Goal: Information Seeking & Learning: Stay updated

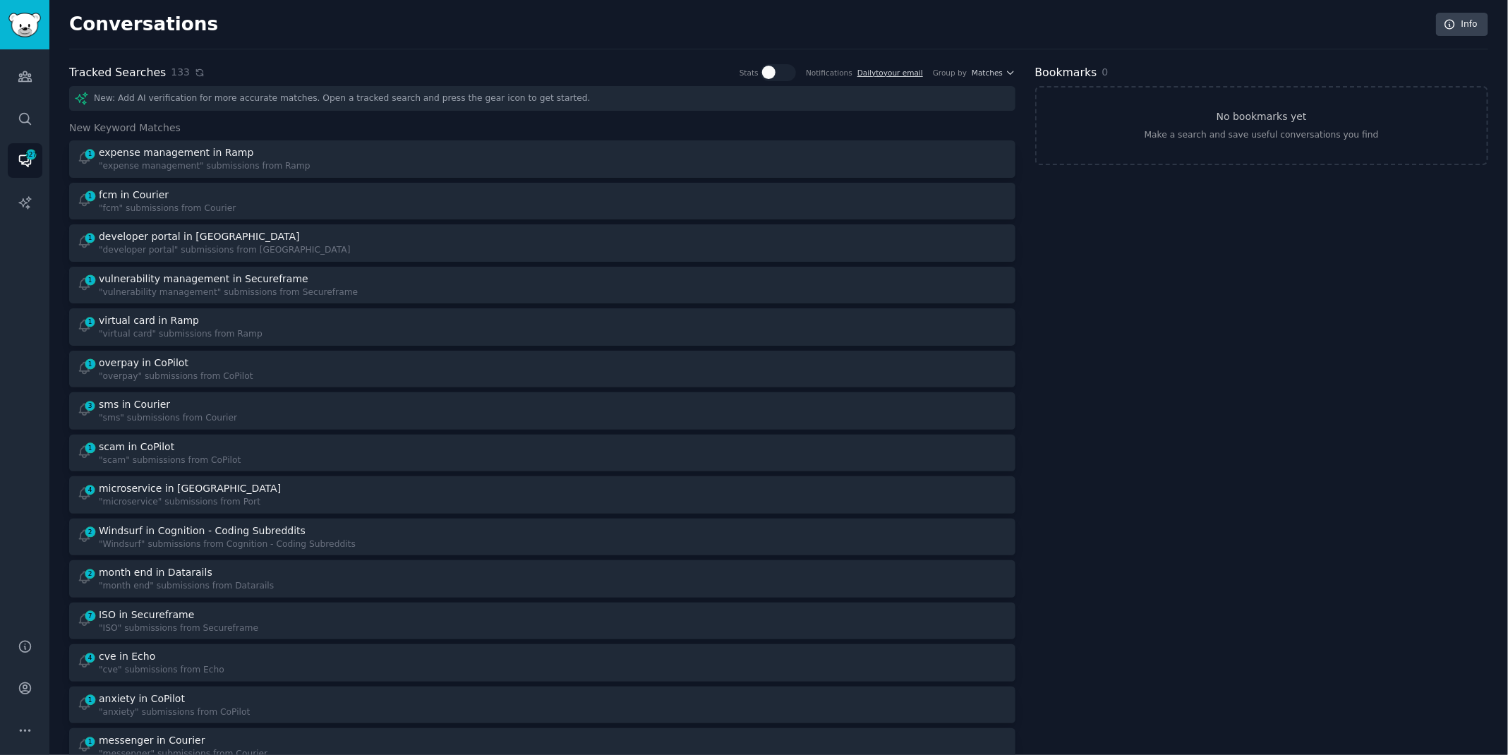
click at [195, 71] on icon at bounding box center [200, 73] width 10 height 10
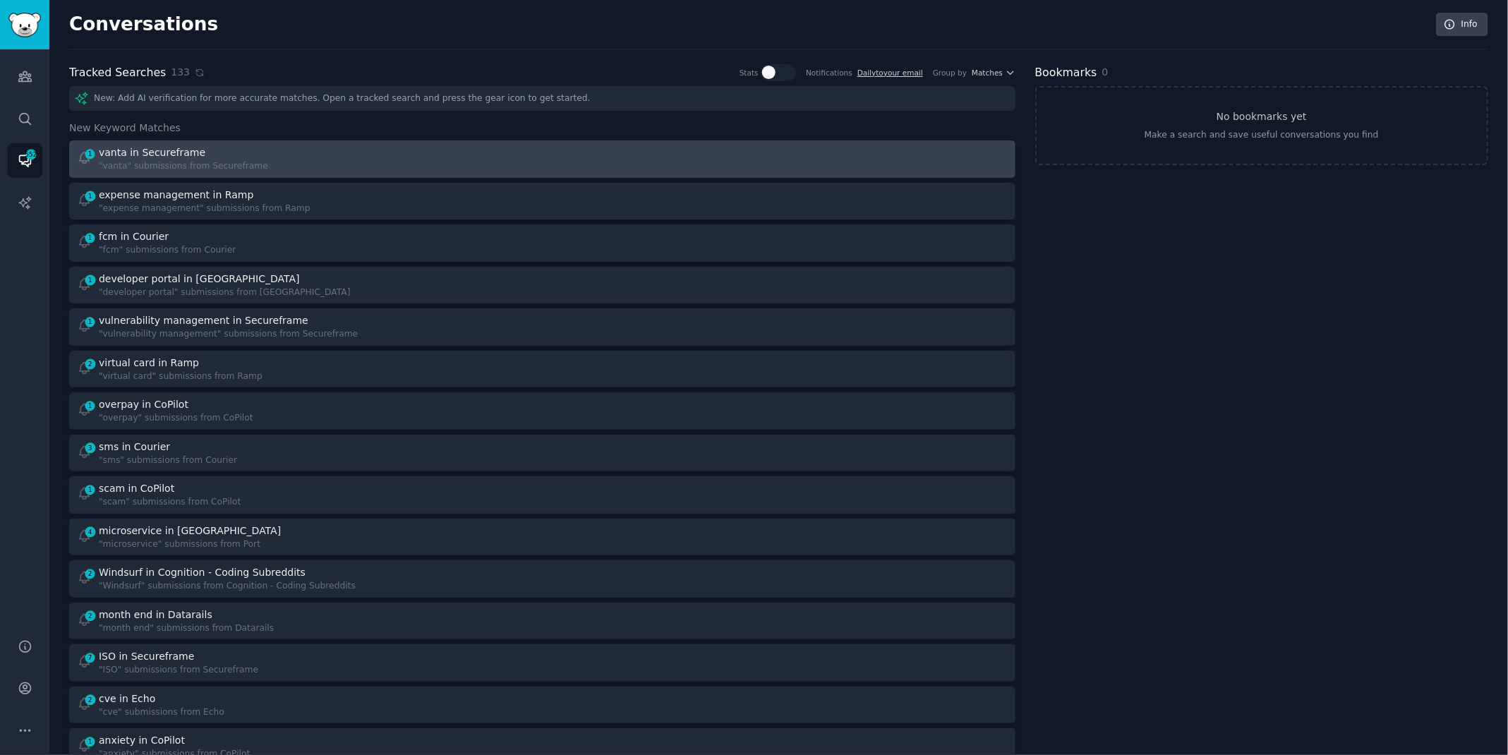
click at [267, 169] on div "1 vanta in Secureframe "vanta" submissions from Secureframe" at bounding box center [305, 159] width 456 height 28
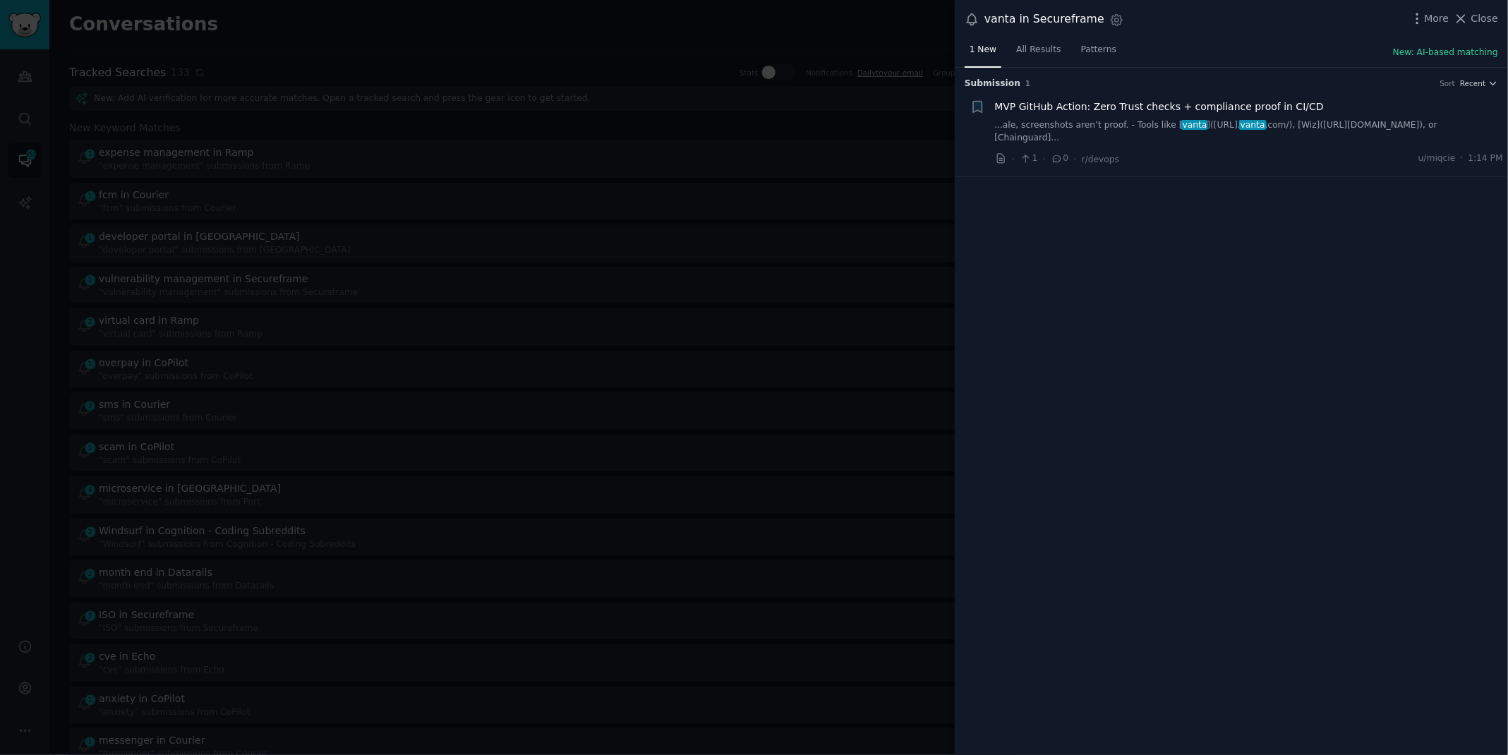
click at [1200, 106] on span "MVP GitHub Action: Zero Trust checks + compliance proof in CI/CD" at bounding box center [1159, 106] width 329 height 15
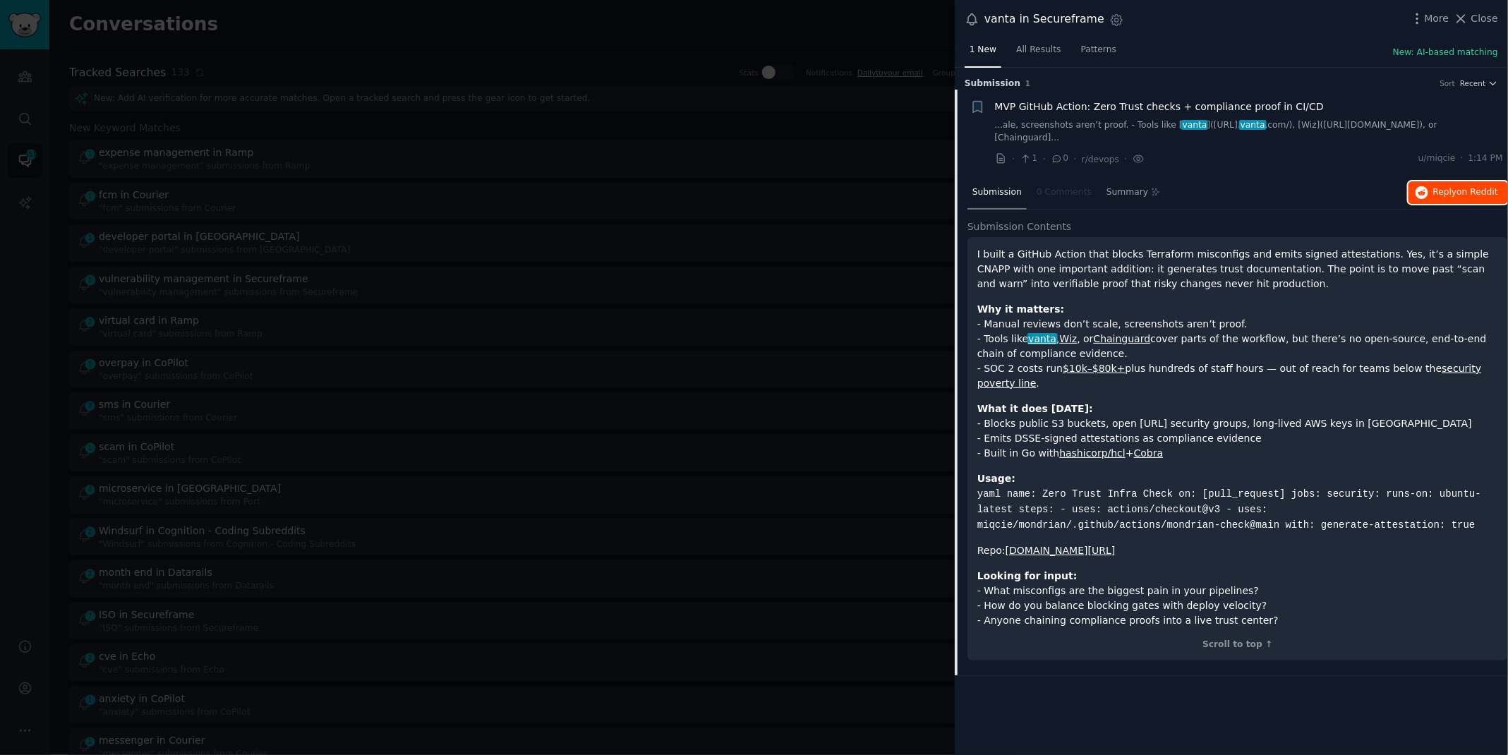
click at [1445, 186] on span "Reply on Reddit" at bounding box center [1465, 192] width 65 height 13
click at [397, 32] on div at bounding box center [754, 377] width 1508 height 755
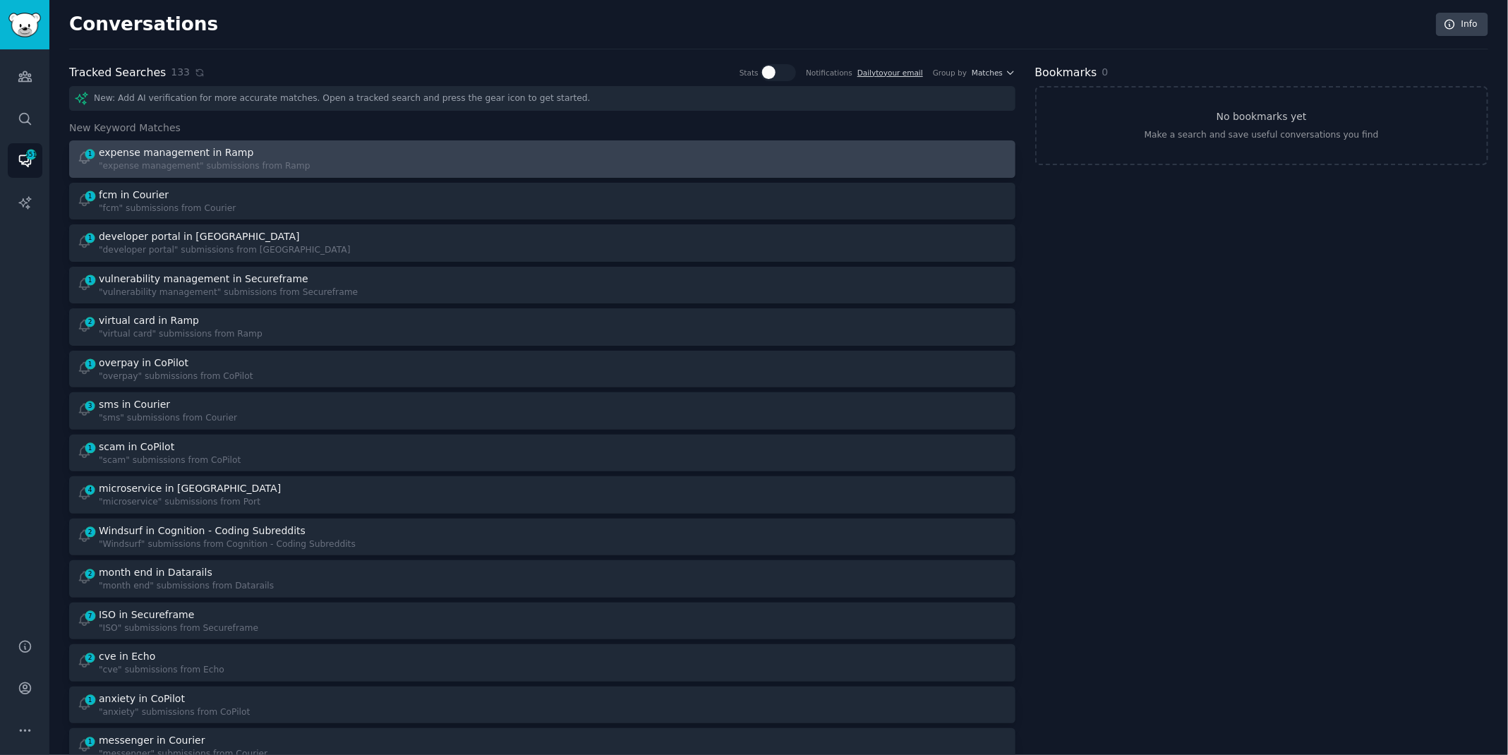
click at [245, 167] on div ""expense management" submissions from Ramp" at bounding box center [205, 166] width 212 height 13
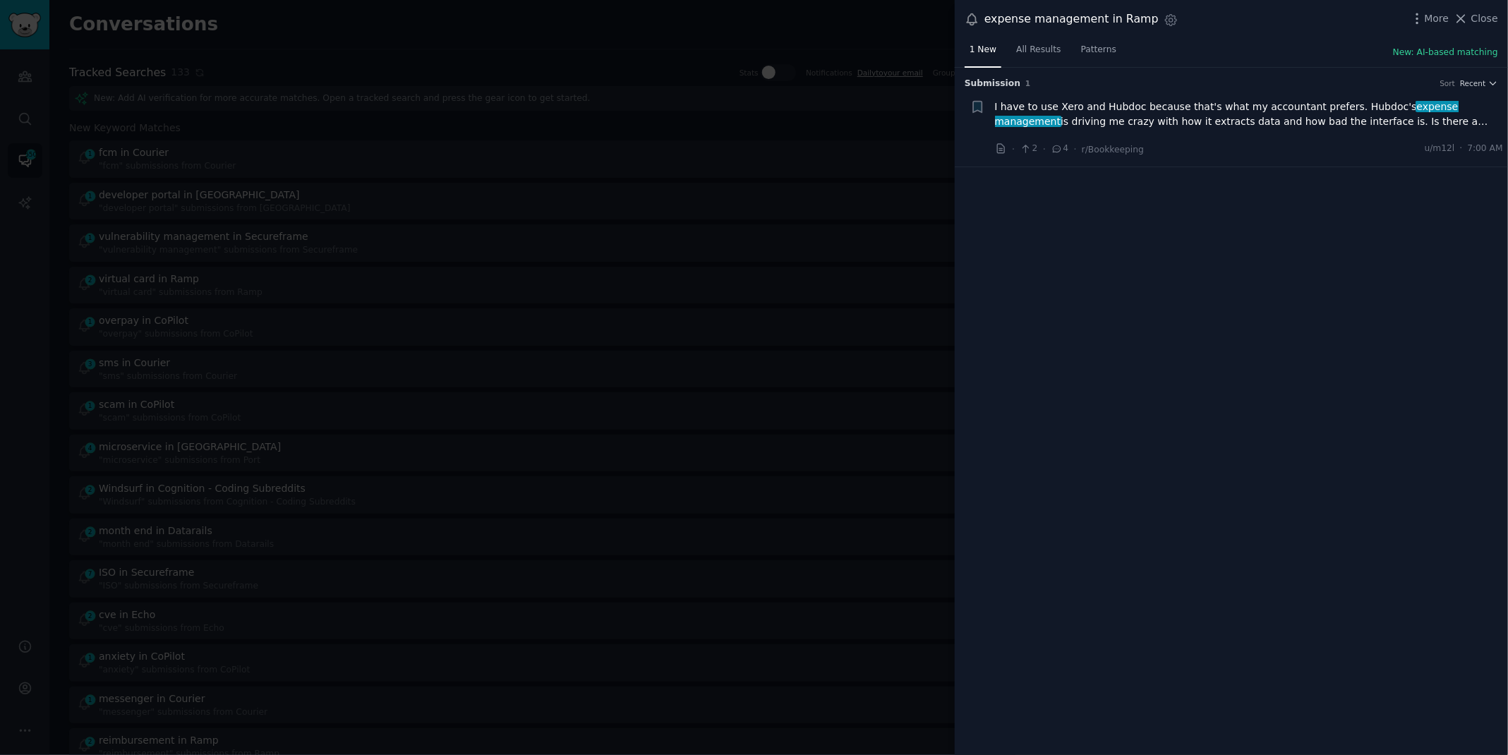
click at [1150, 123] on span "I have to use Xero and Hubdoc because that's what my accountant prefers. [PERSO…" at bounding box center [1249, 114] width 509 height 30
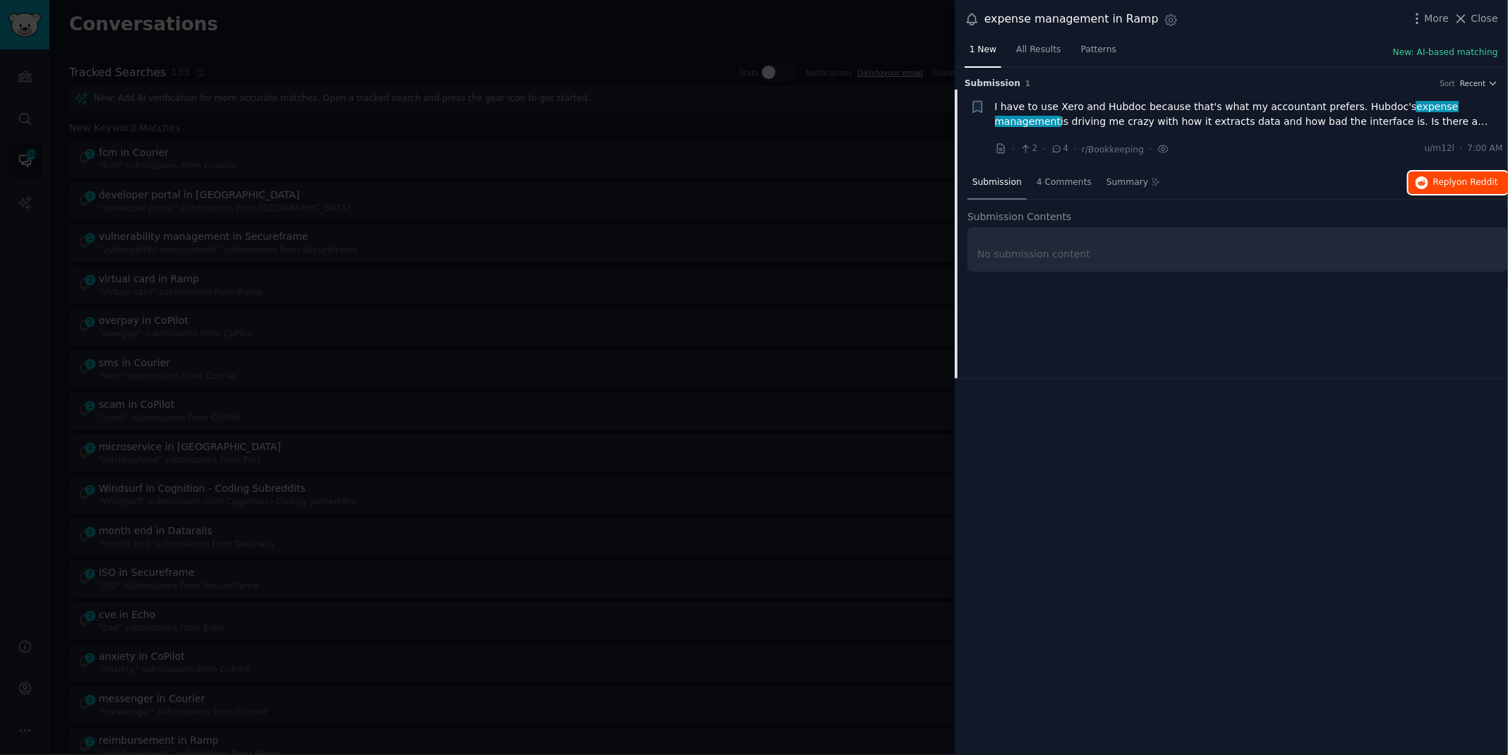
click at [1472, 178] on span "on Reddit" at bounding box center [1477, 182] width 41 height 10
click at [501, 31] on div at bounding box center [754, 377] width 1508 height 755
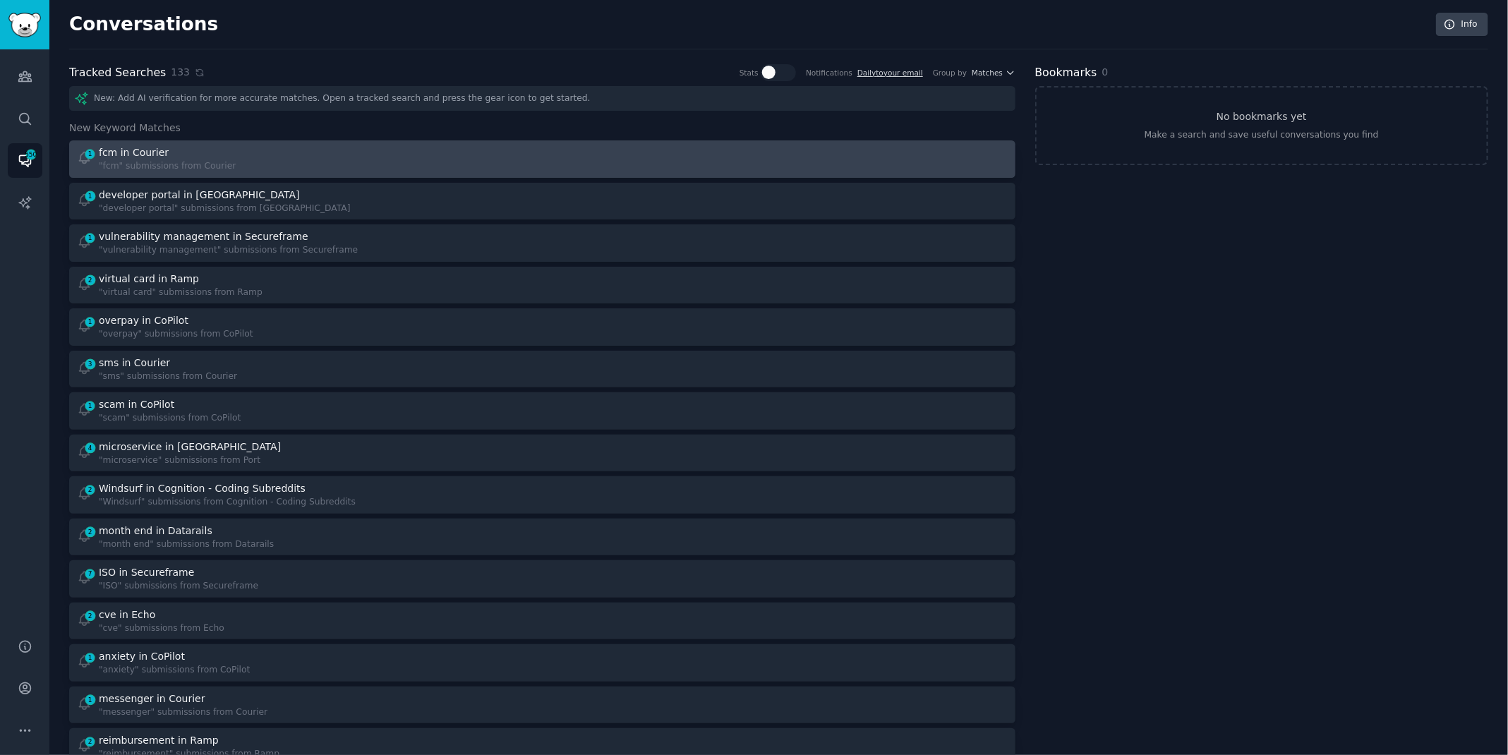
click at [313, 155] on div "1 fcm in Courier "fcm" submissions from Courier" at bounding box center [305, 159] width 456 height 28
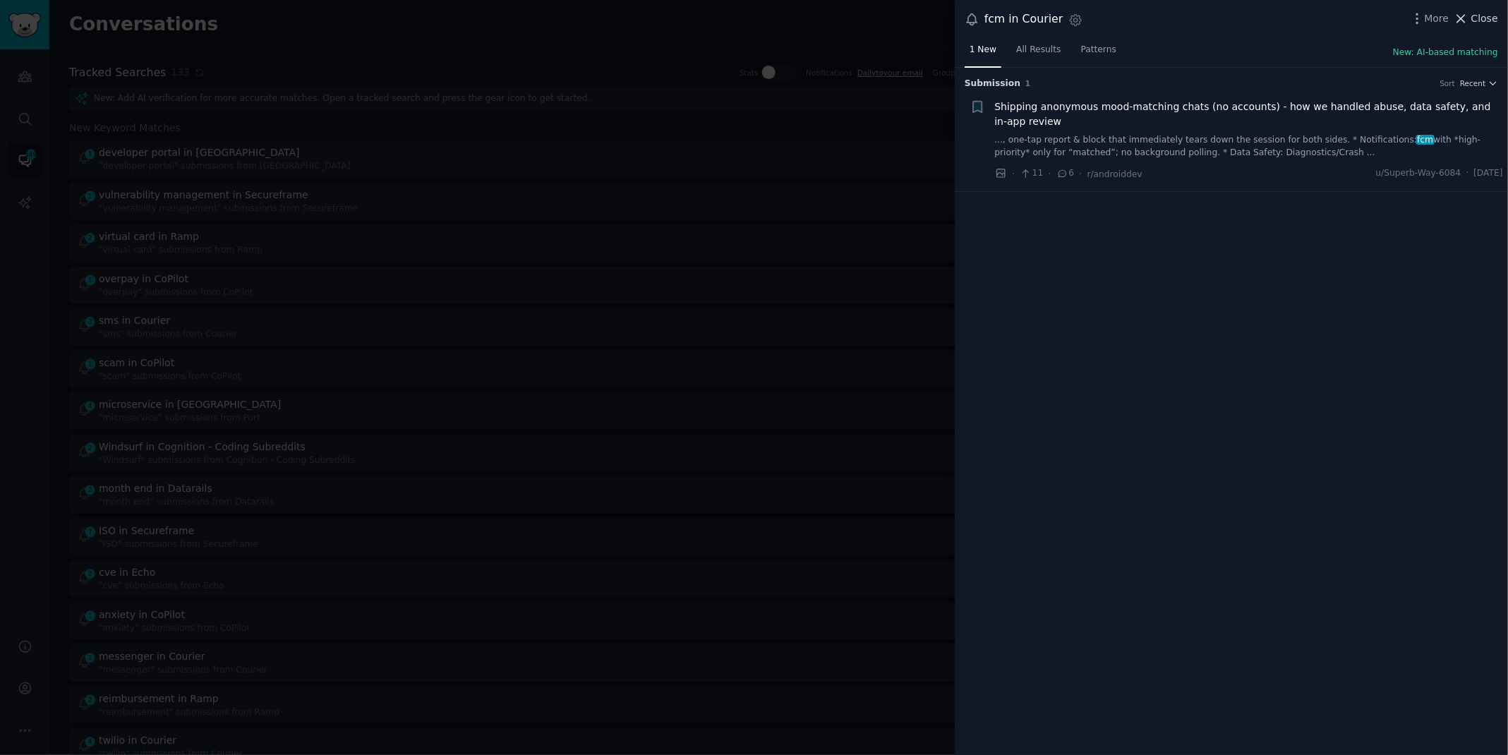
click at [1478, 16] on span "Close" at bounding box center [1484, 18] width 27 height 15
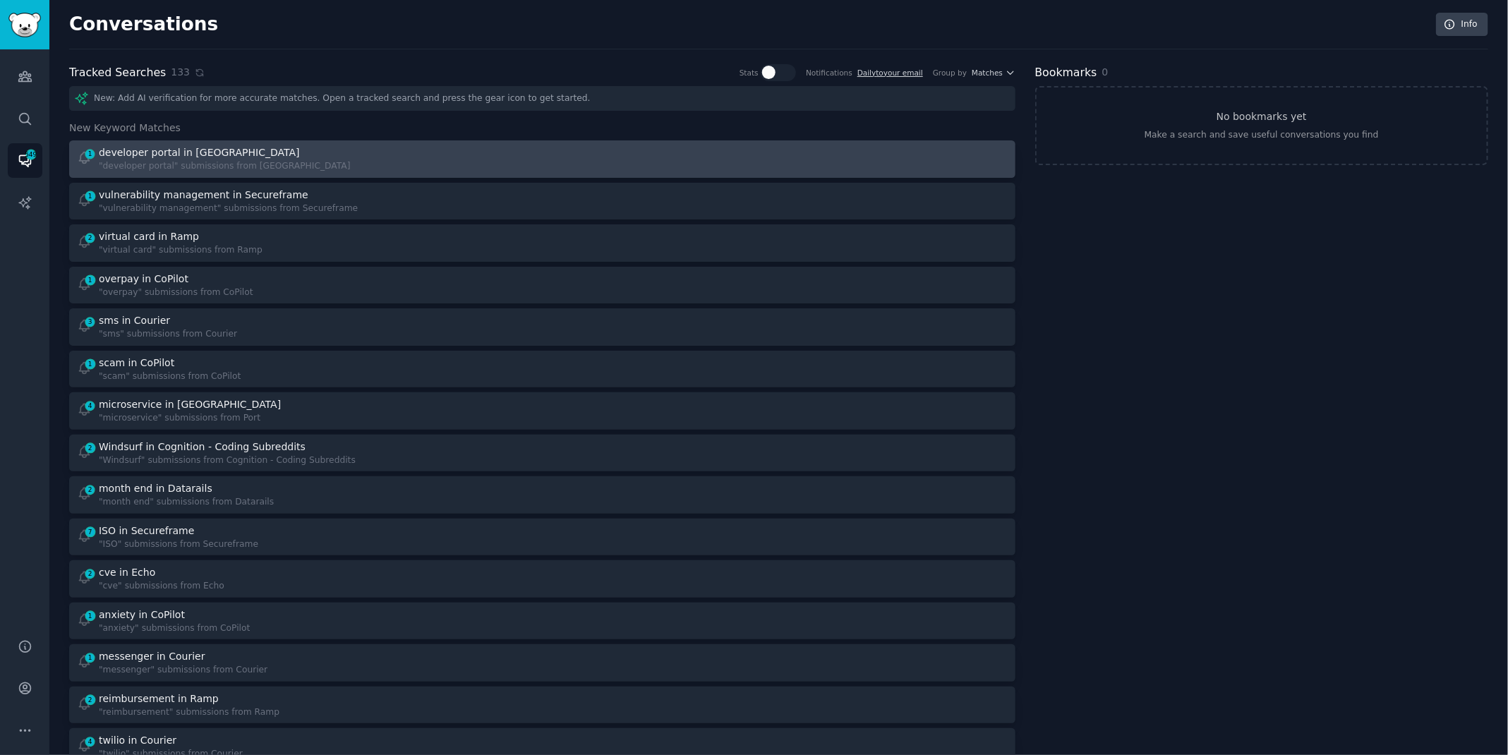
click at [361, 154] on div "1 developer portal in Port "developer portal" submissions from [GEOGRAPHIC_DATA]" at bounding box center [305, 159] width 456 height 28
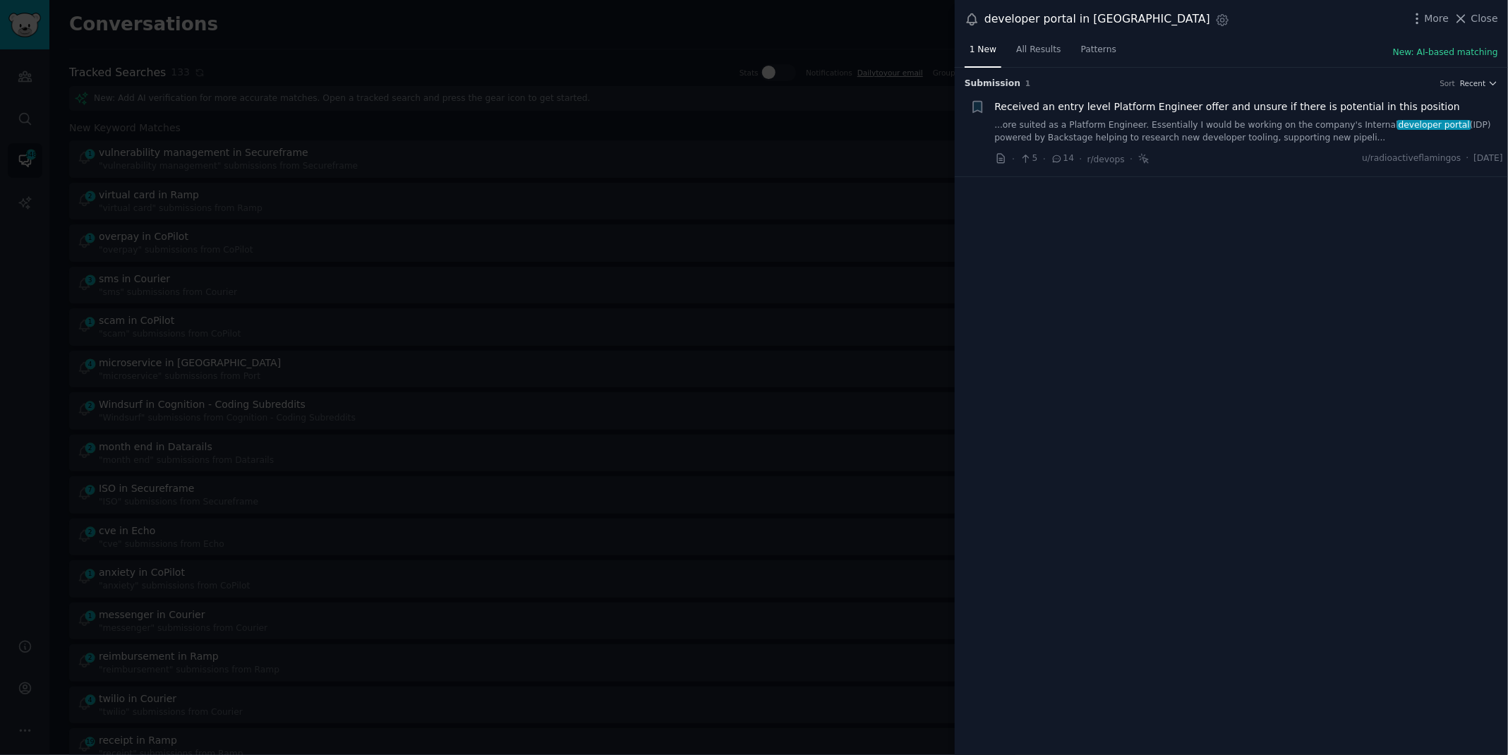
click at [1486, 10] on div "More Close" at bounding box center [1454, 19] width 88 height 18
click at [1486, 16] on span "Close" at bounding box center [1484, 18] width 27 height 15
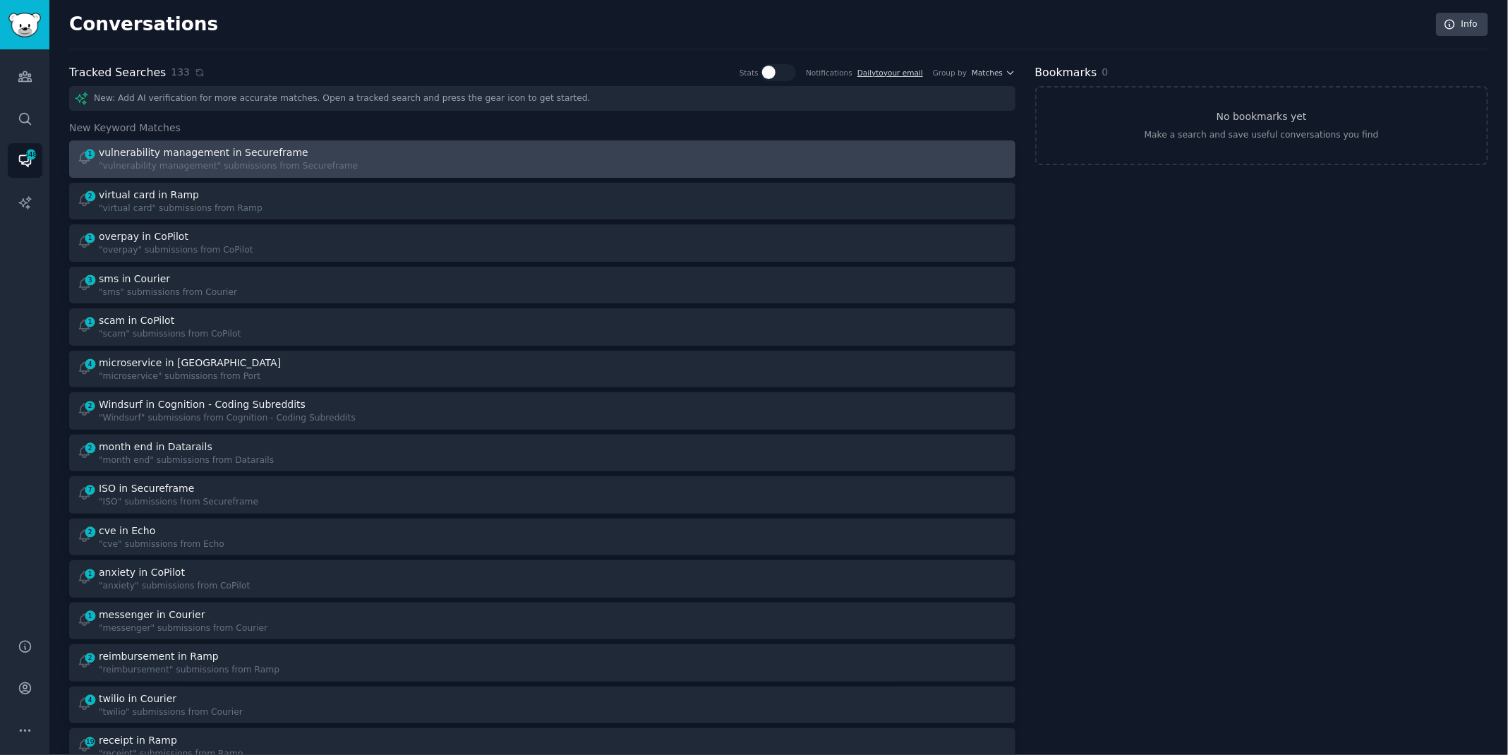
click at [400, 165] on div "1 vulnerability management in Secureframe "vulnerability management" submission…" at bounding box center [305, 159] width 456 height 28
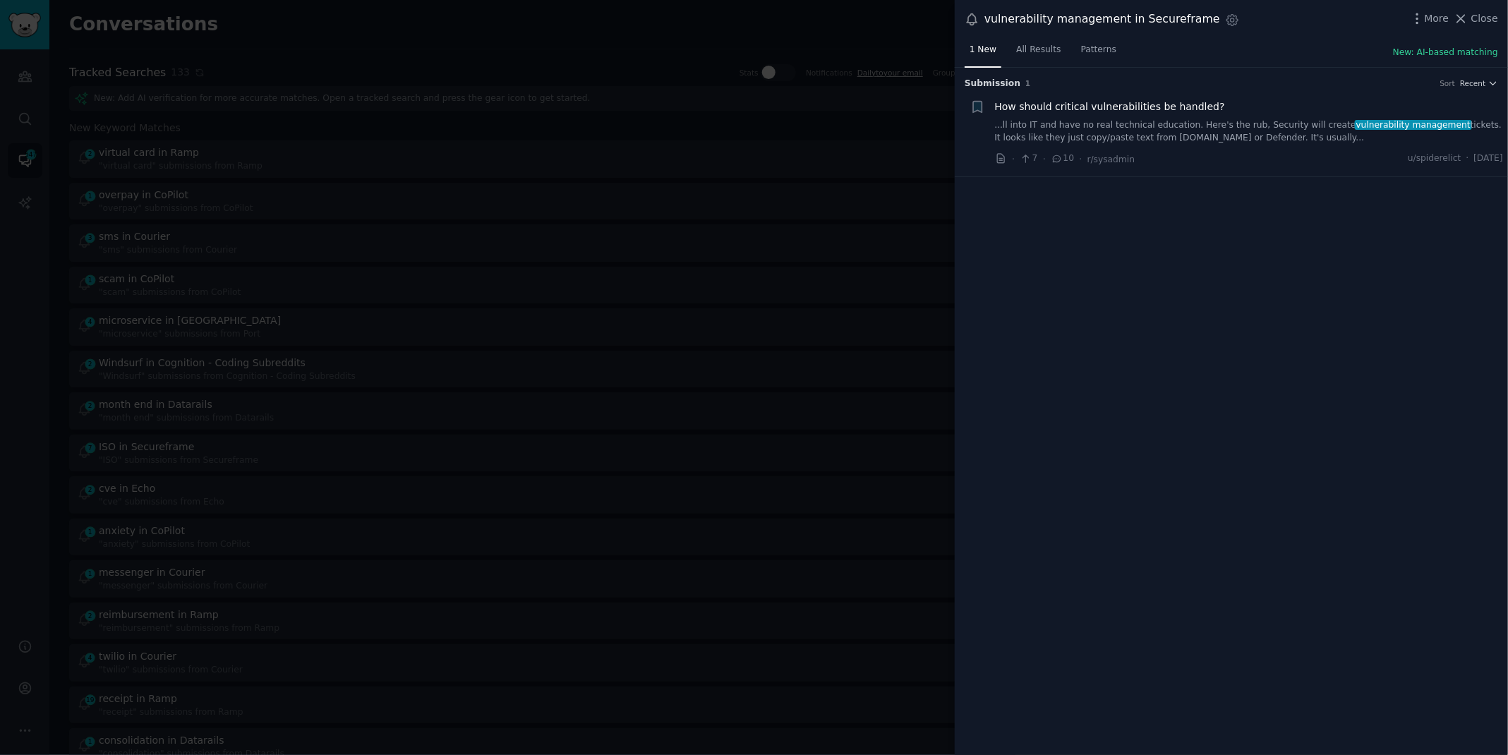
click at [1139, 136] on link "...ll into IT and have no real technical education. Here's the rub, Security wi…" at bounding box center [1249, 131] width 509 height 25
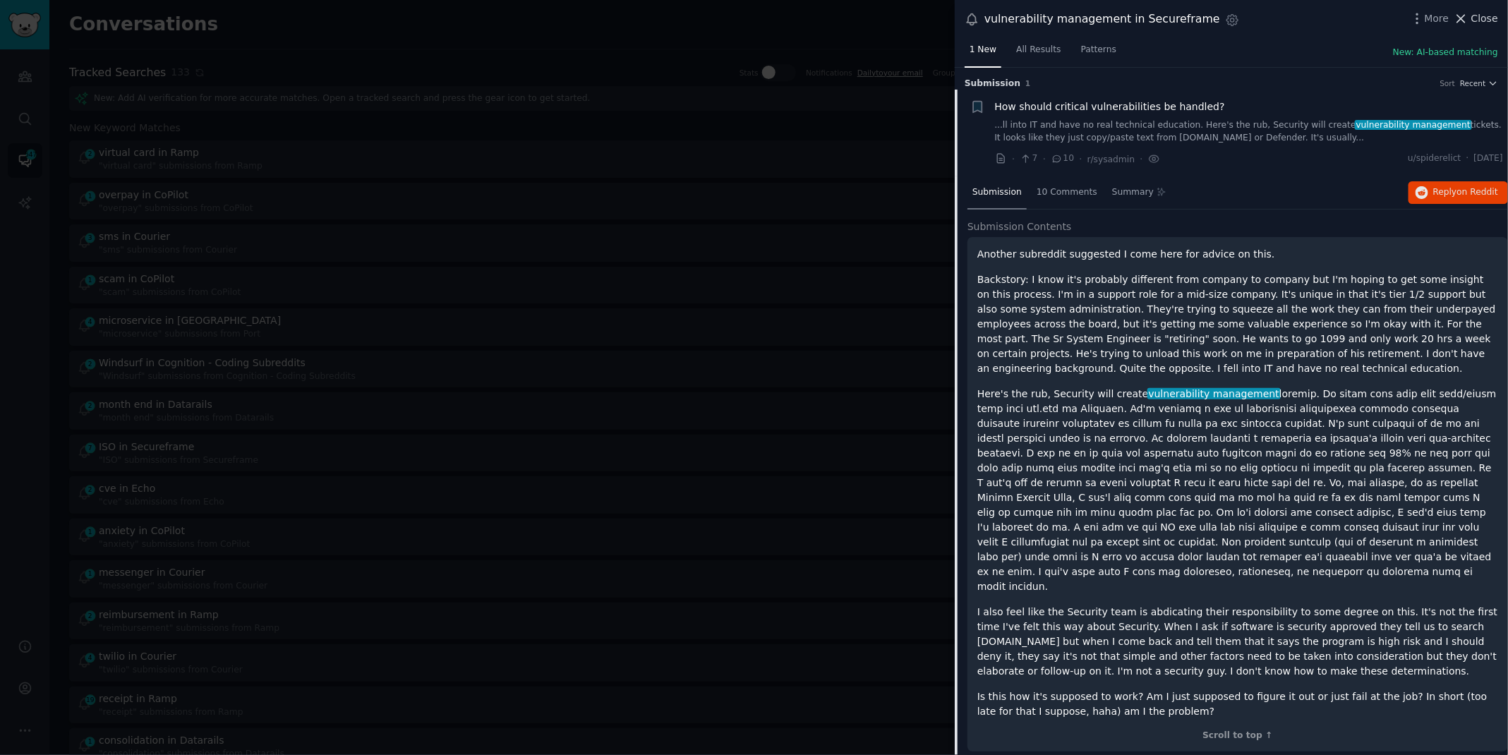
click at [1477, 23] on span "Close" at bounding box center [1484, 18] width 27 height 15
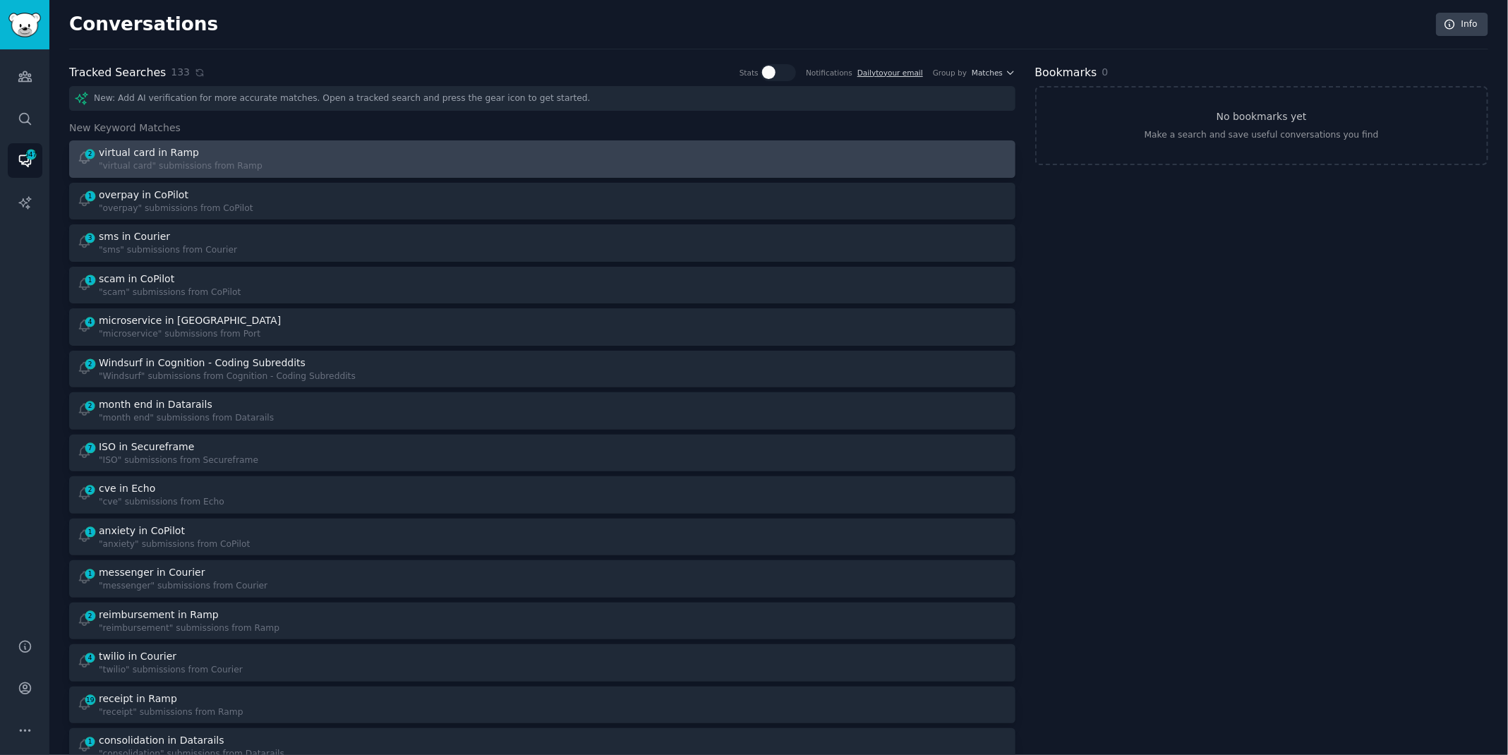
click at [471, 162] on div "2 virtual card in Ramp "virtual card" submissions from Ramp" at bounding box center [305, 159] width 456 height 28
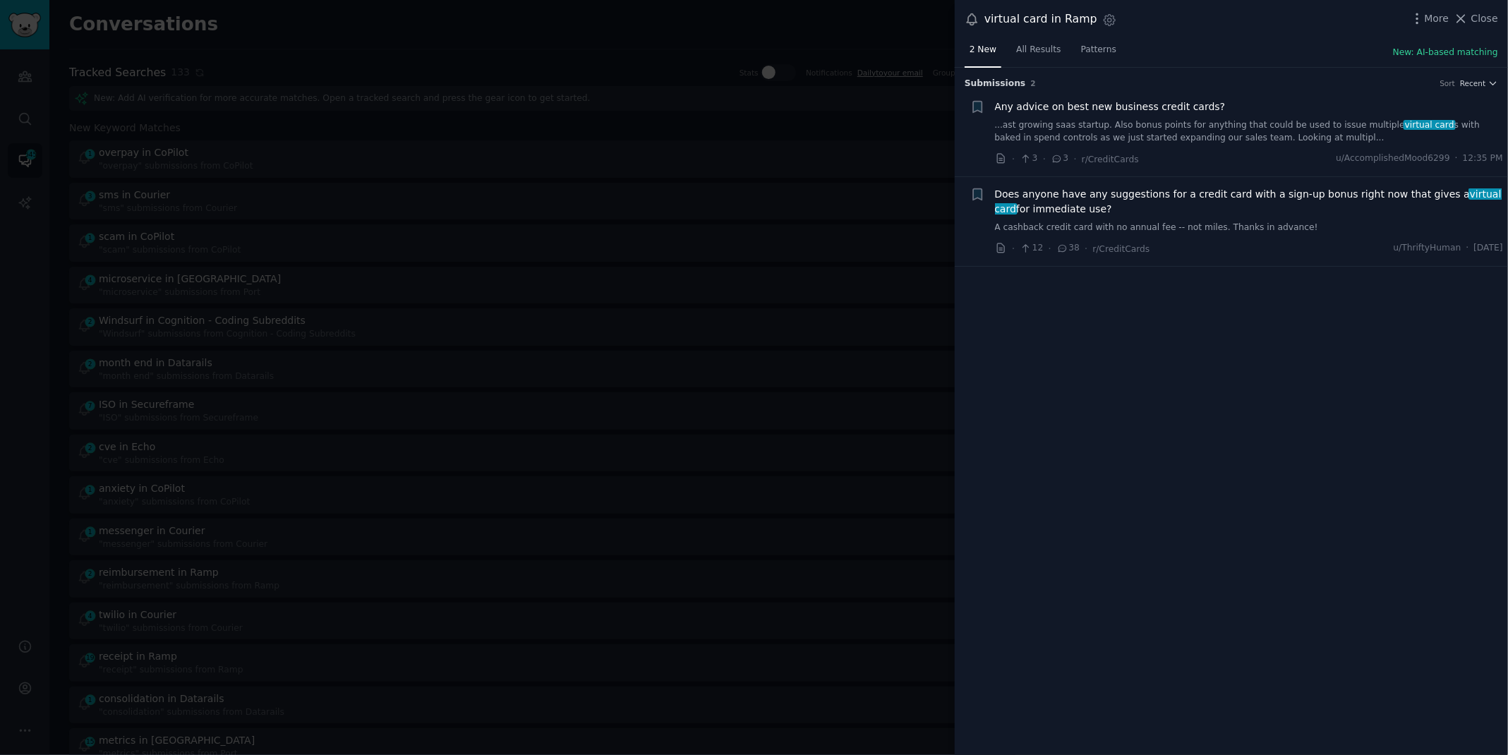
click at [1190, 127] on link "...ast growing saas startup. Also bonus points for anything that could be used …" at bounding box center [1249, 131] width 509 height 25
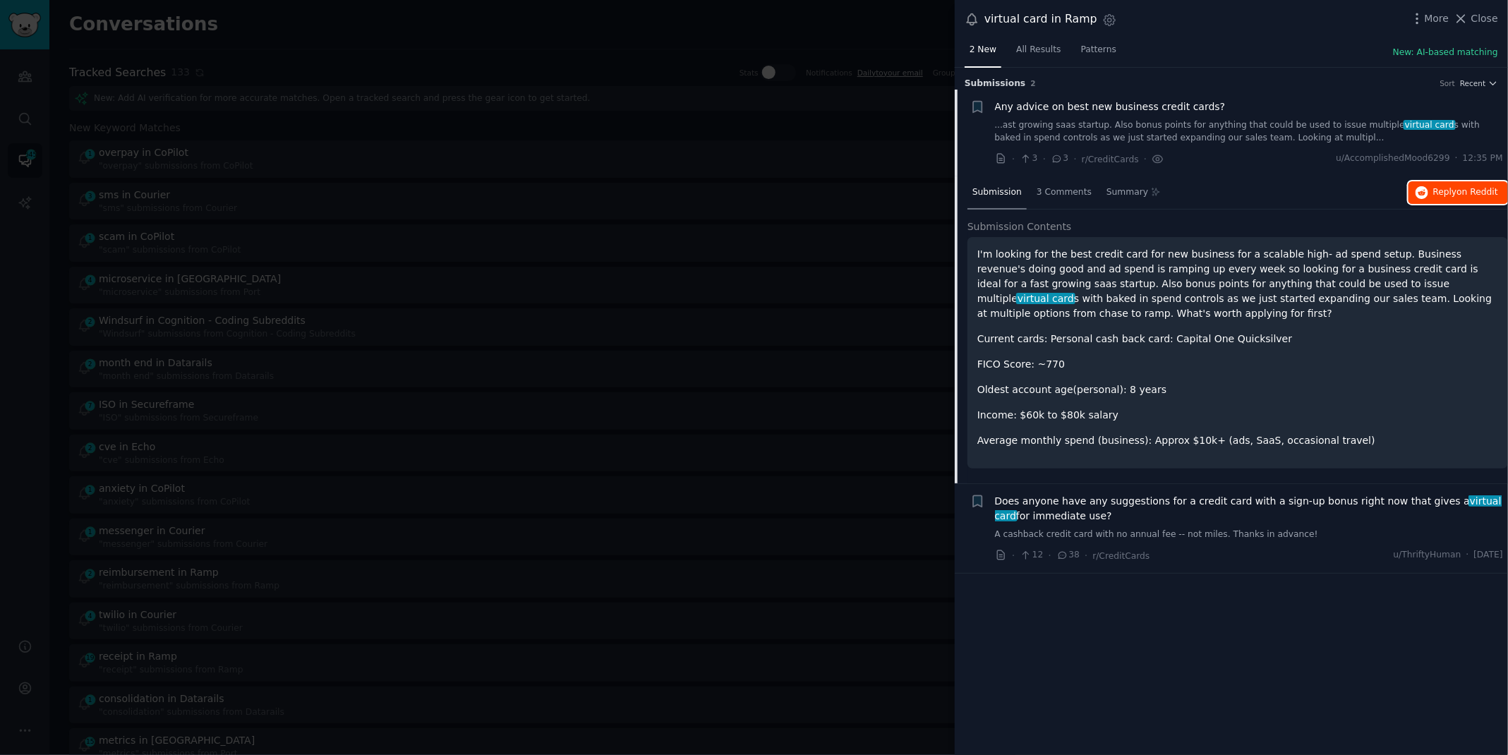
click at [1454, 190] on span "Reply on Reddit" at bounding box center [1465, 192] width 65 height 13
click at [459, 36] on div at bounding box center [754, 377] width 1508 height 755
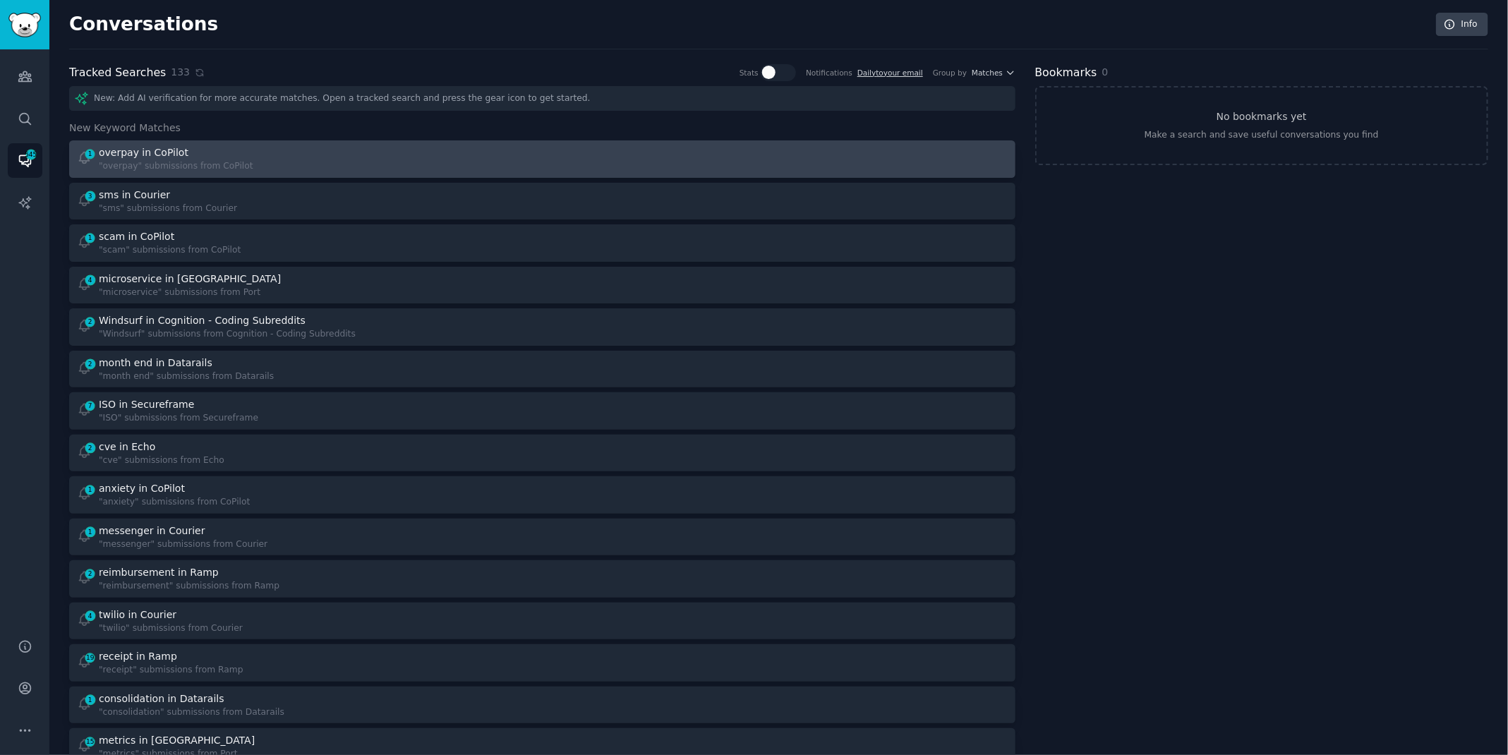
click at [284, 167] on div "1 overpay in CoPilot "overpay" submissions from CoPilot" at bounding box center [305, 159] width 456 height 28
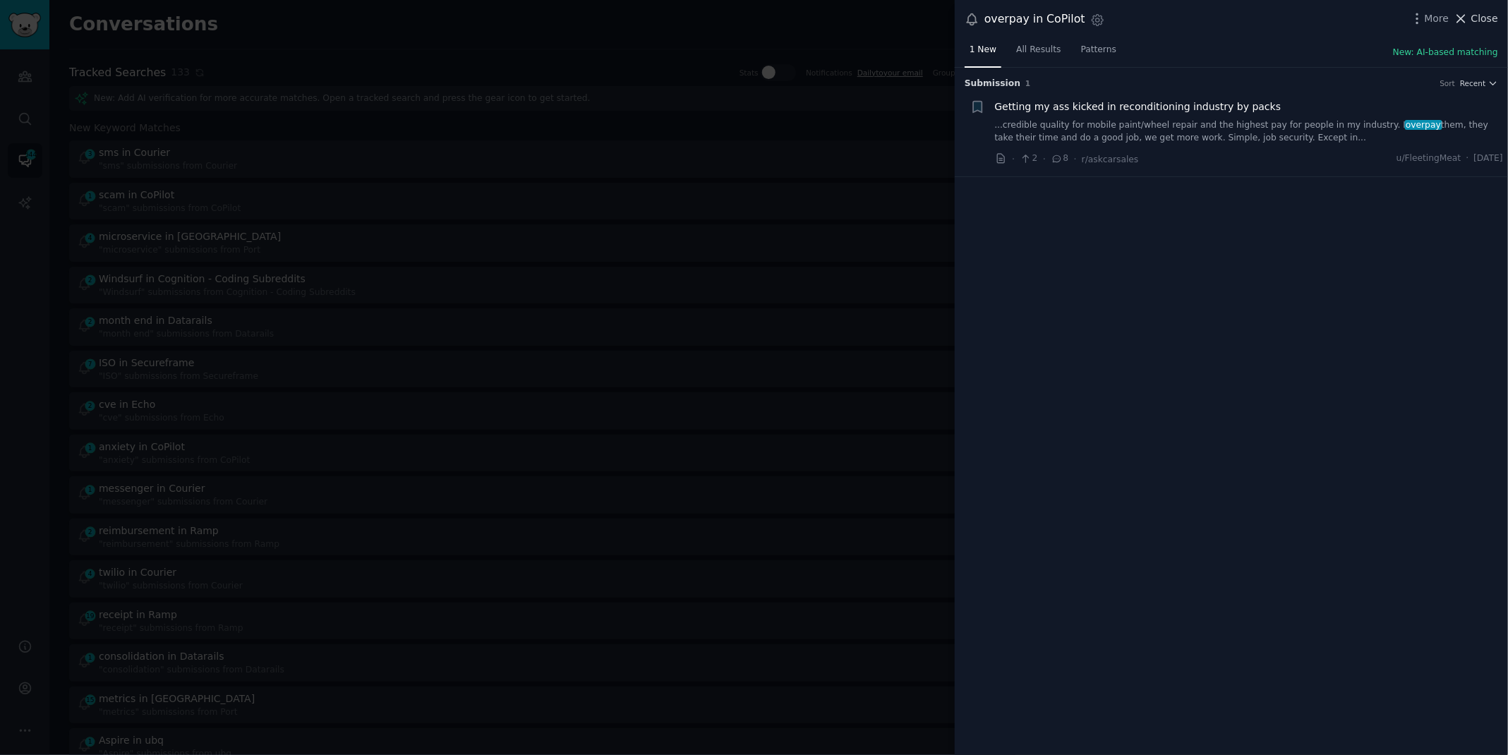
click at [1476, 16] on span "Close" at bounding box center [1484, 18] width 27 height 15
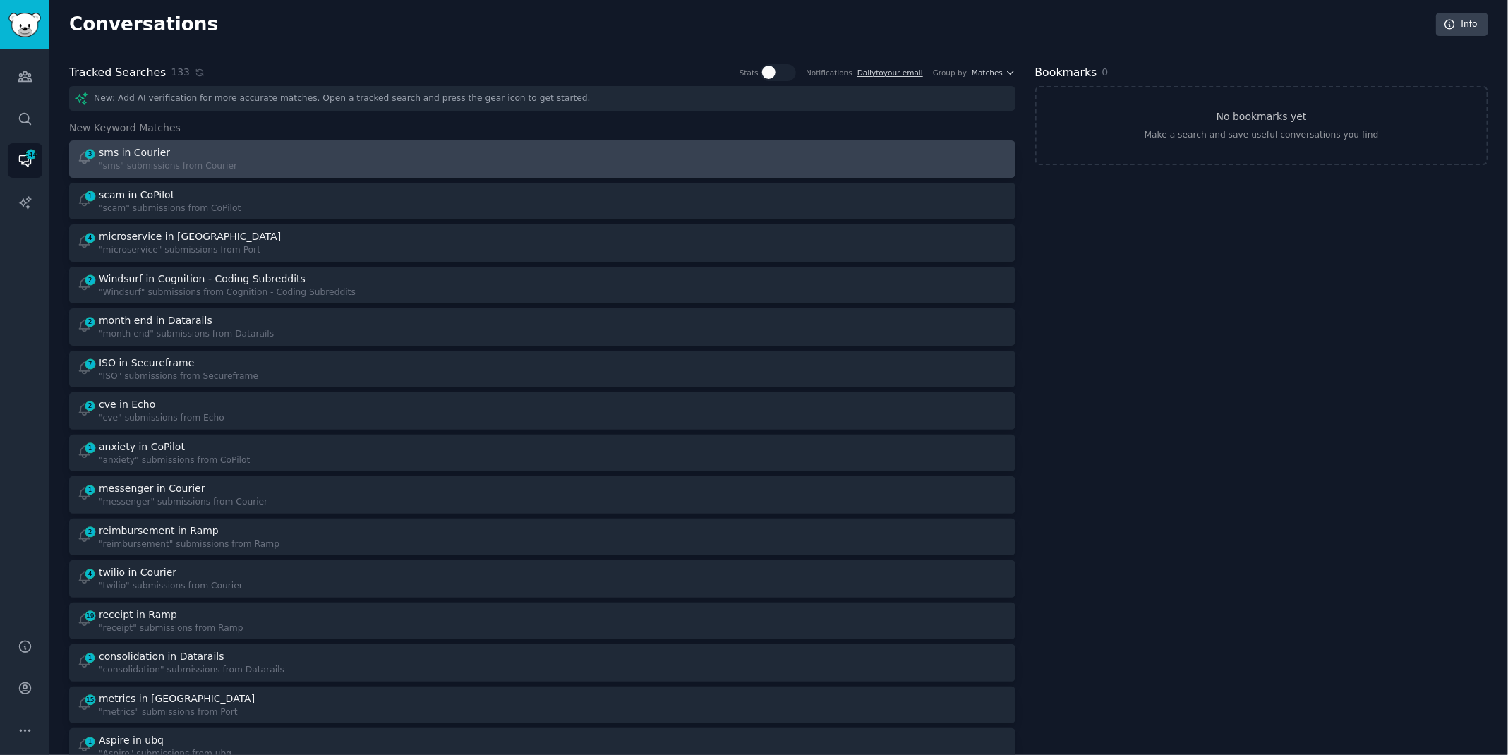
click at [356, 171] on div "3 sms in Courier "sms" submissions from Courier" at bounding box center [305, 159] width 456 height 28
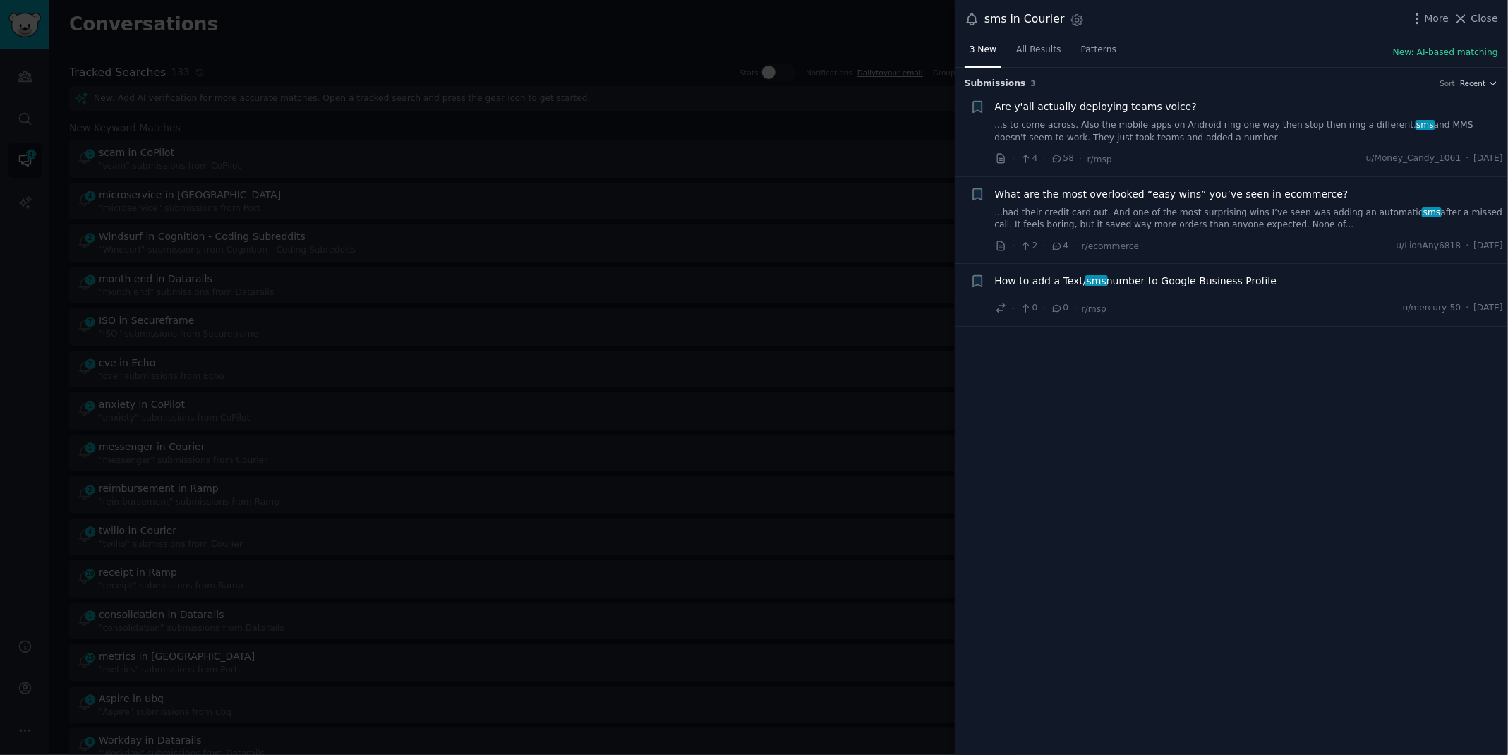
click at [1056, 215] on link "...had their credit card out. And one of the most surprising wins I’ve seen was…" at bounding box center [1249, 219] width 509 height 25
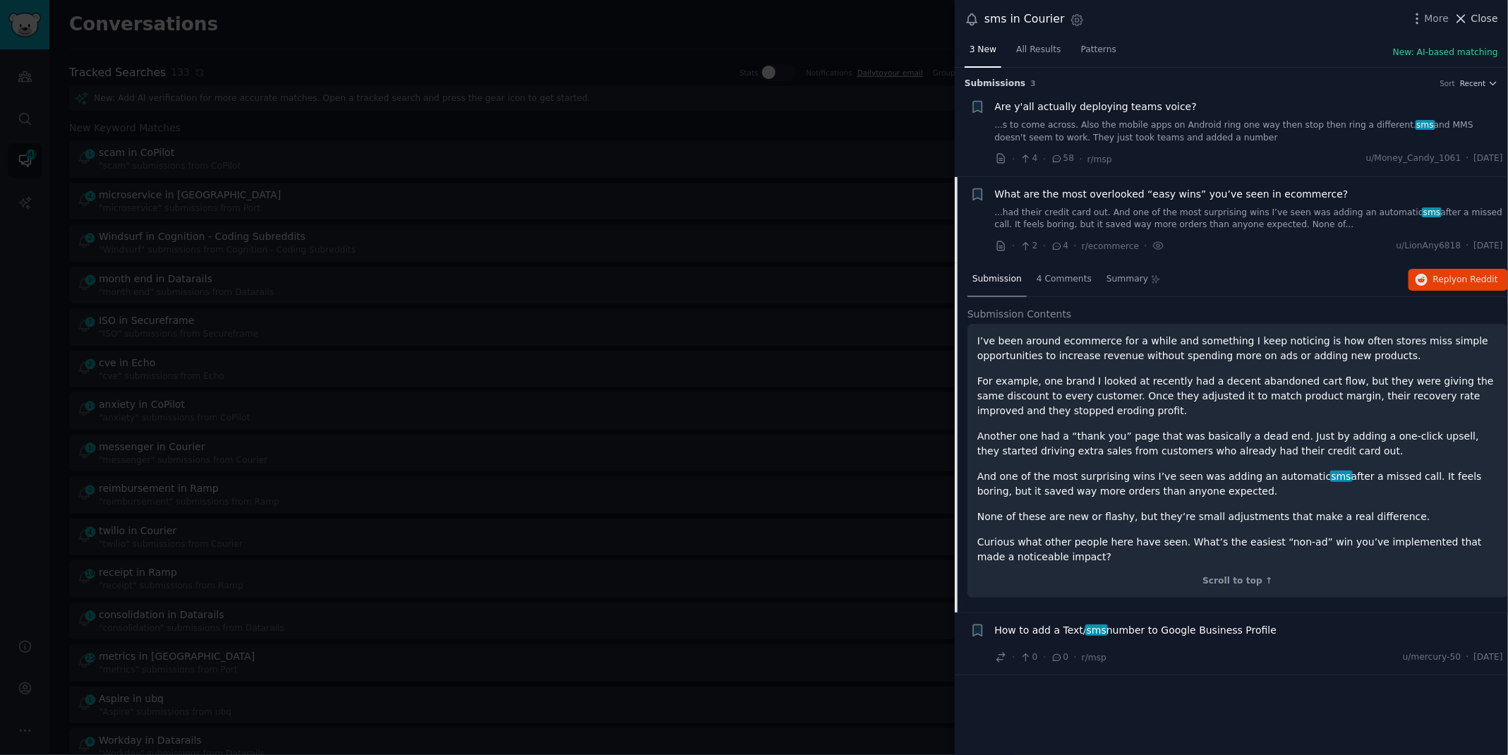
click at [1474, 11] on span "Close" at bounding box center [1484, 18] width 27 height 15
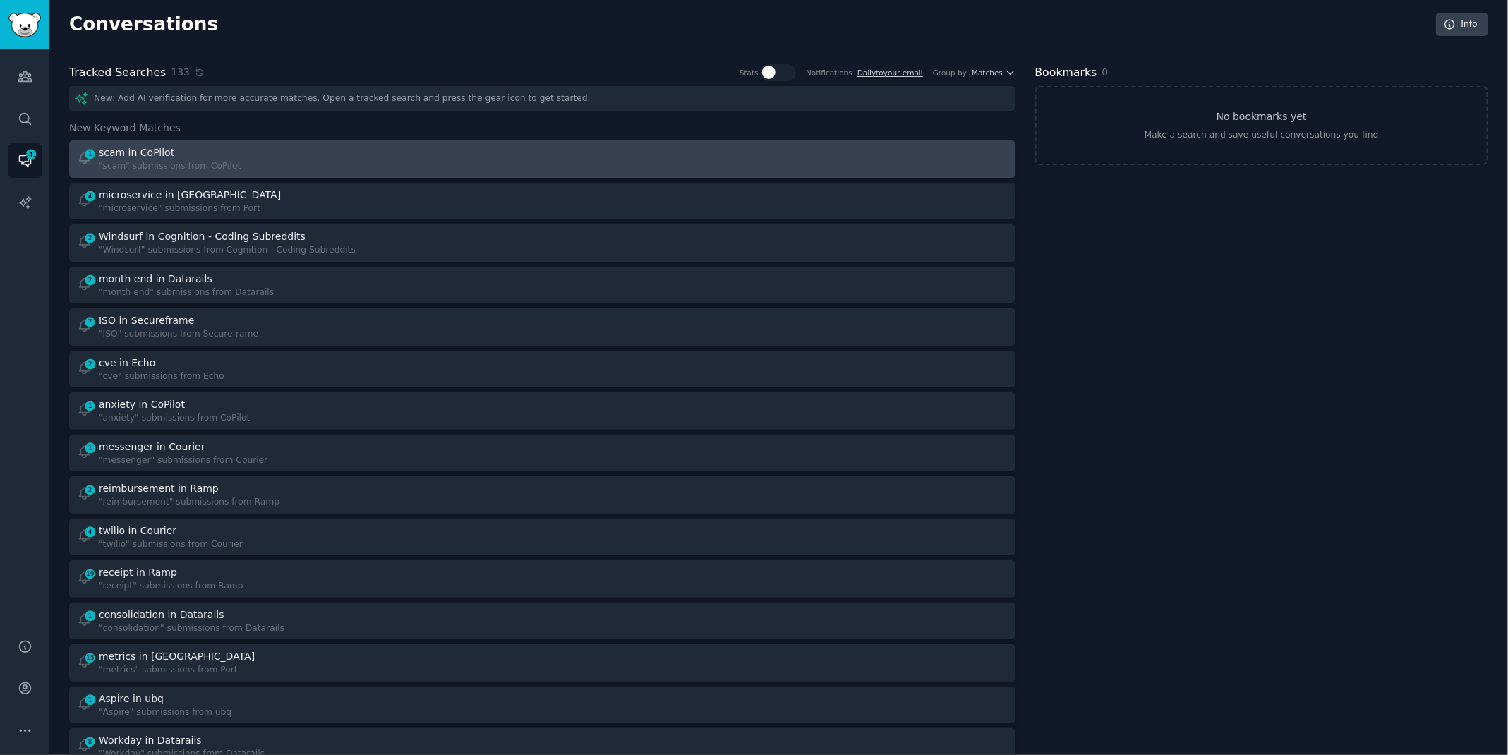
click at [485, 145] on div "1 scam in CoPilot "scam" submissions from CoPilot" at bounding box center [305, 159] width 456 height 28
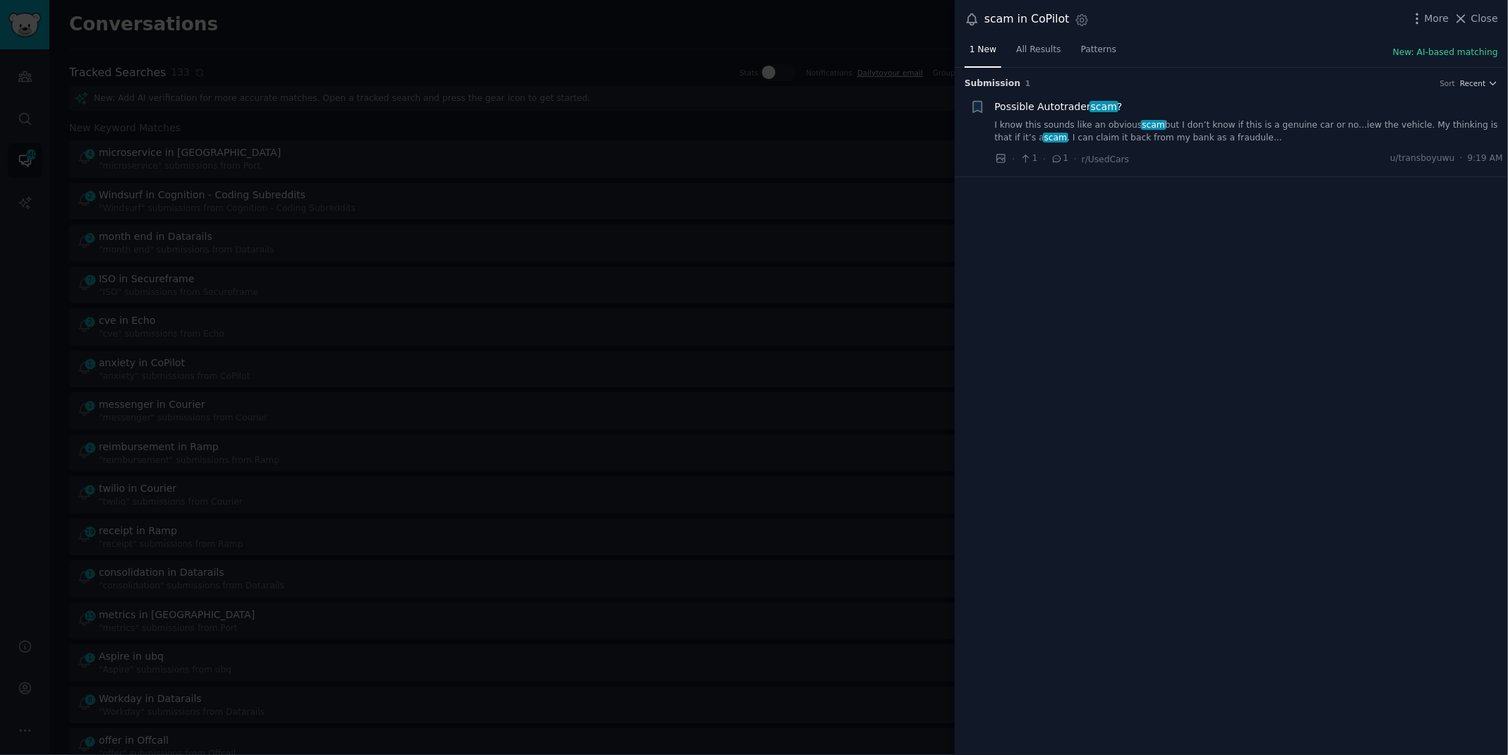
click at [1082, 133] on link "I know this sounds like an obvious scam but I don’t know if this is a genuine c…" at bounding box center [1249, 131] width 509 height 25
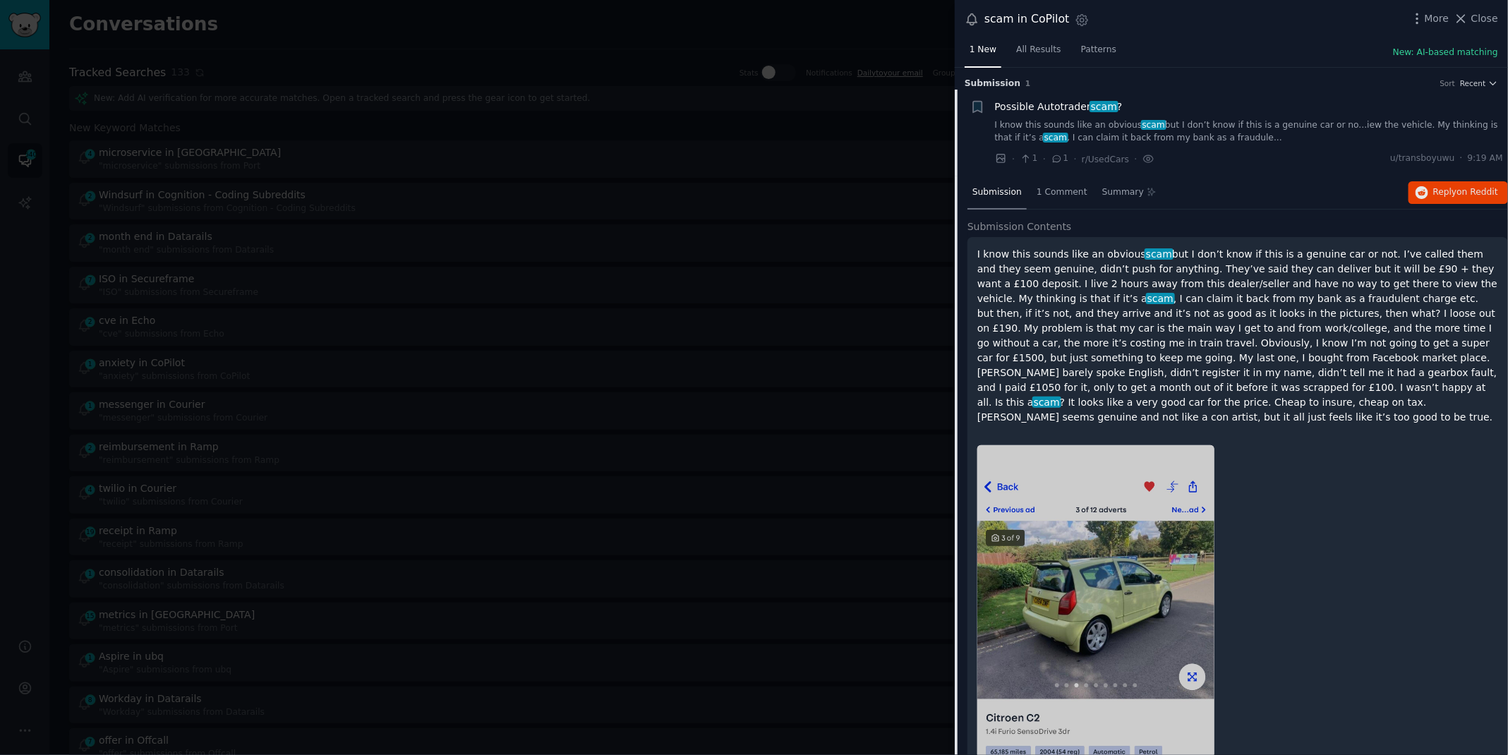
scroll to position [22, 0]
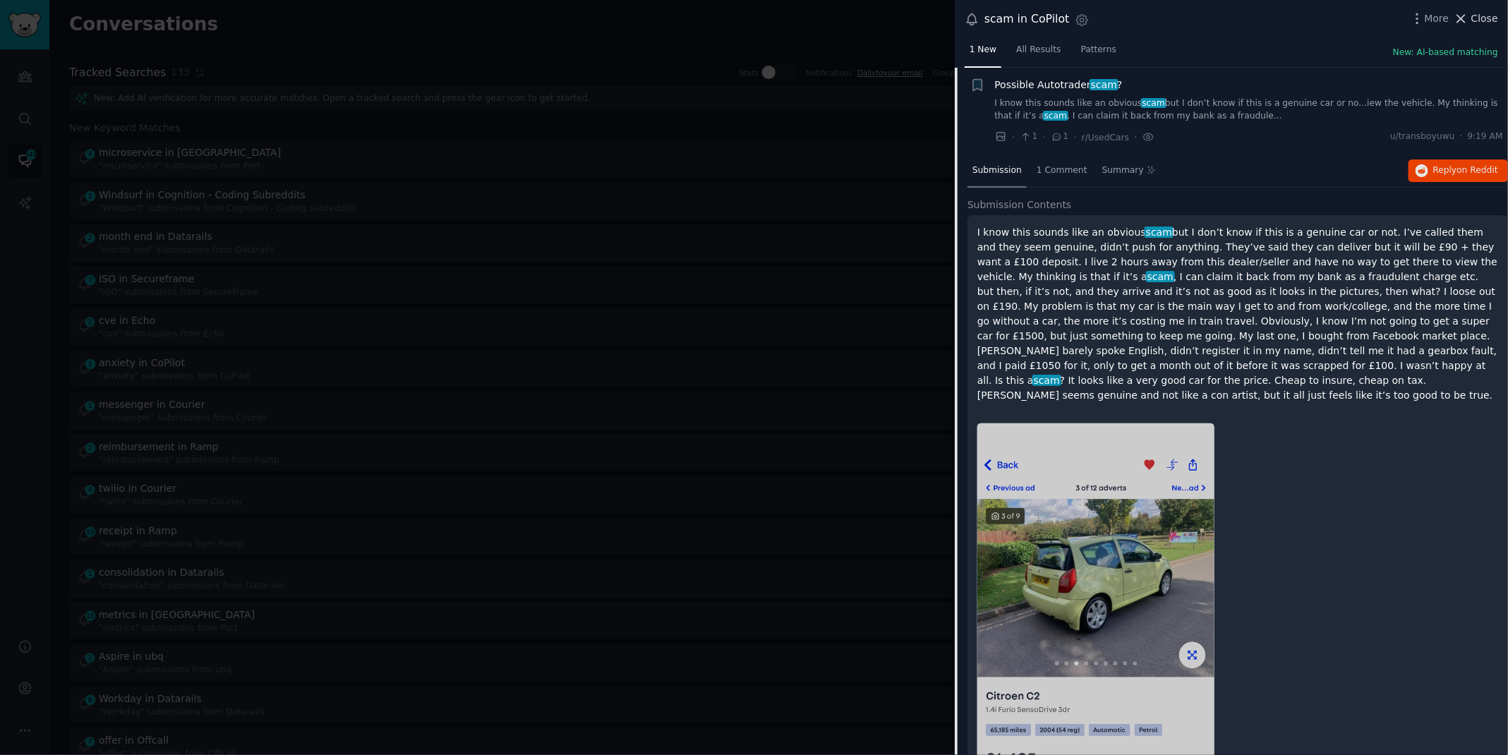
click at [1479, 14] on span "Close" at bounding box center [1484, 18] width 27 height 15
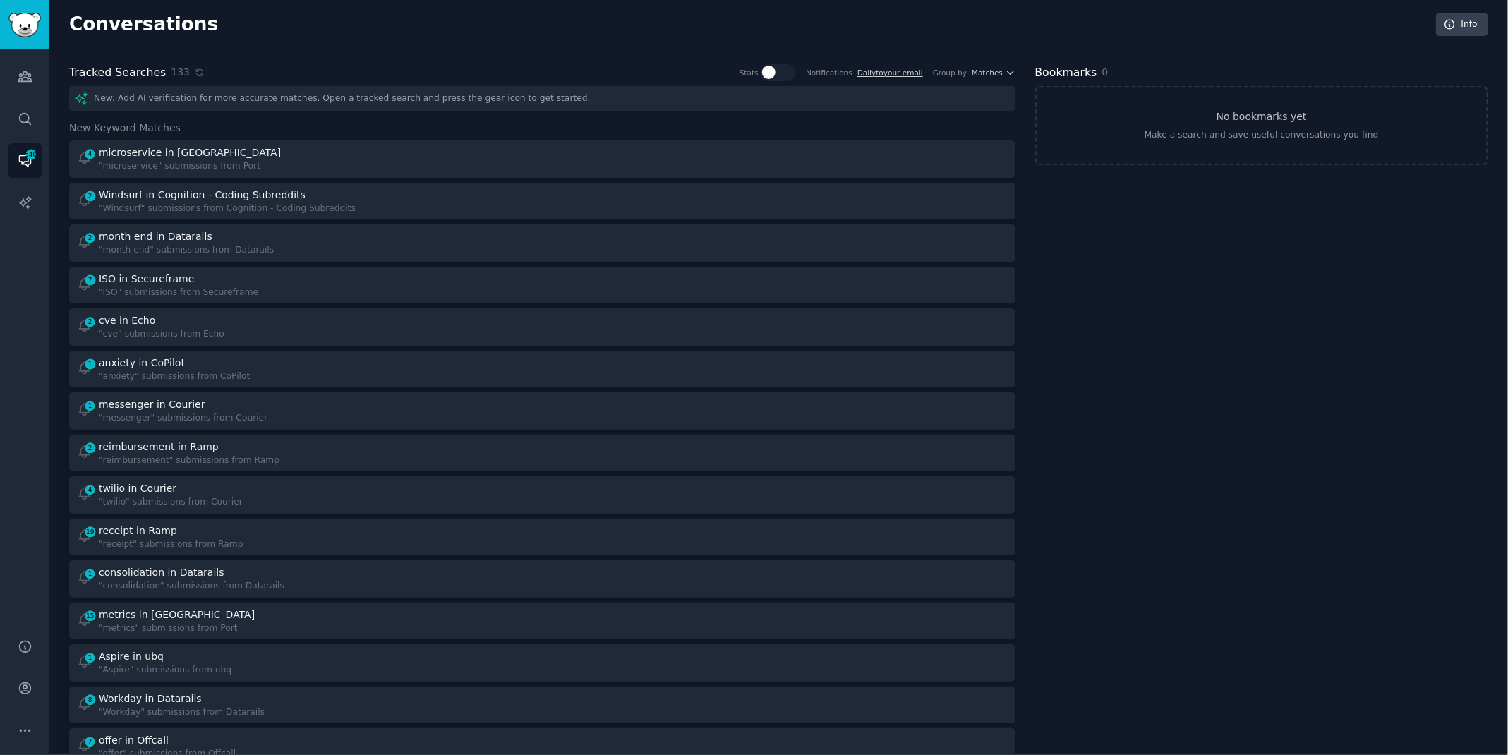
scroll to position [3743, 0]
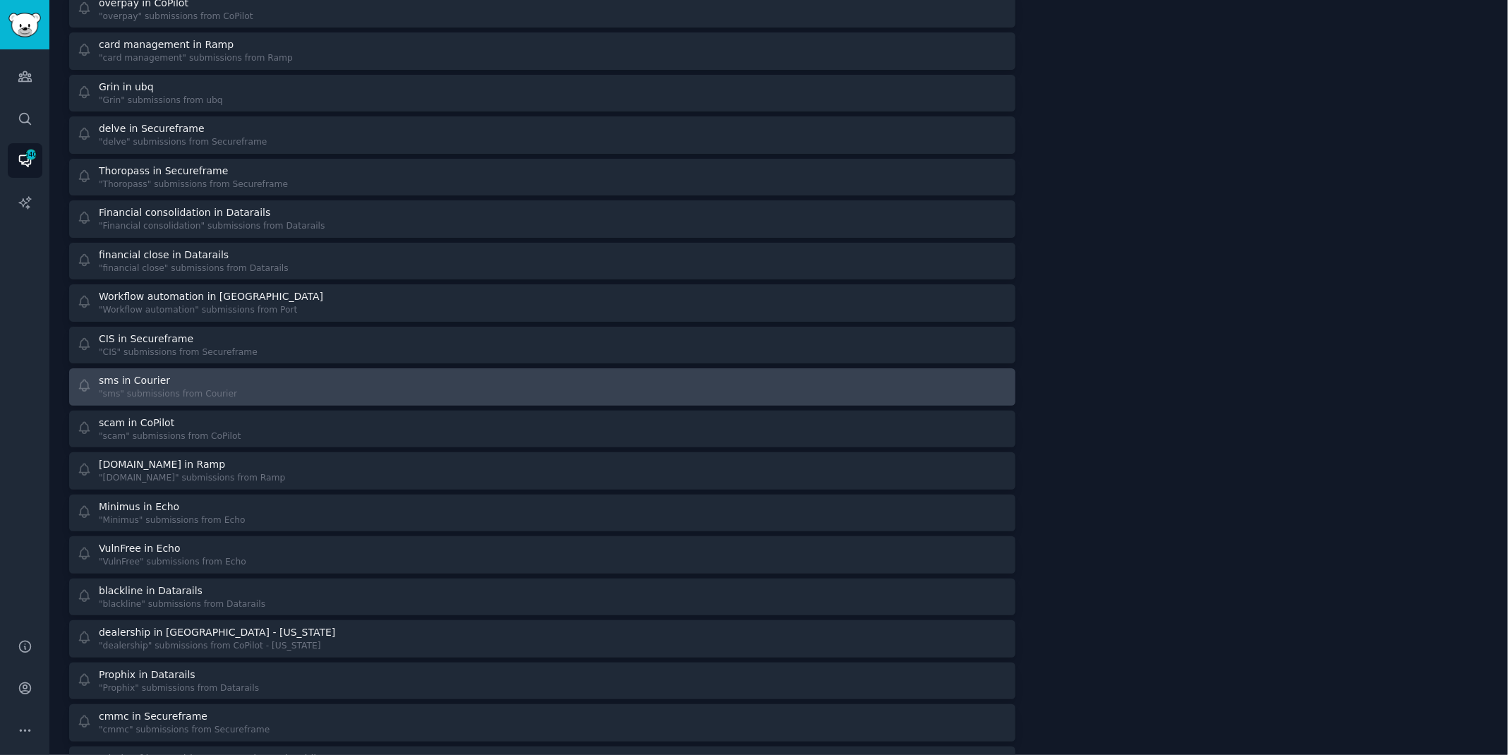
click at [345, 382] on div "sms in Courier "sms" submissions from Courier" at bounding box center [305, 387] width 456 height 28
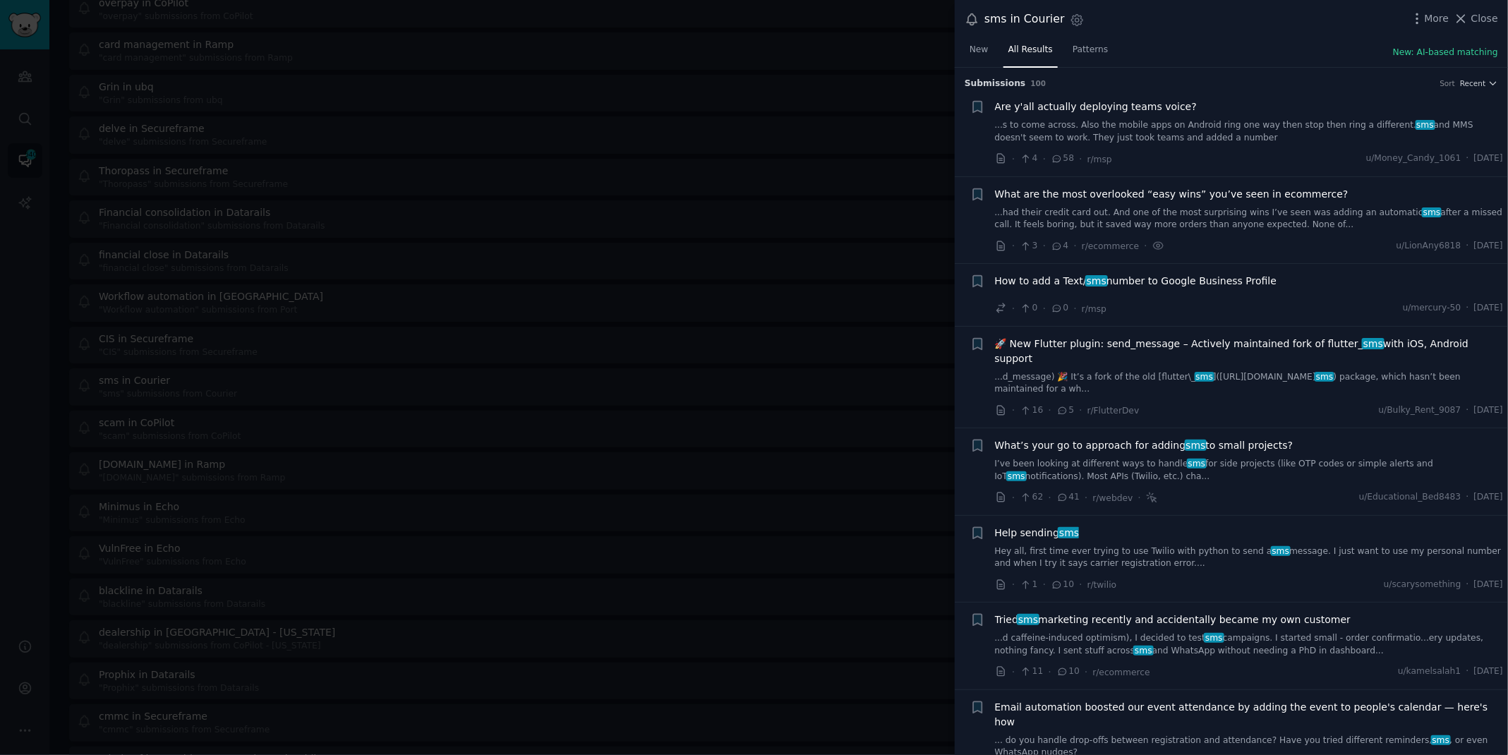
click at [1157, 210] on link "...had their credit card out. And one of the most surprising wins I’ve seen was…" at bounding box center [1249, 219] width 509 height 25
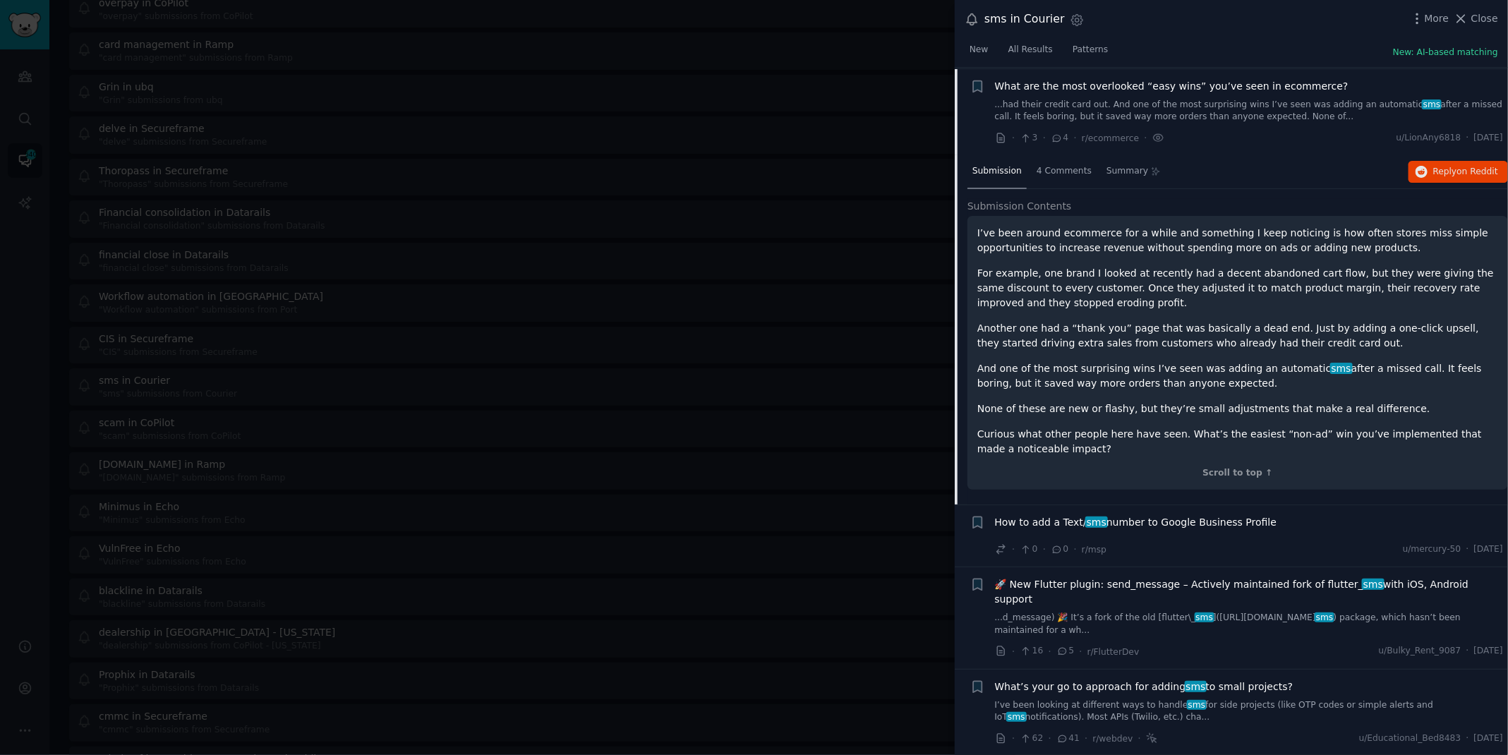
scroll to position [109, 0]
click at [1463, 156] on div "Submission 4 Comments Summary Reply on Reddit" at bounding box center [1237, 172] width 541 height 34
click at [1461, 169] on span "on Reddit" at bounding box center [1477, 171] width 41 height 10
click at [552, 20] on div at bounding box center [754, 377] width 1508 height 755
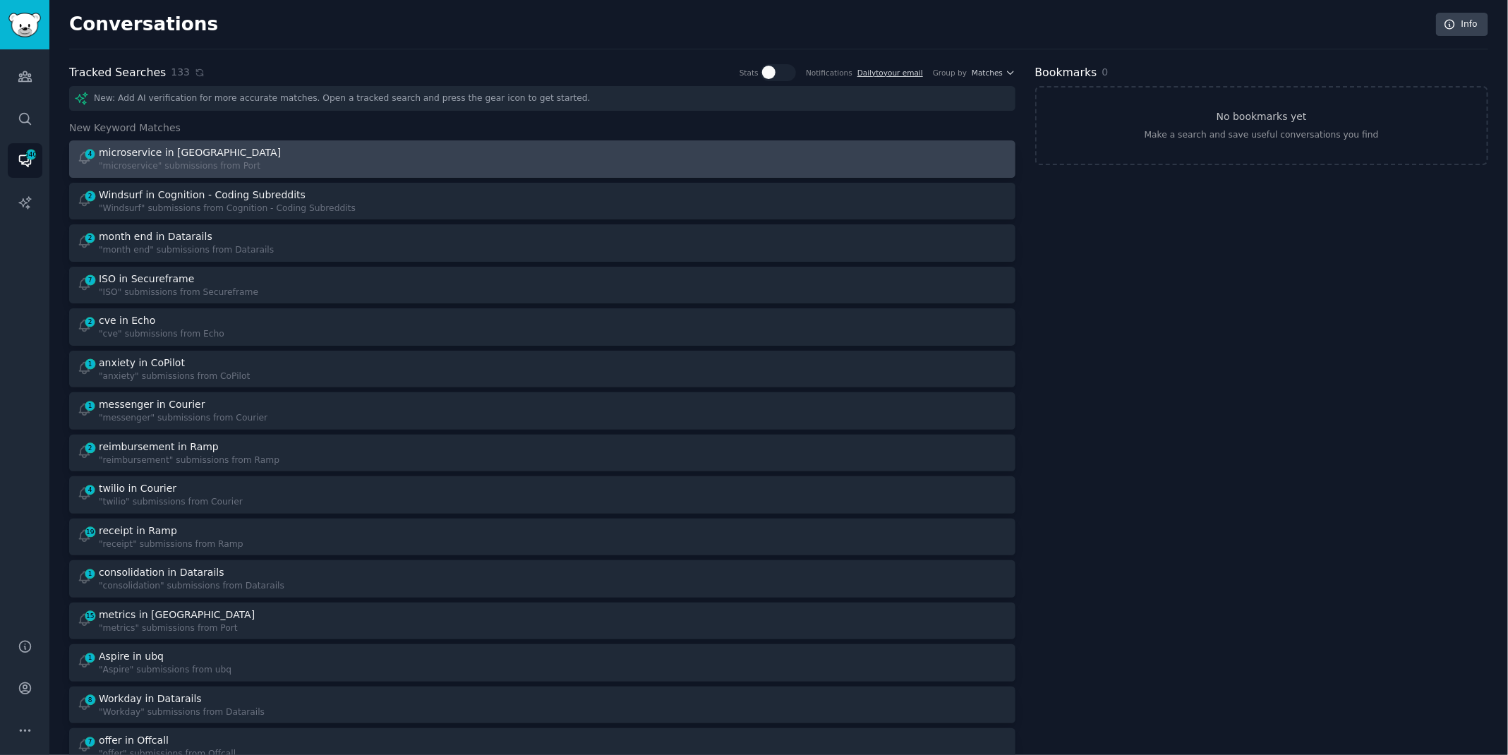
click at [267, 167] on div "4 microservice in Port "microservice" submissions from [GEOGRAPHIC_DATA]" at bounding box center [305, 159] width 456 height 28
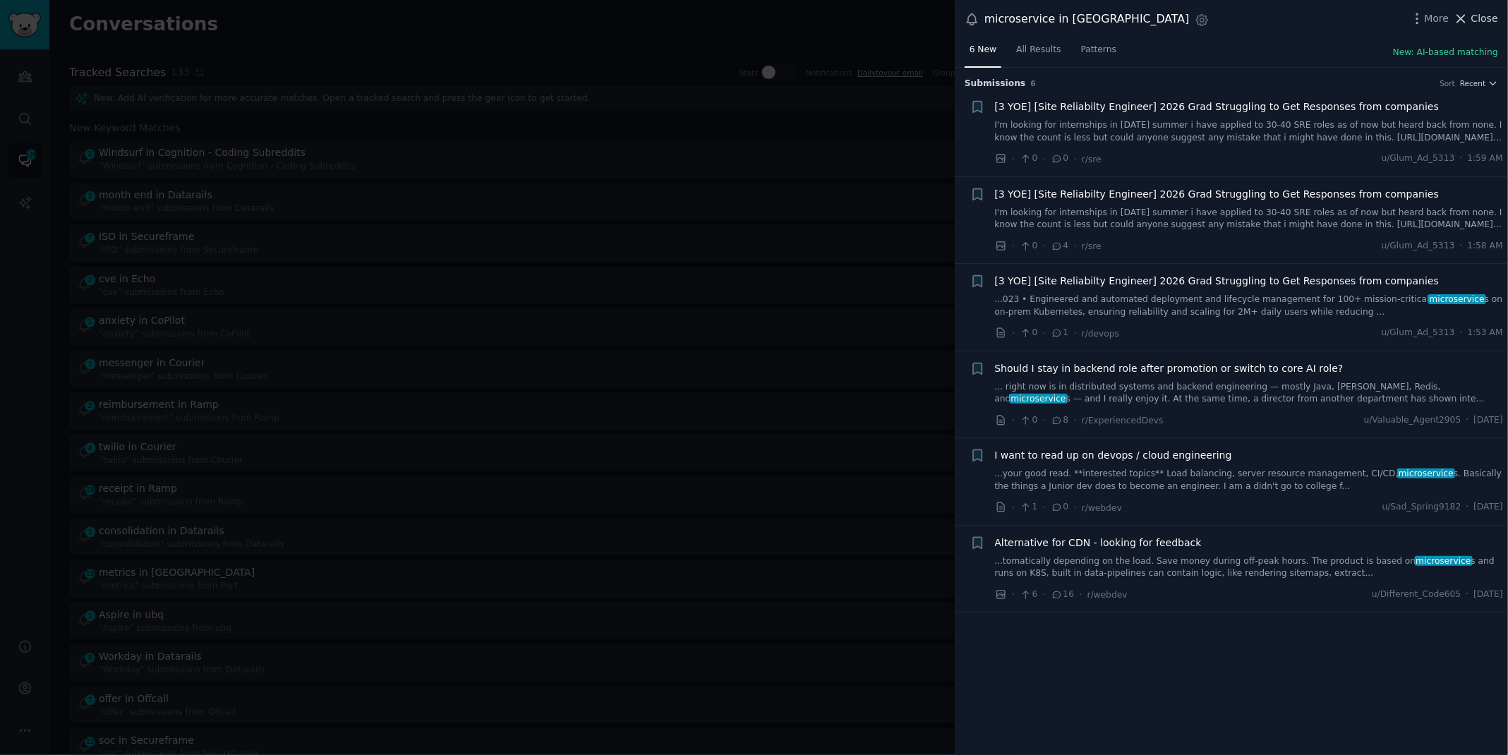
click at [1479, 16] on span "Close" at bounding box center [1484, 18] width 27 height 15
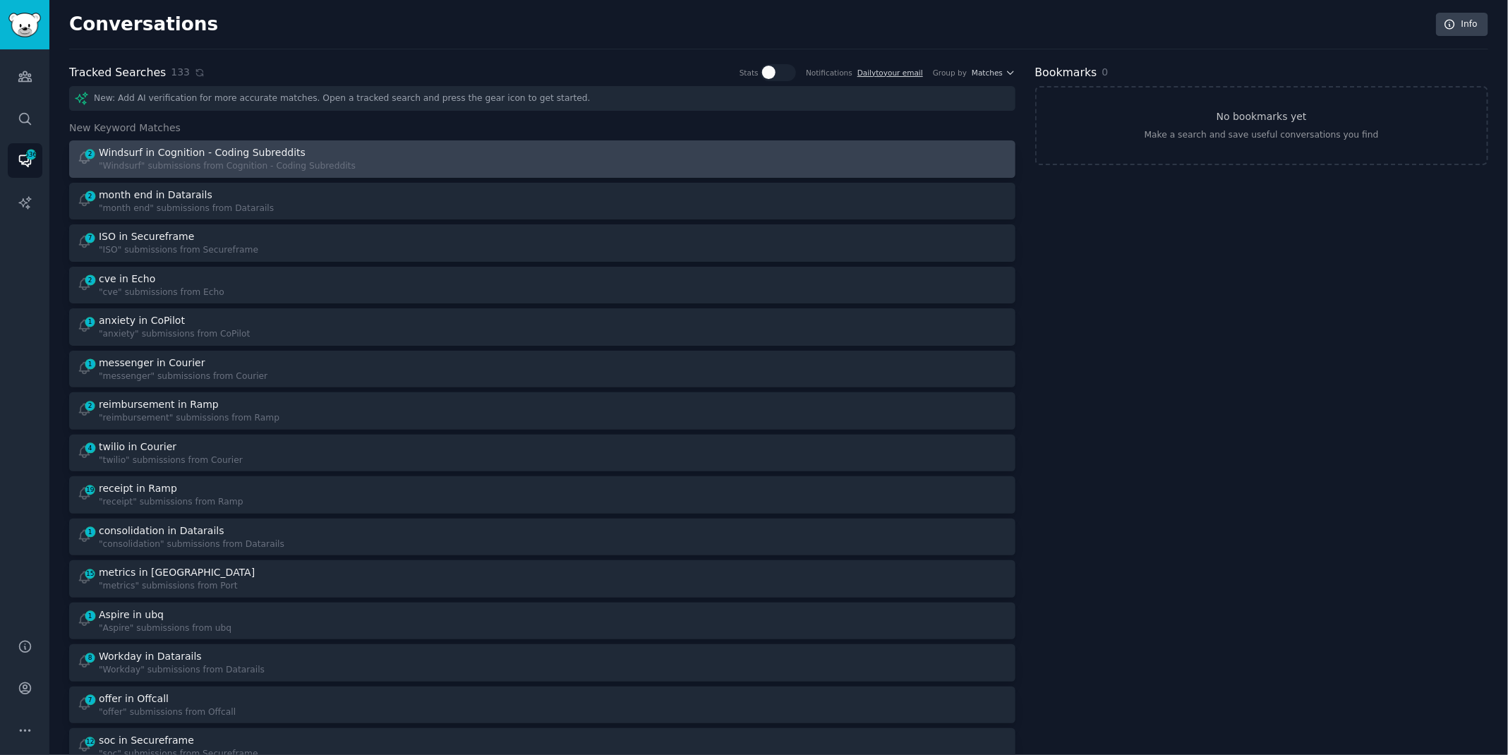
click at [328, 153] on div "Windsurf in Cognition - Coding Subreddits" at bounding box center [227, 152] width 257 height 15
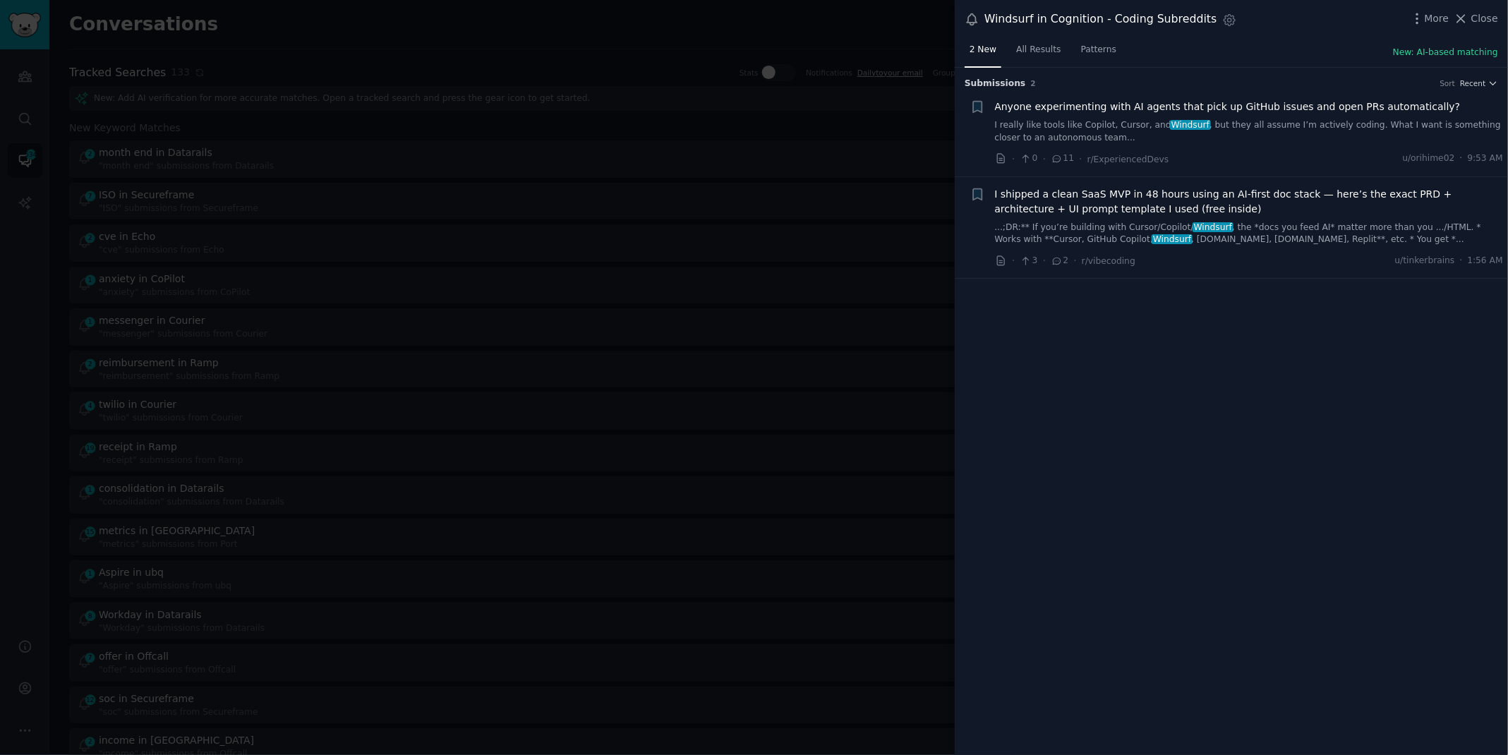
click at [1074, 138] on link "I really like tools like Copilot, Cursor, and Windsurf , but they all assume I’…" at bounding box center [1249, 131] width 509 height 25
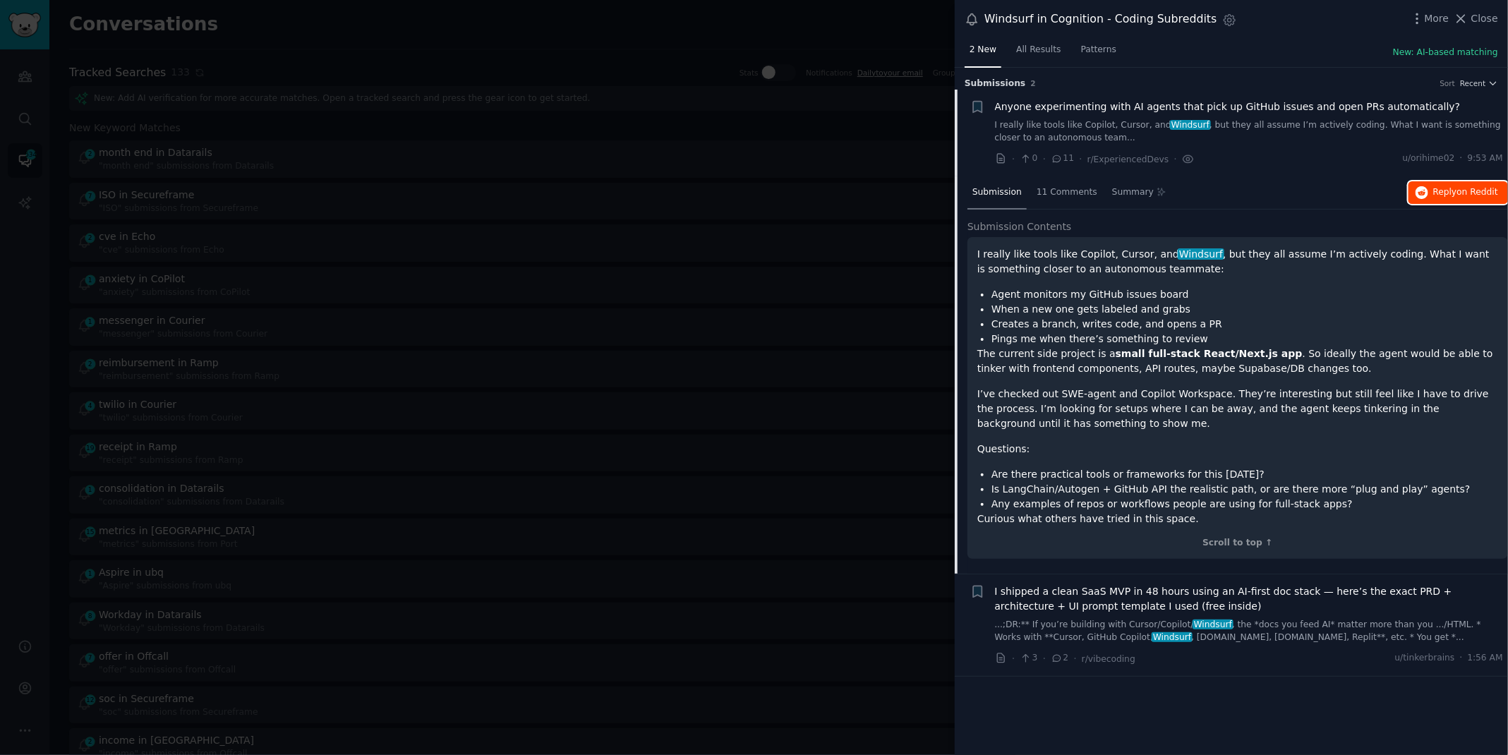
click at [1459, 188] on span "on Reddit" at bounding box center [1477, 192] width 41 height 10
click at [563, 25] on div at bounding box center [754, 377] width 1508 height 755
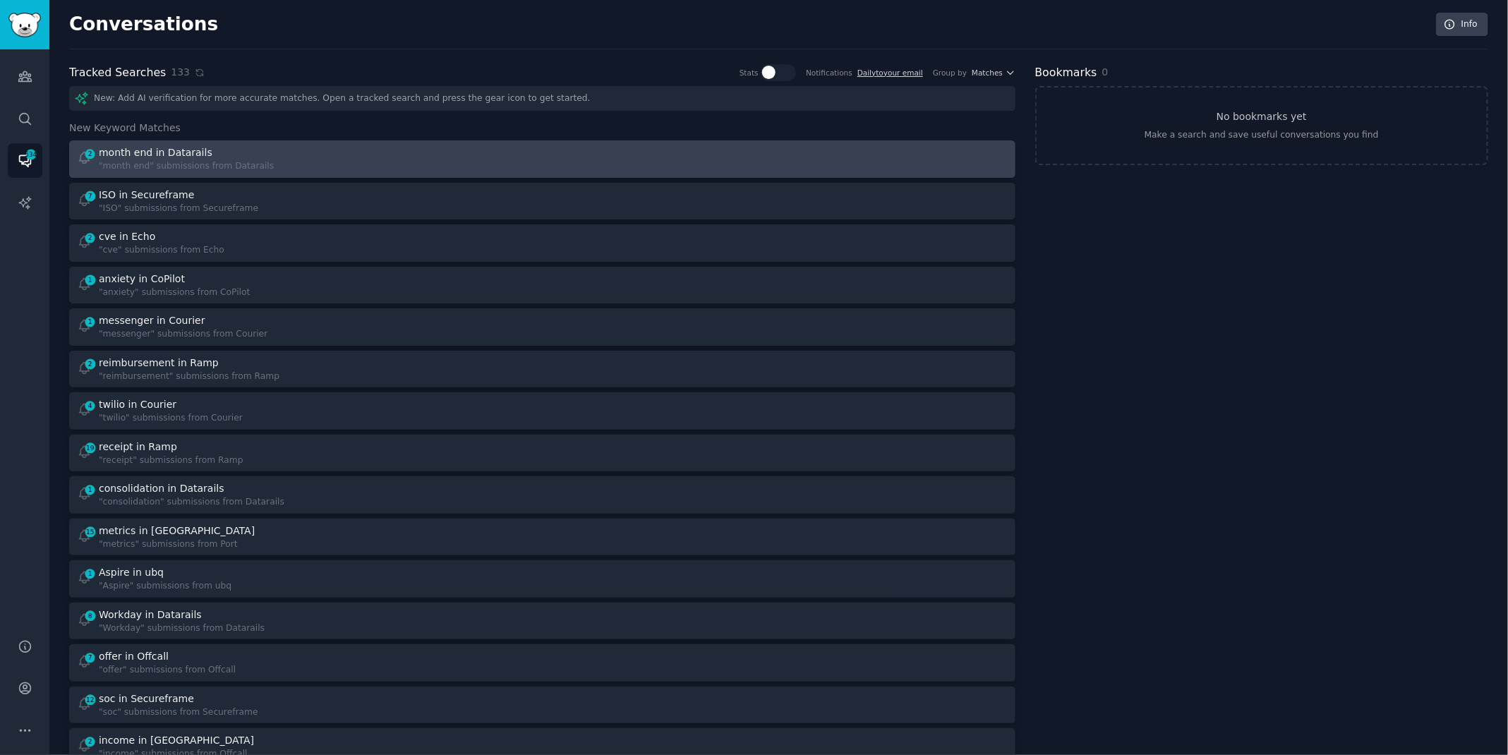
click at [354, 171] on div "2 month end in Datarails "month end" submissions from Datarails" at bounding box center [305, 159] width 456 height 28
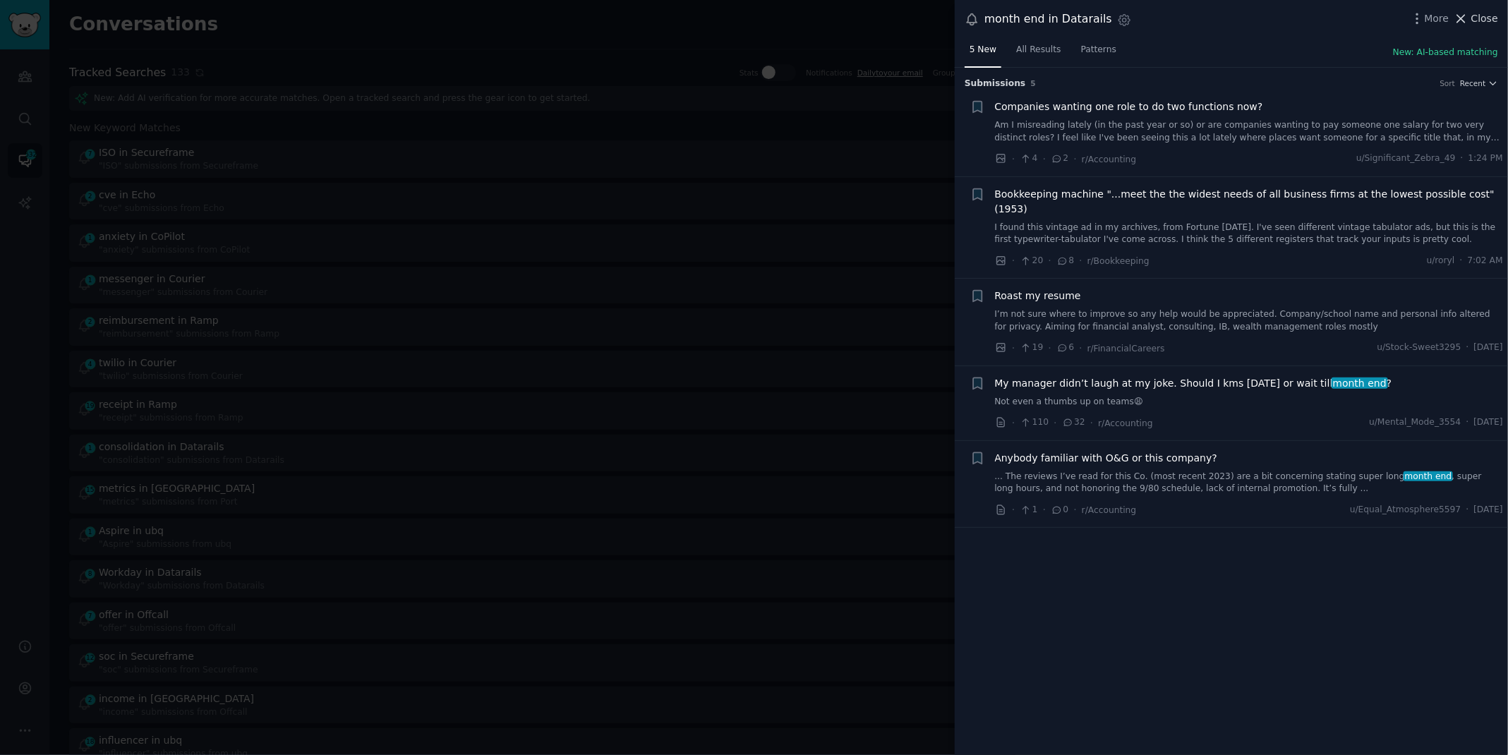
click at [1473, 16] on span "Close" at bounding box center [1484, 18] width 27 height 15
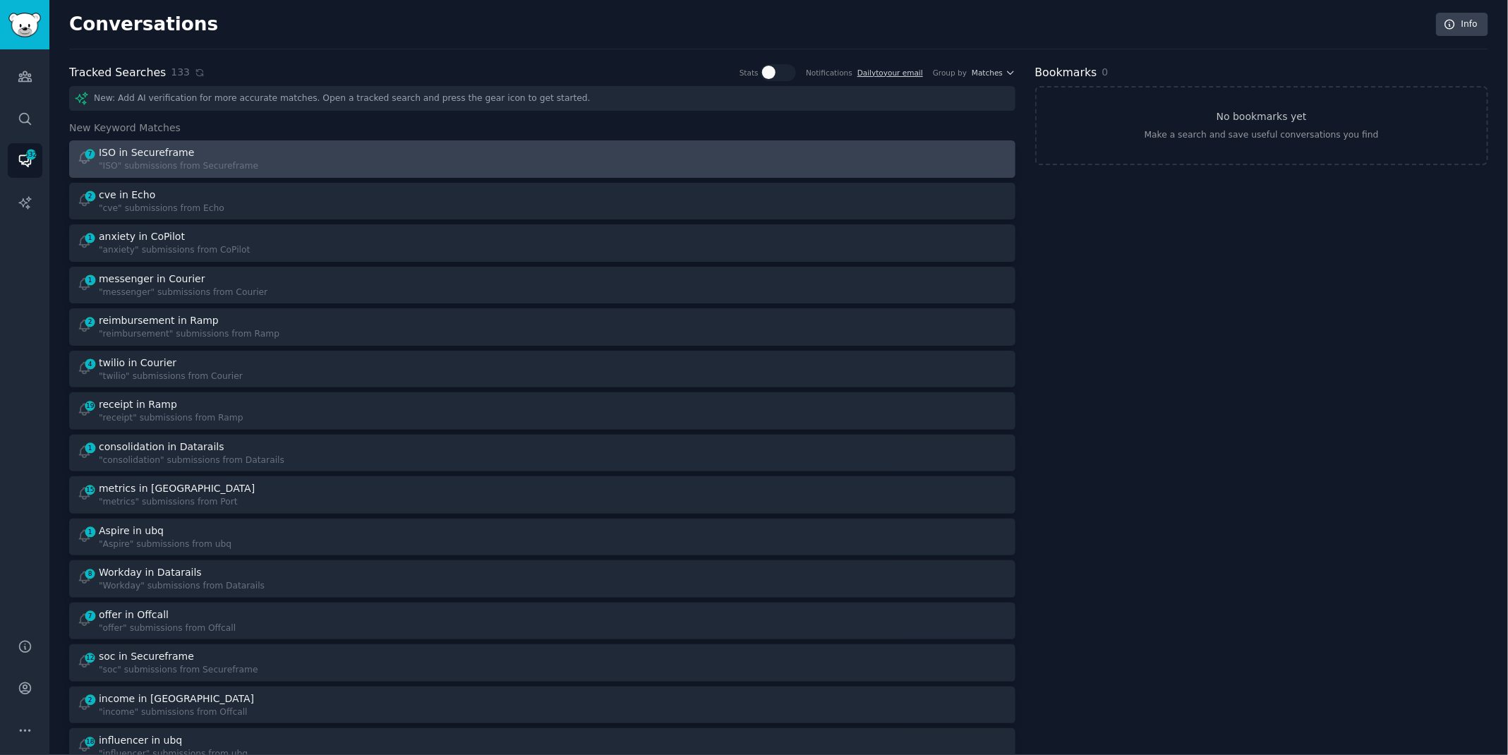
click at [343, 157] on div "7 ISO in Secureframe "ISO" submissions from Secureframe" at bounding box center [305, 159] width 456 height 28
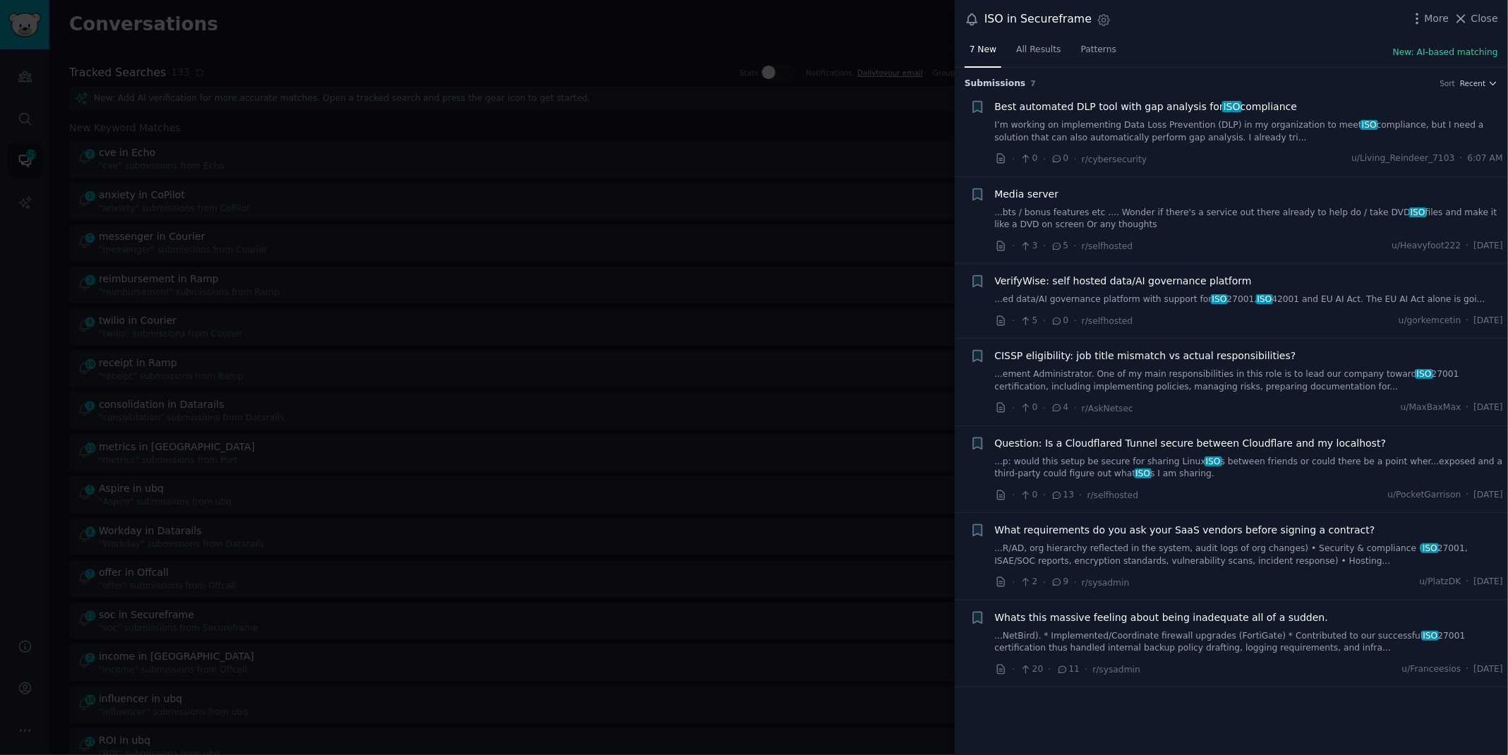
click at [1073, 124] on link "I’m working on implementing Data Loss Prevention (DLP) in my organization to me…" at bounding box center [1249, 131] width 509 height 25
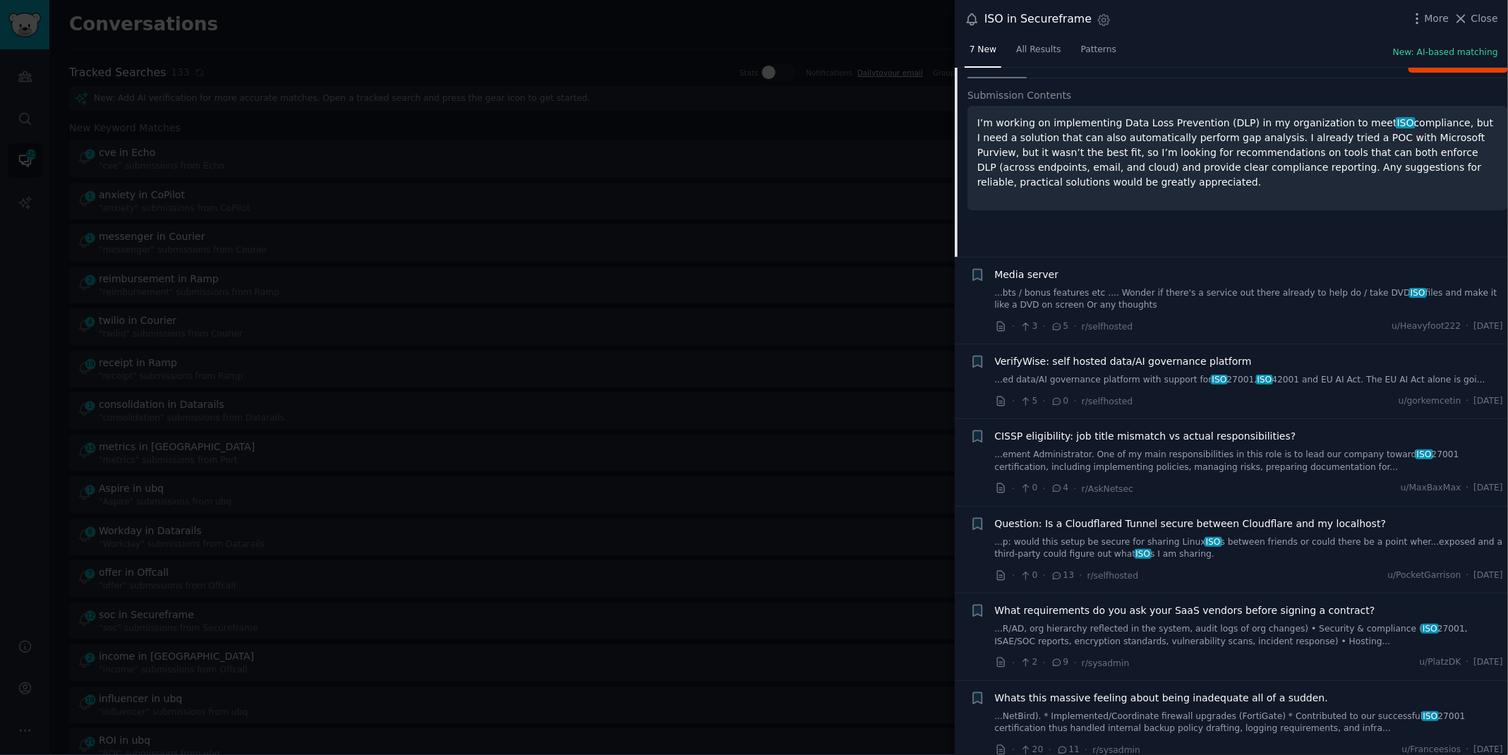
scroll to position [141, 0]
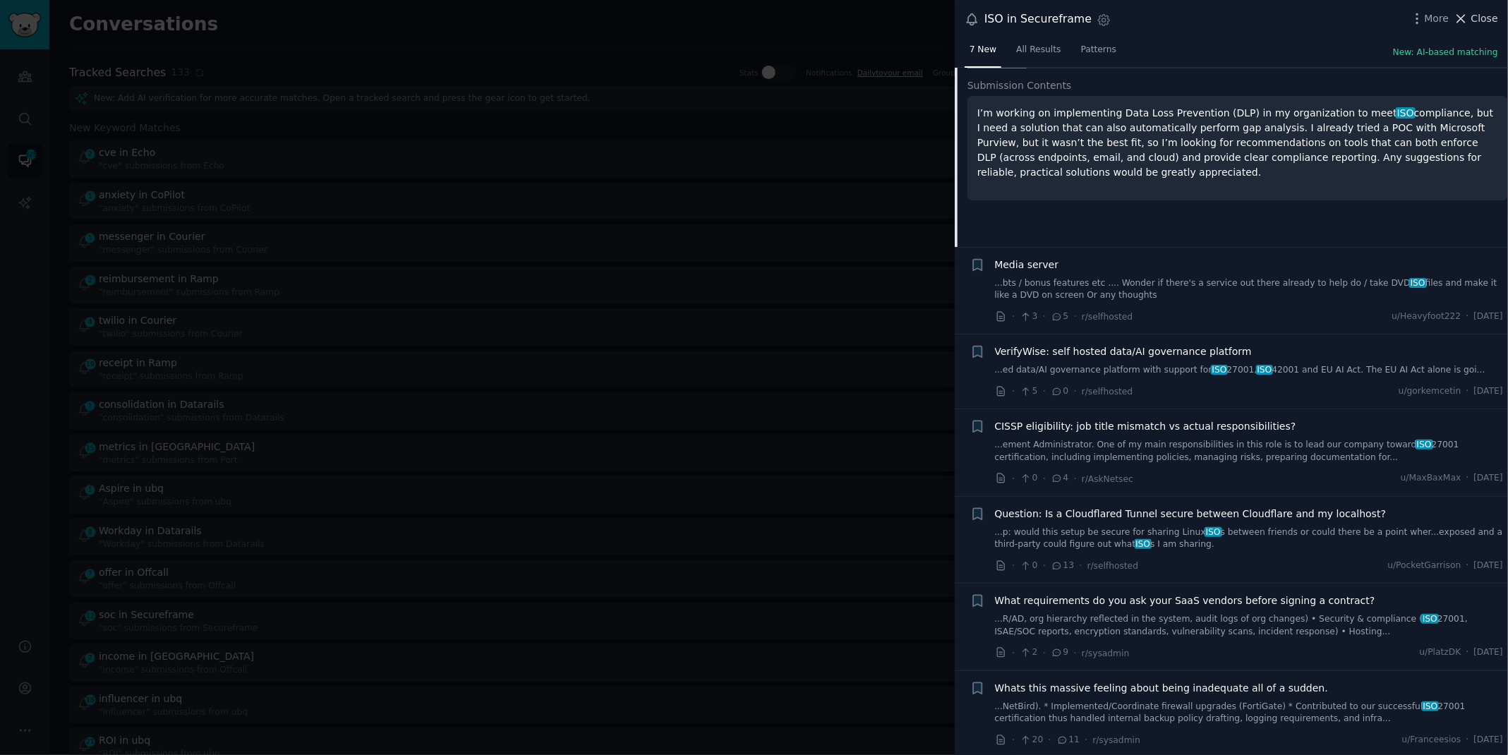
click at [1473, 22] on span "Close" at bounding box center [1484, 18] width 27 height 15
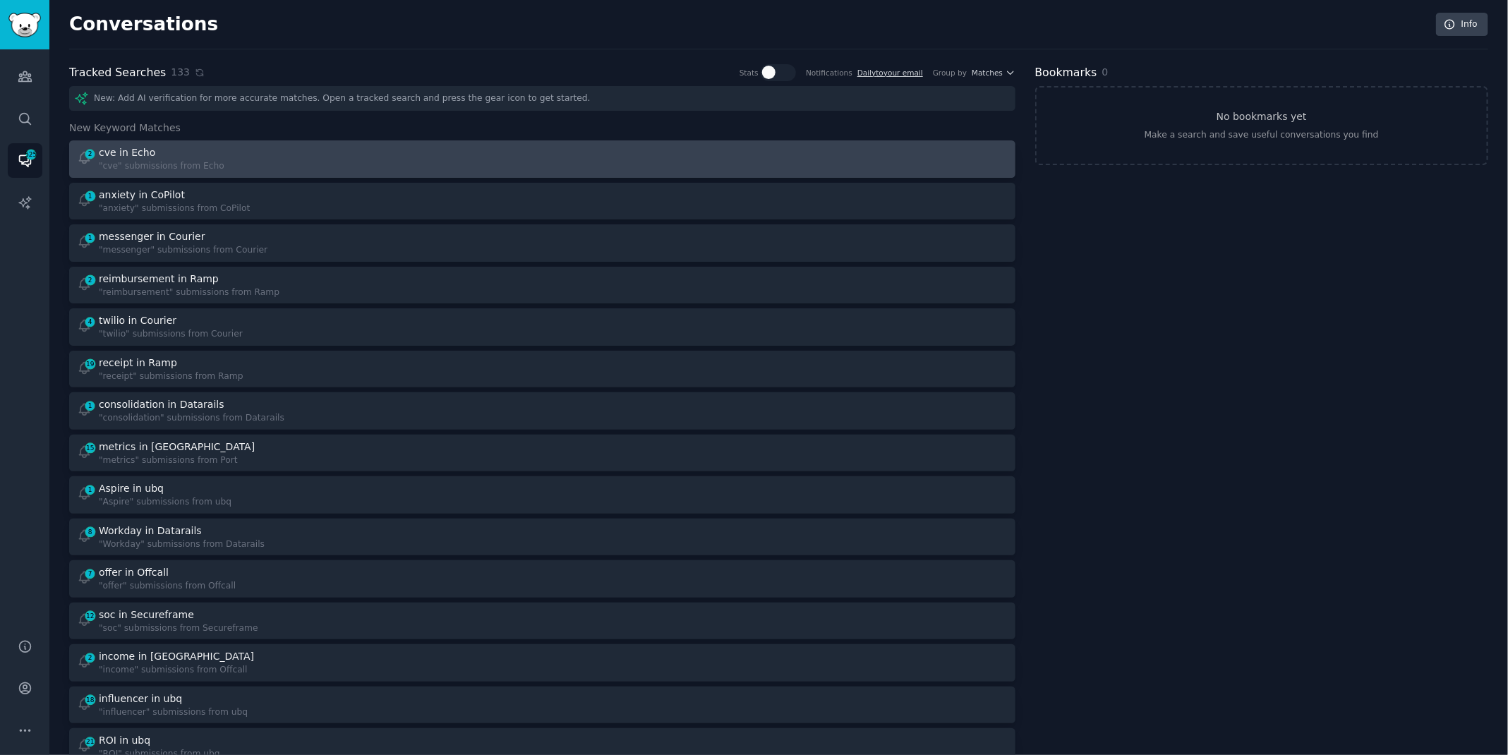
click at [575, 140] on link "2 cve in Echo "cve" submissions from Echo" at bounding box center [542, 158] width 946 height 37
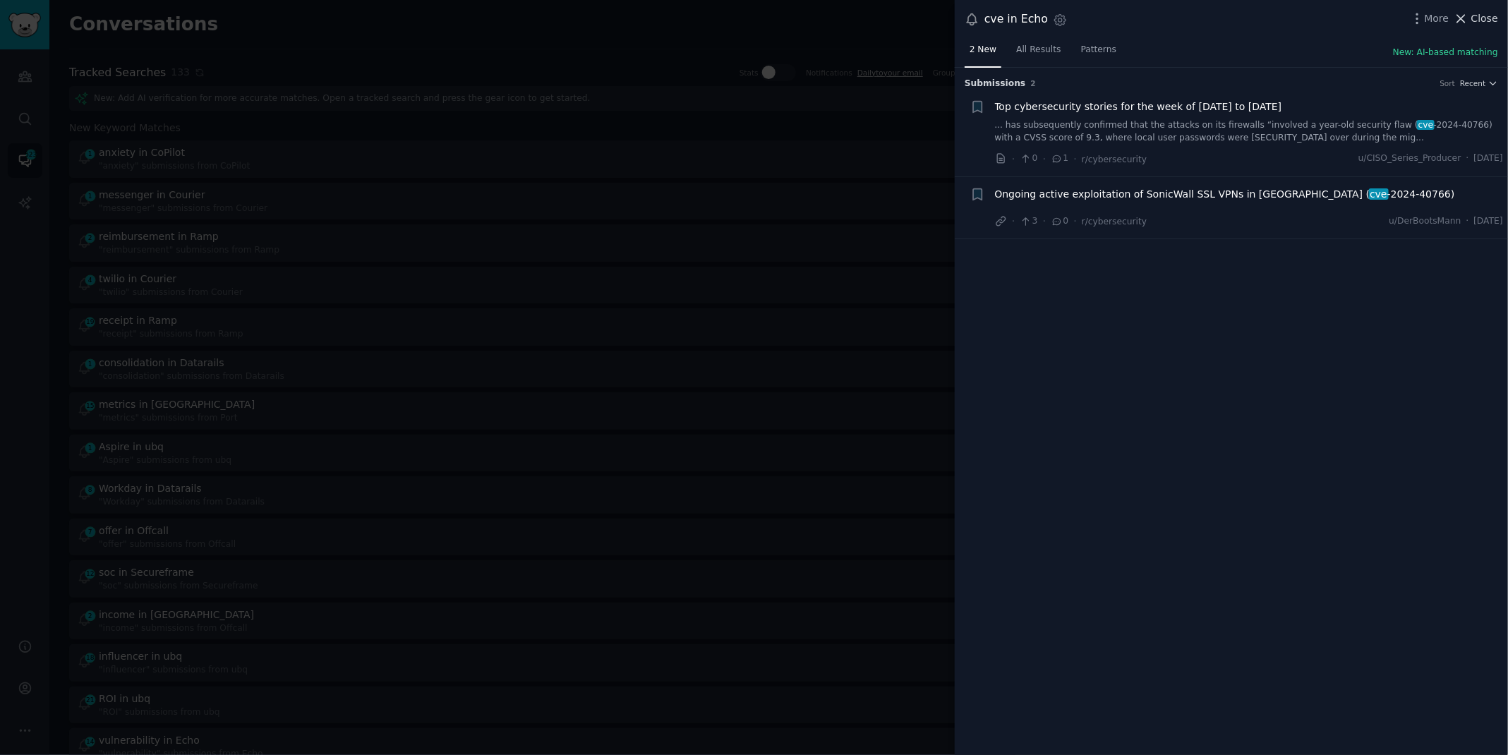
click at [1477, 20] on span "Close" at bounding box center [1484, 18] width 27 height 15
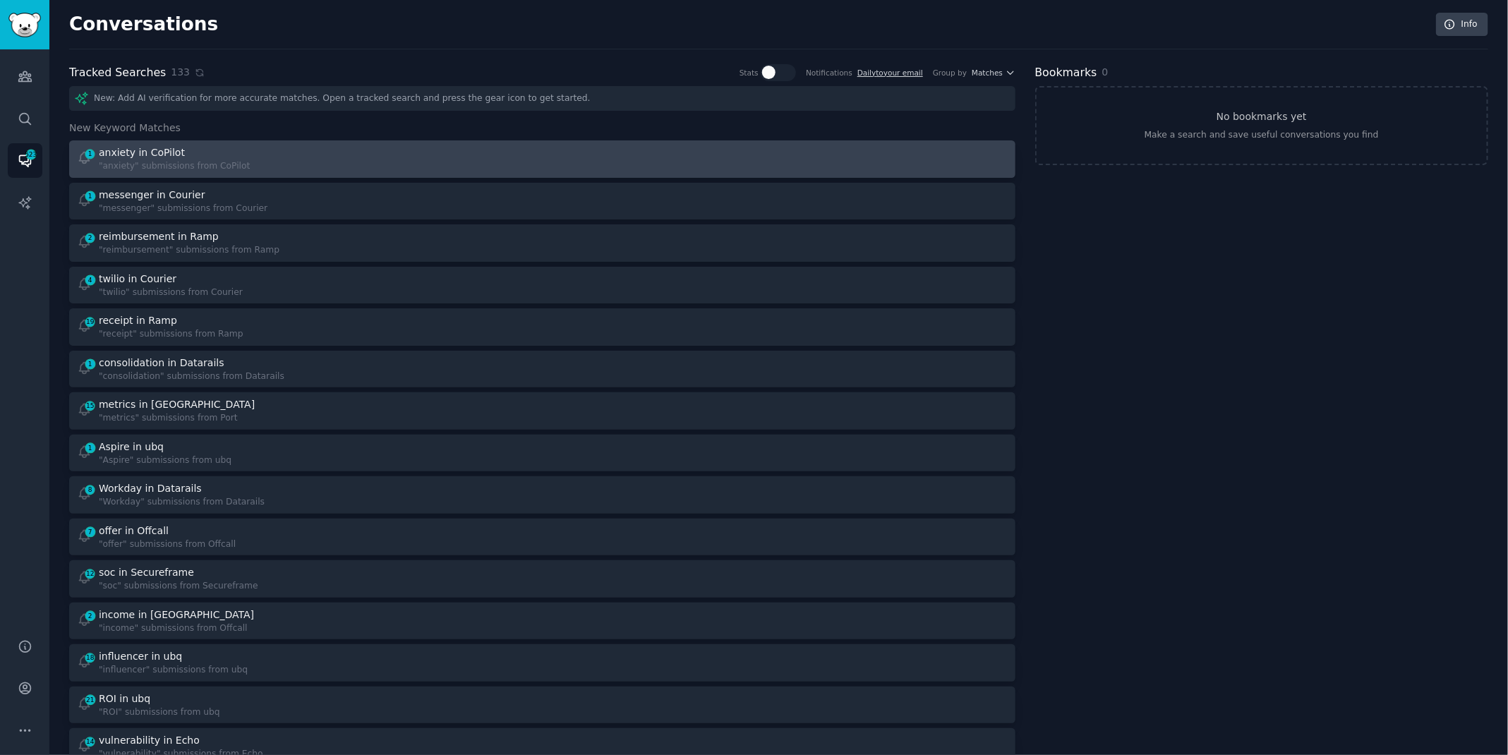
click at [260, 145] on div "1 anxiety in CoPilot "anxiety" submissions from CoPilot" at bounding box center [305, 159] width 456 height 28
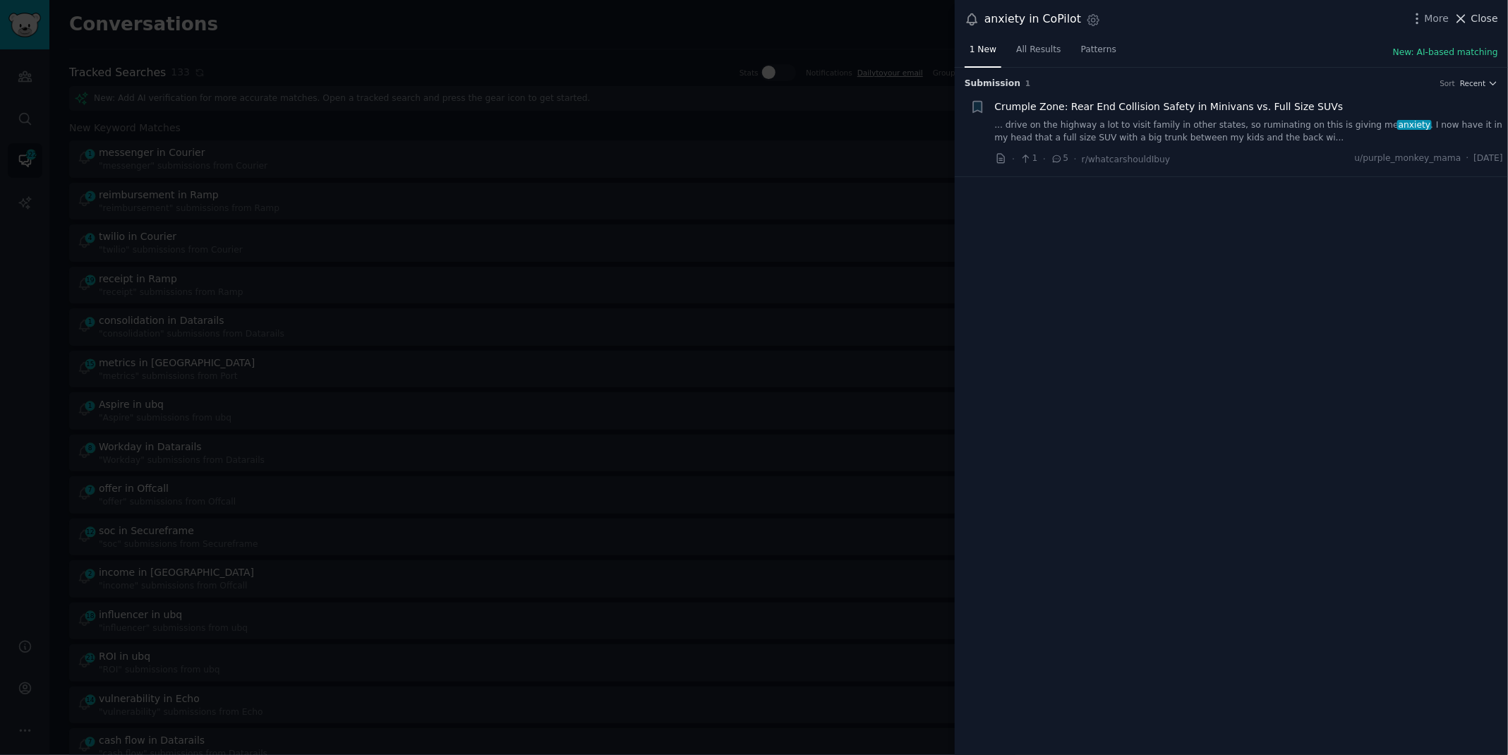
click at [1485, 18] on span "Close" at bounding box center [1484, 18] width 27 height 15
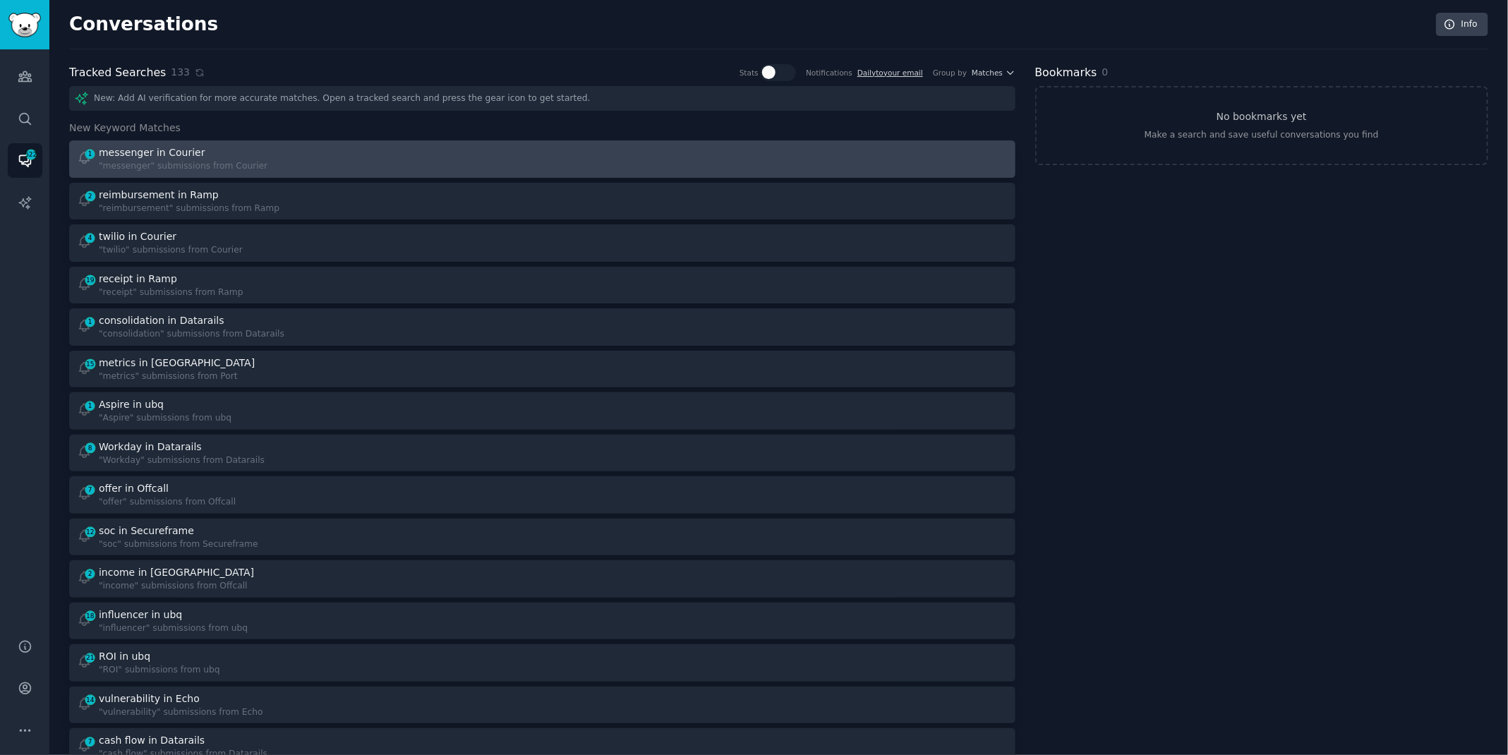
click at [623, 157] on div at bounding box center [780, 159] width 456 height 28
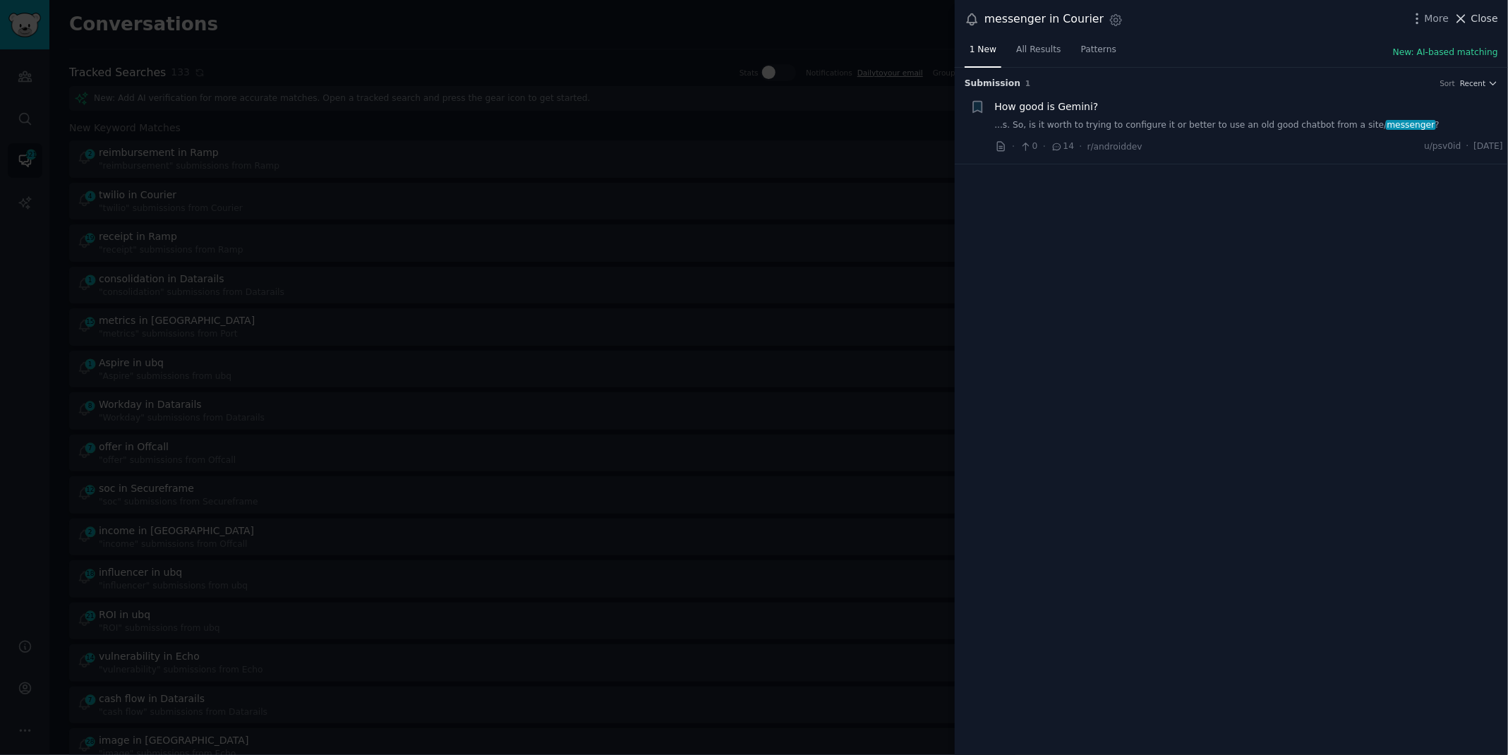
click at [1476, 24] on span "Close" at bounding box center [1484, 18] width 27 height 15
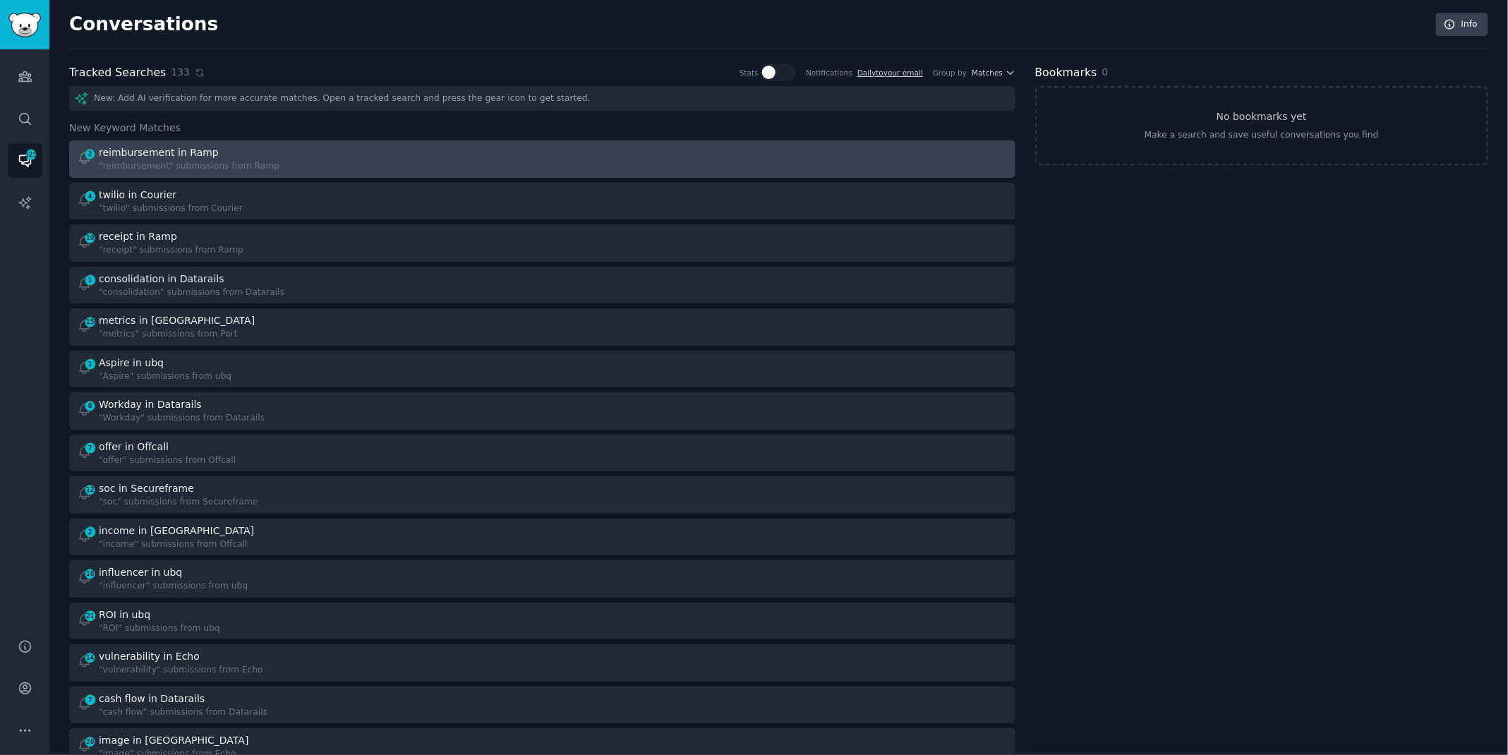
click at [629, 162] on div at bounding box center [780, 159] width 456 height 28
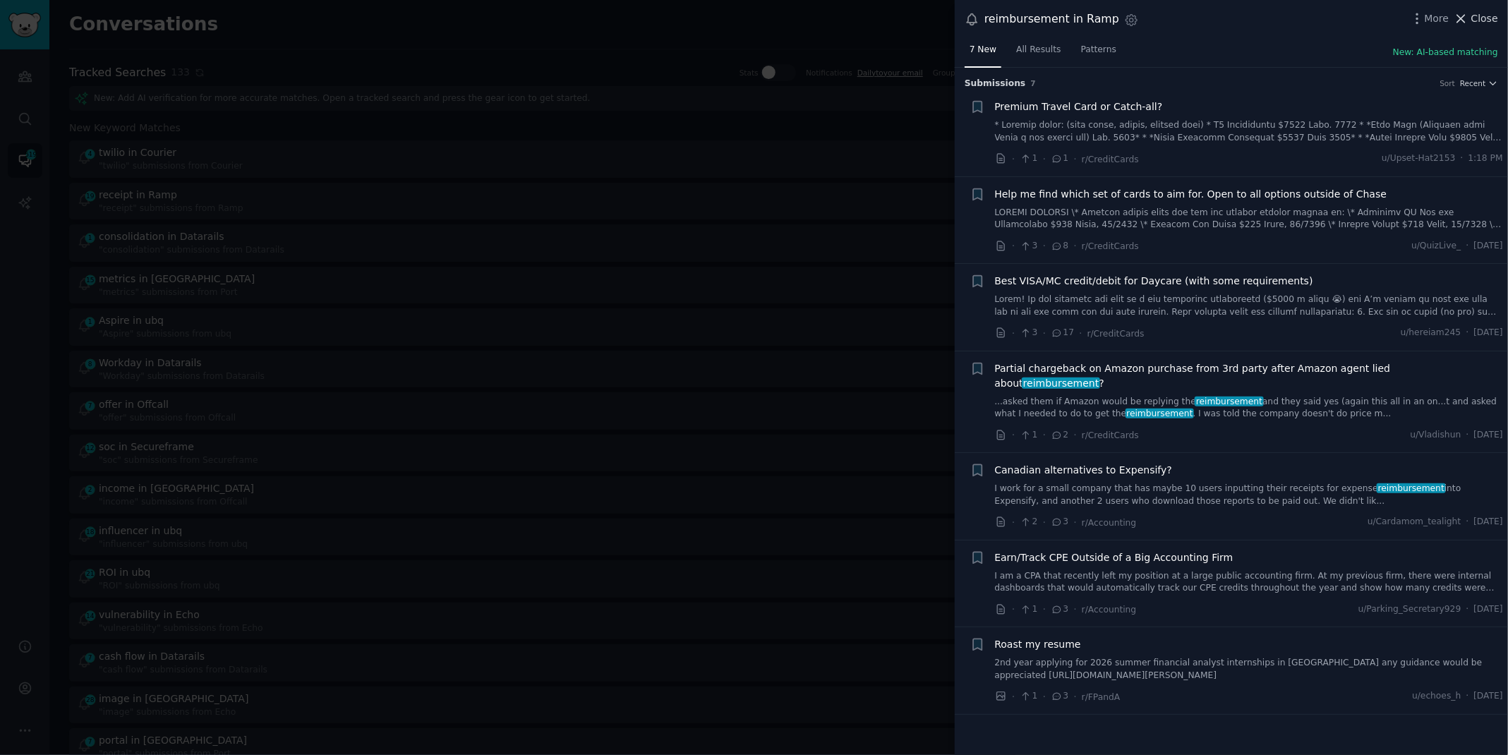
click at [1490, 21] on span "Close" at bounding box center [1484, 18] width 27 height 15
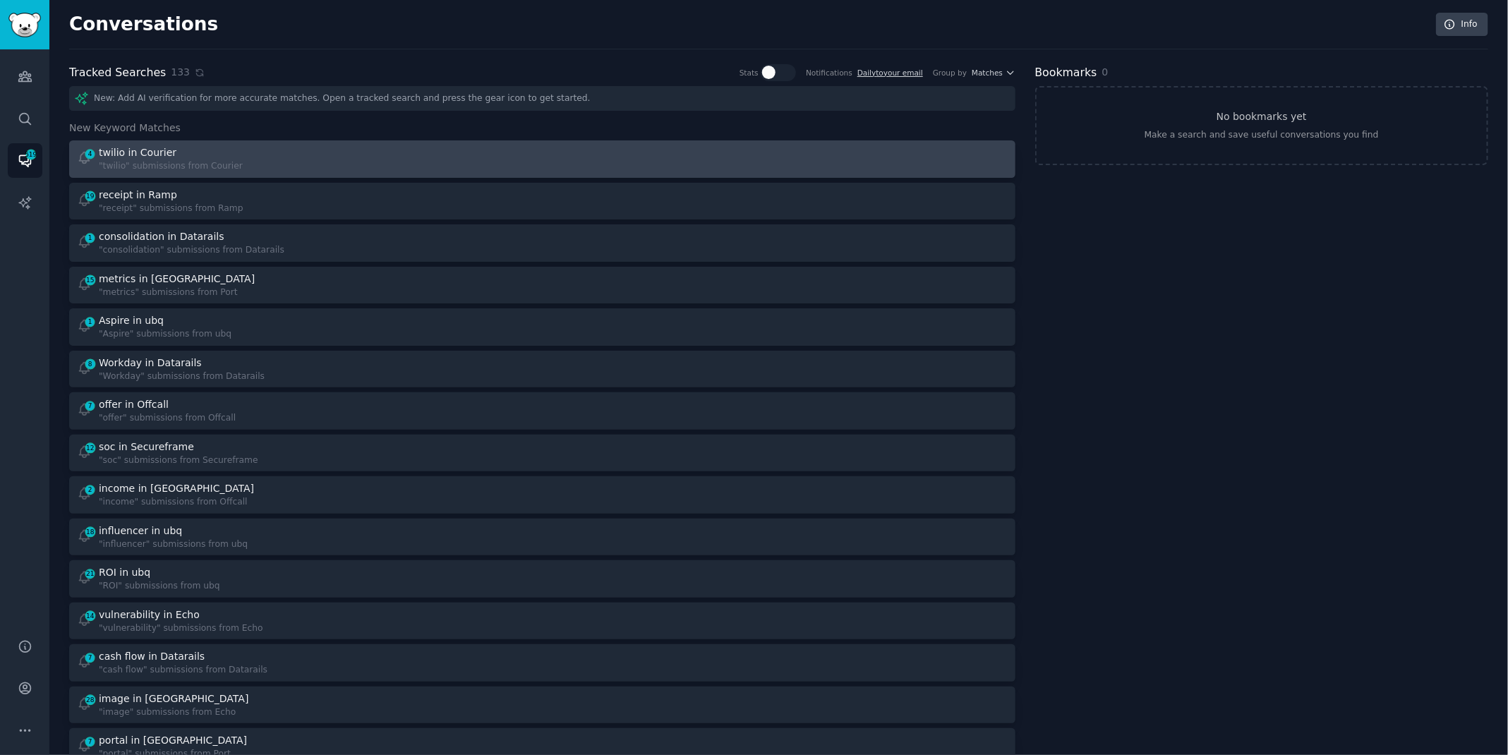
click at [447, 159] on div "4 twilio in Courier "twilio" submissions from Courier" at bounding box center [305, 159] width 456 height 28
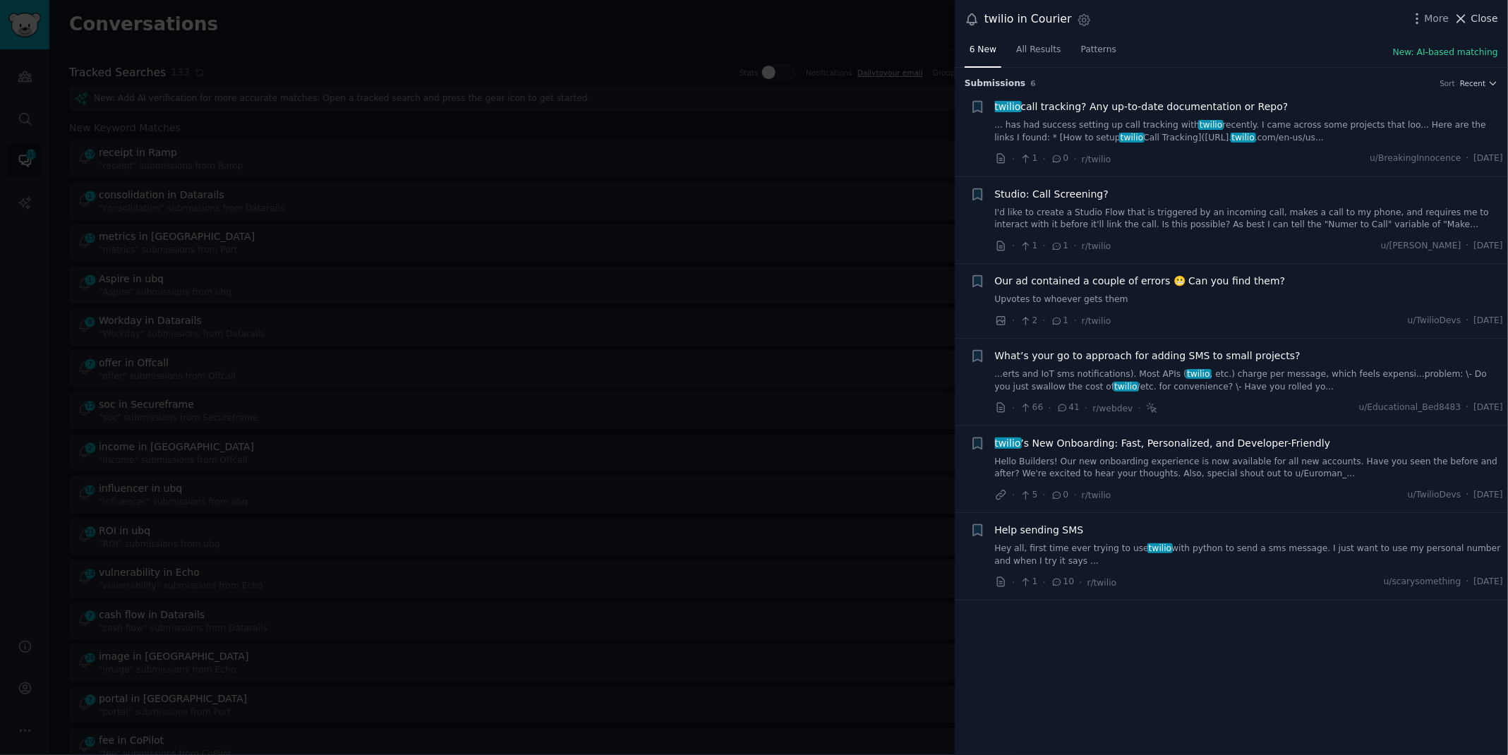
click at [1473, 20] on span "Close" at bounding box center [1484, 18] width 27 height 15
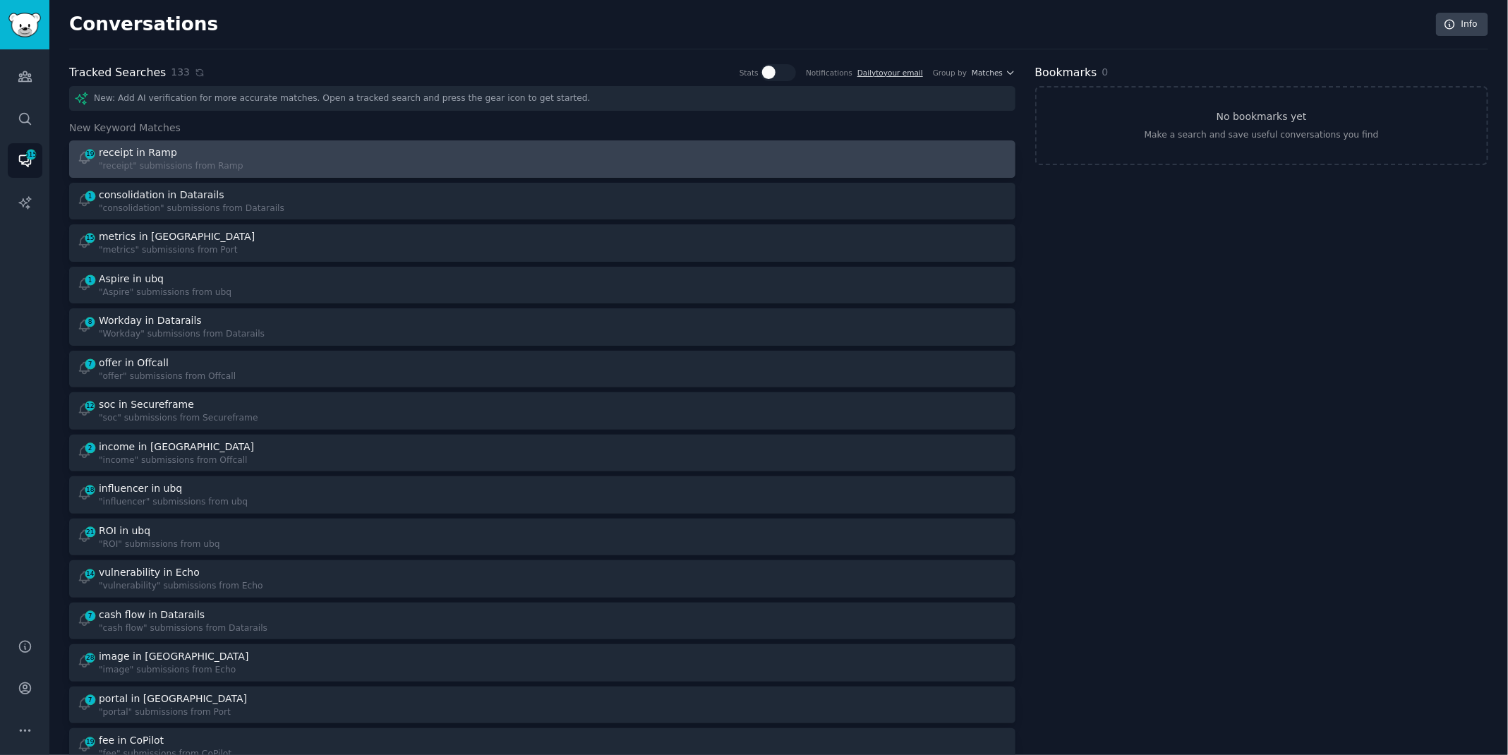
click at [532, 163] on div "19 receipt in Ramp "receipt" submissions from Ramp" at bounding box center [542, 159] width 936 height 28
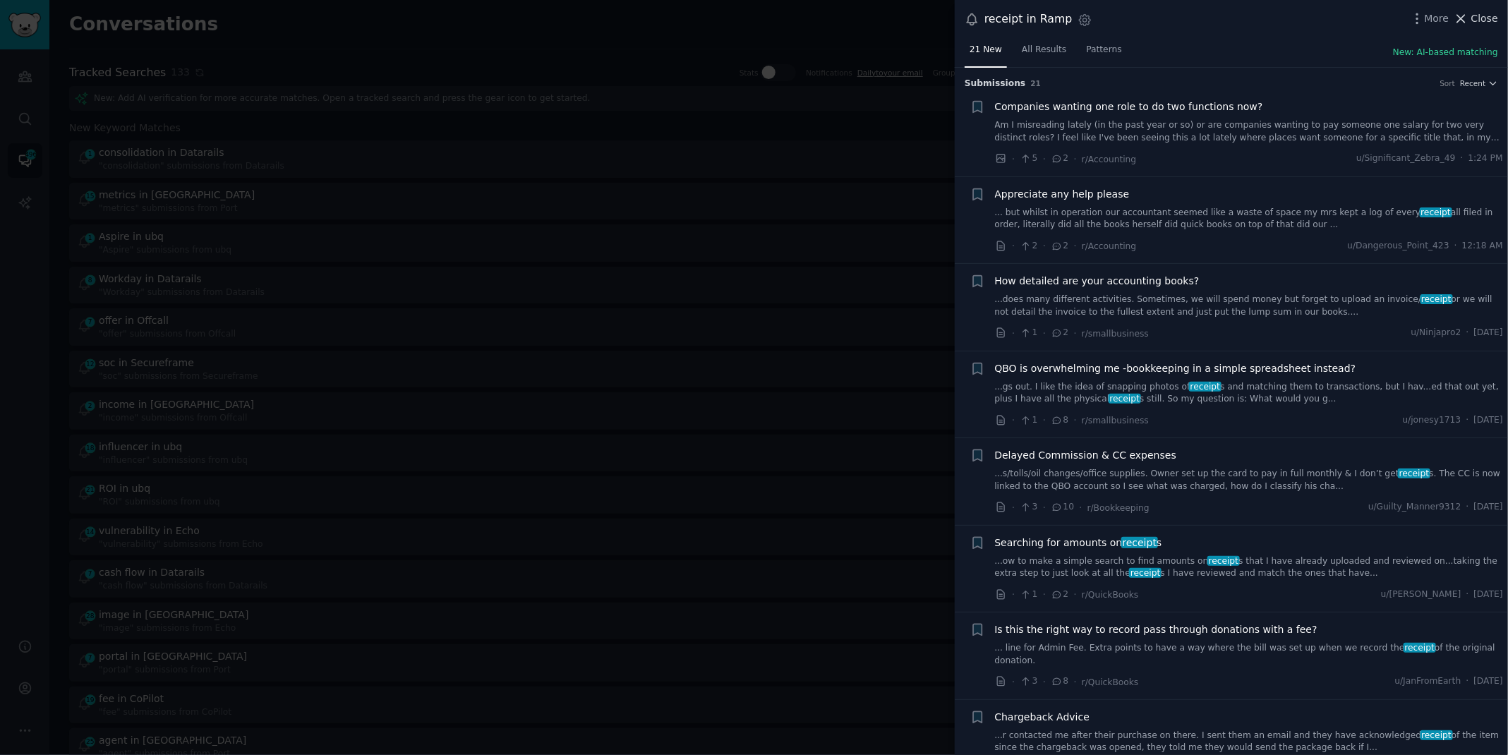
click at [1468, 13] on icon at bounding box center [1461, 18] width 15 height 15
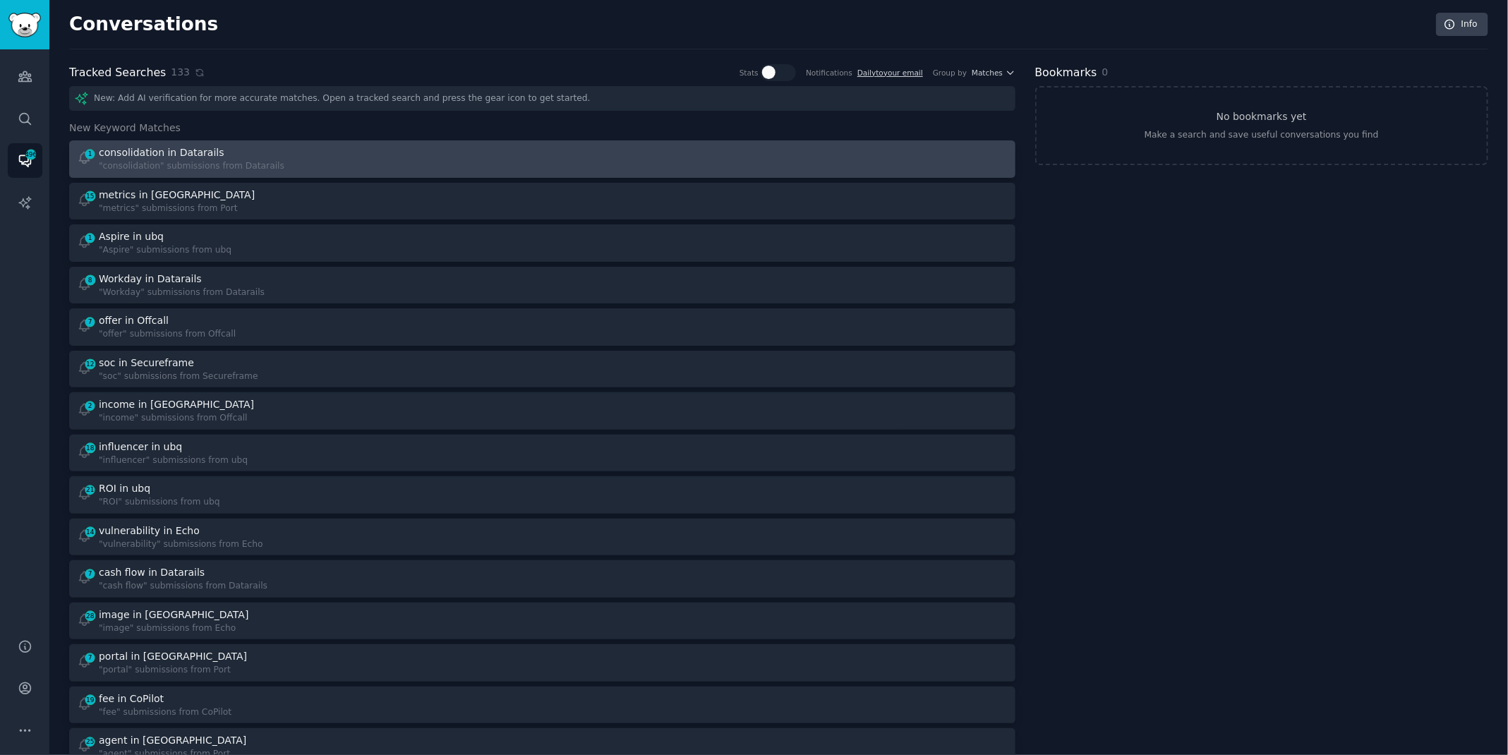
click at [366, 161] on div "1 consolidation in Datarails "consolidation" submissions from Datarails" at bounding box center [305, 159] width 456 height 28
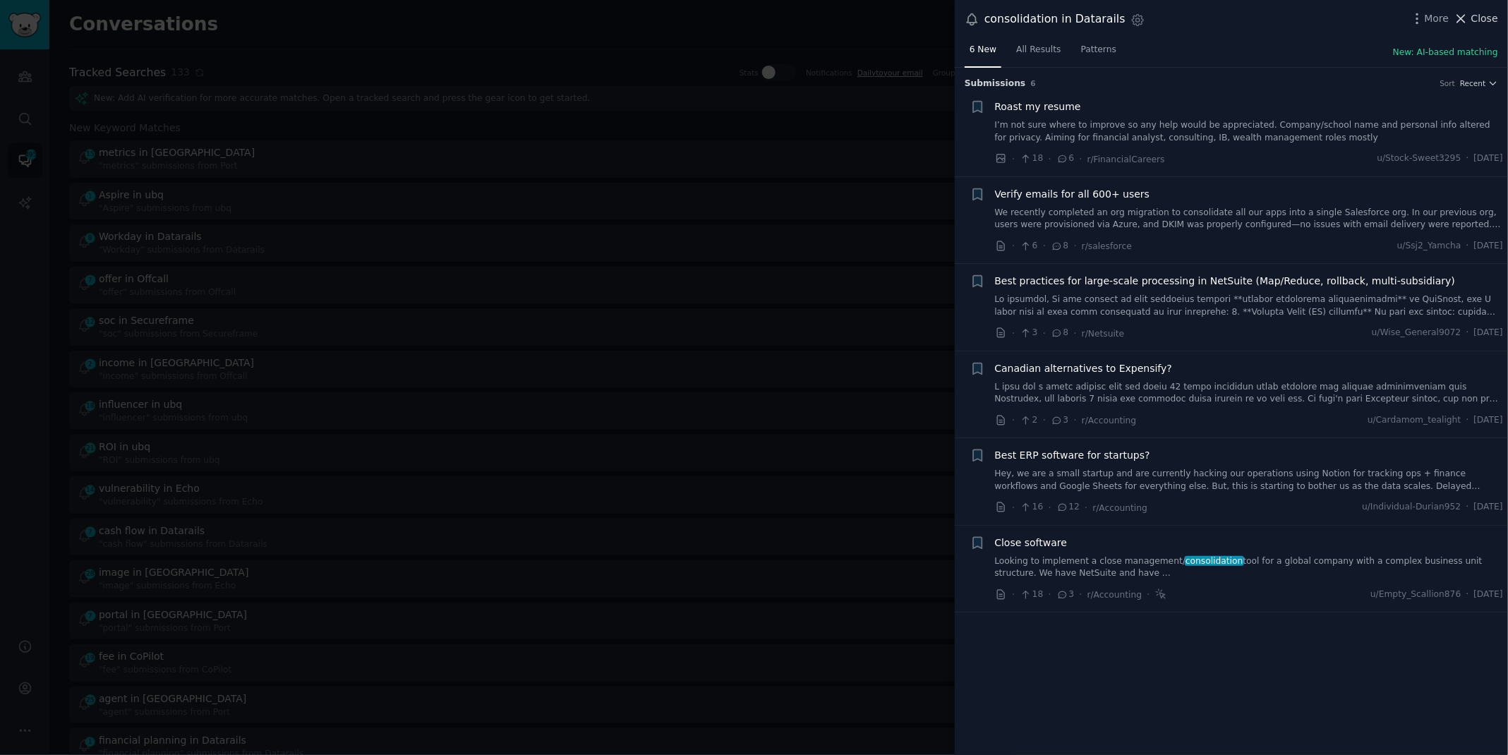
click at [1483, 19] on span "Close" at bounding box center [1484, 18] width 27 height 15
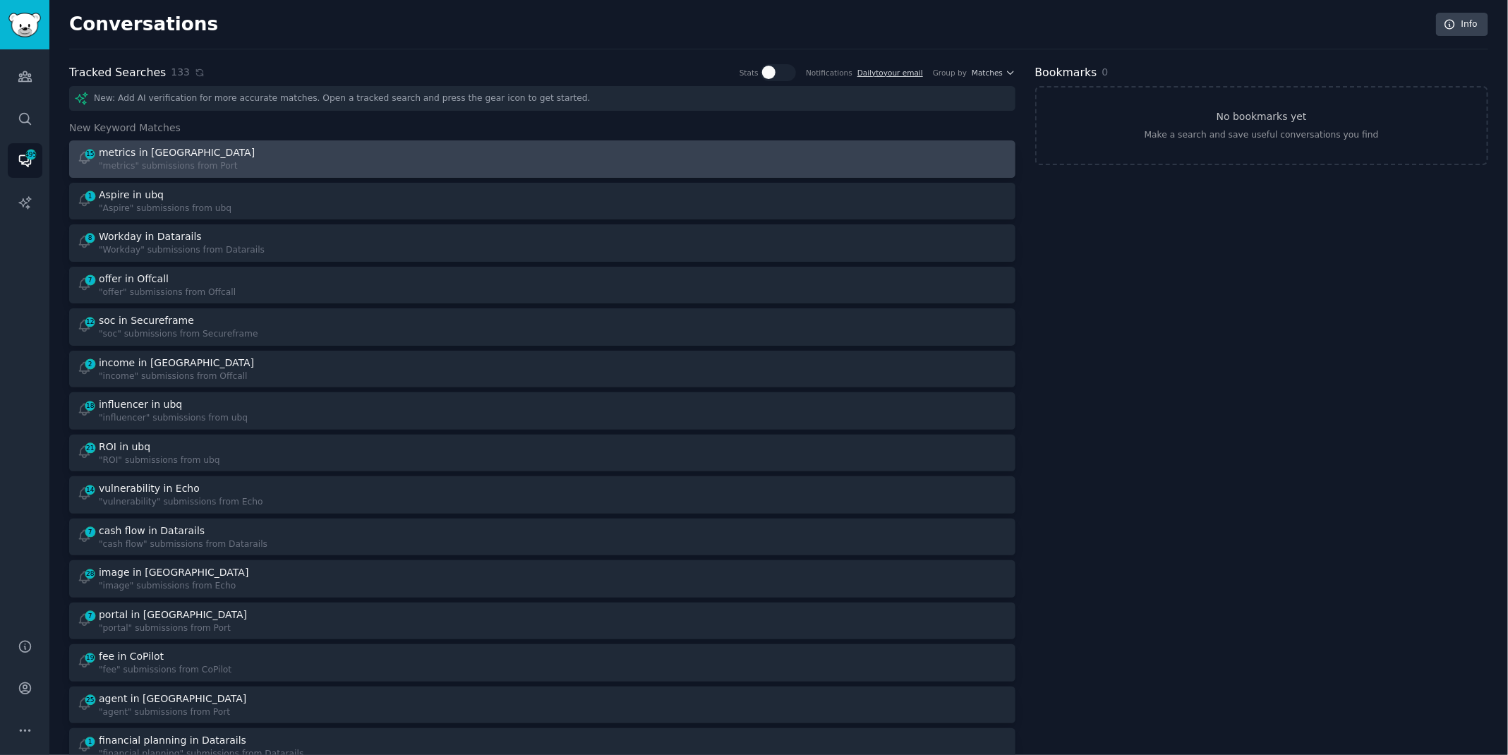
click at [290, 159] on div "15 metrics in Port "metrics" submissions from [GEOGRAPHIC_DATA]" at bounding box center [305, 159] width 456 height 28
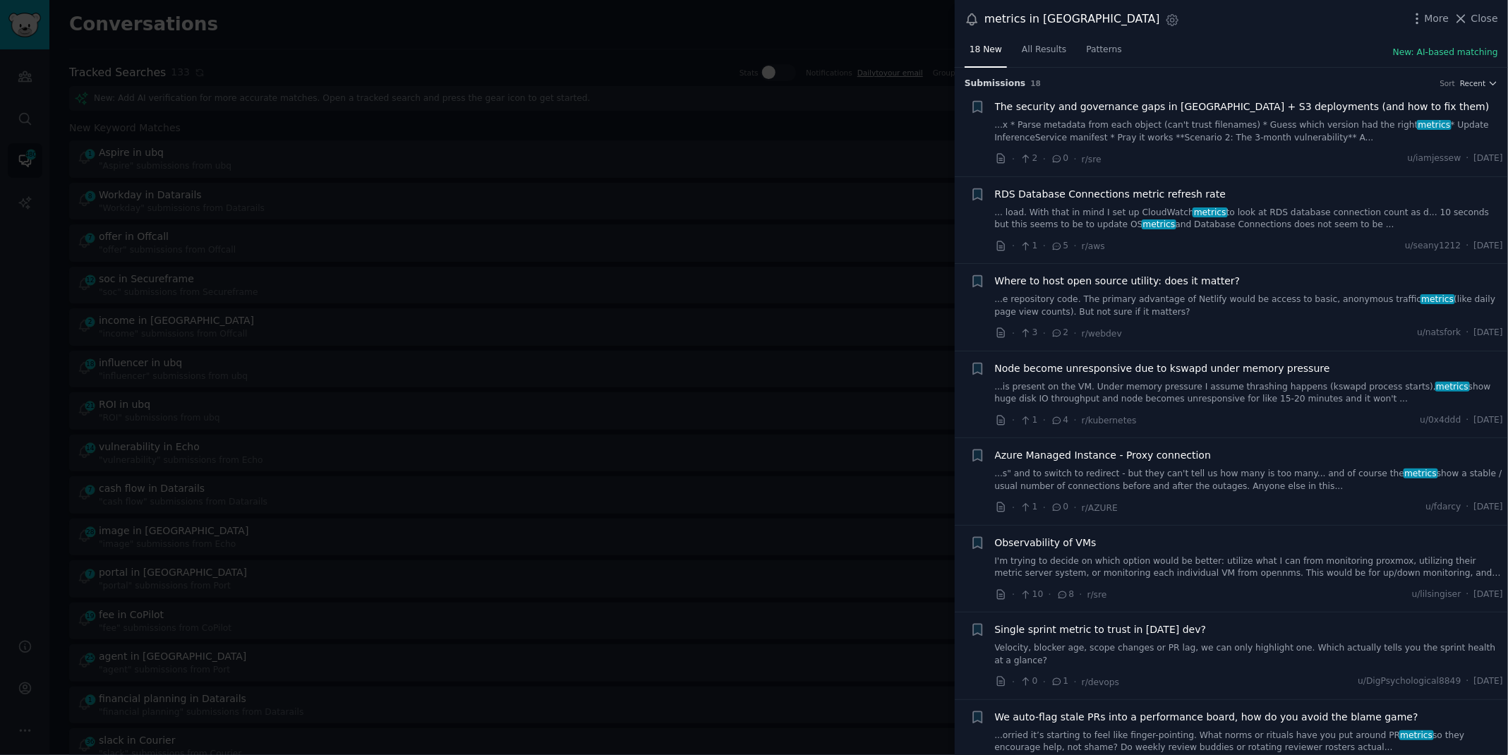
click at [709, 44] on div at bounding box center [754, 377] width 1508 height 755
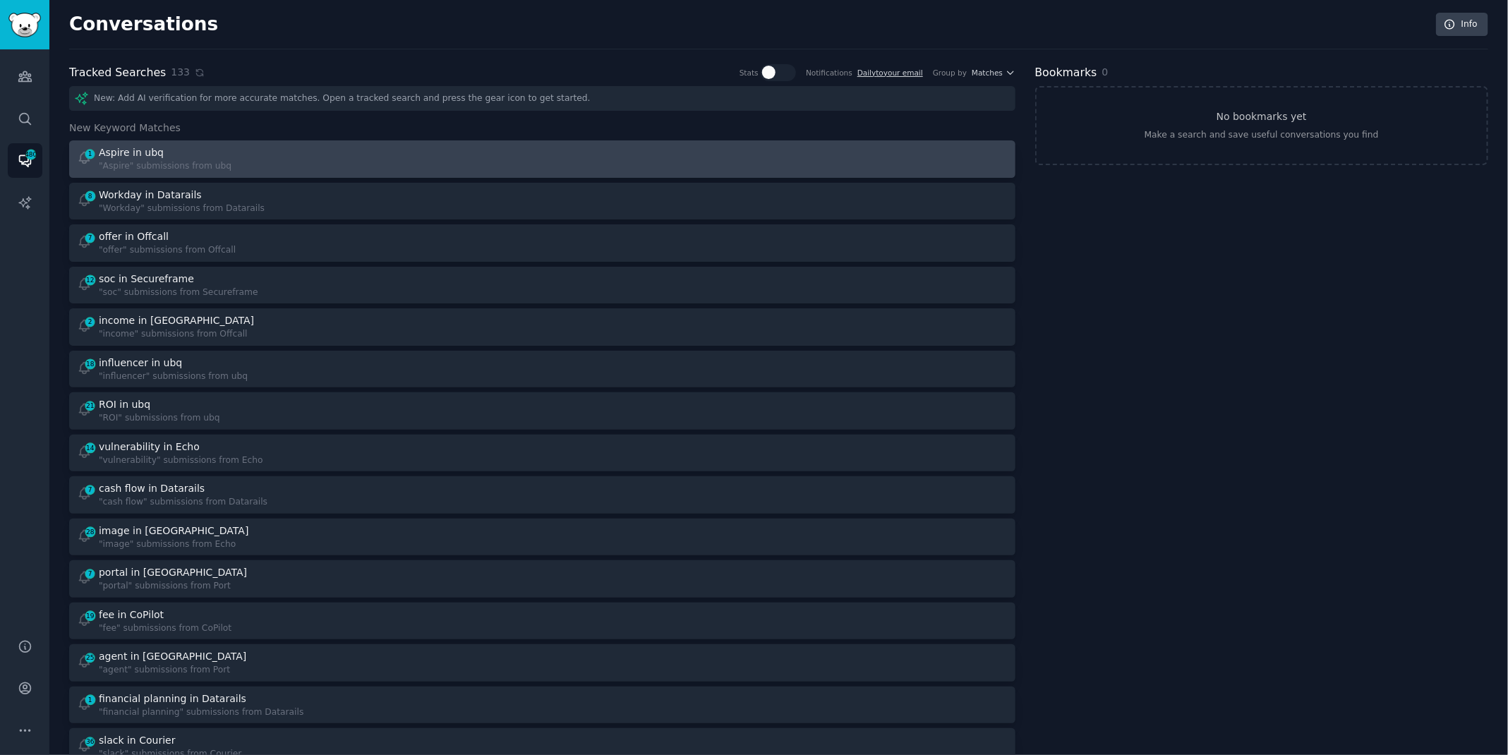
click at [164, 158] on div "Aspire in ubq" at bounding box center [165, 152] width 133 height 15
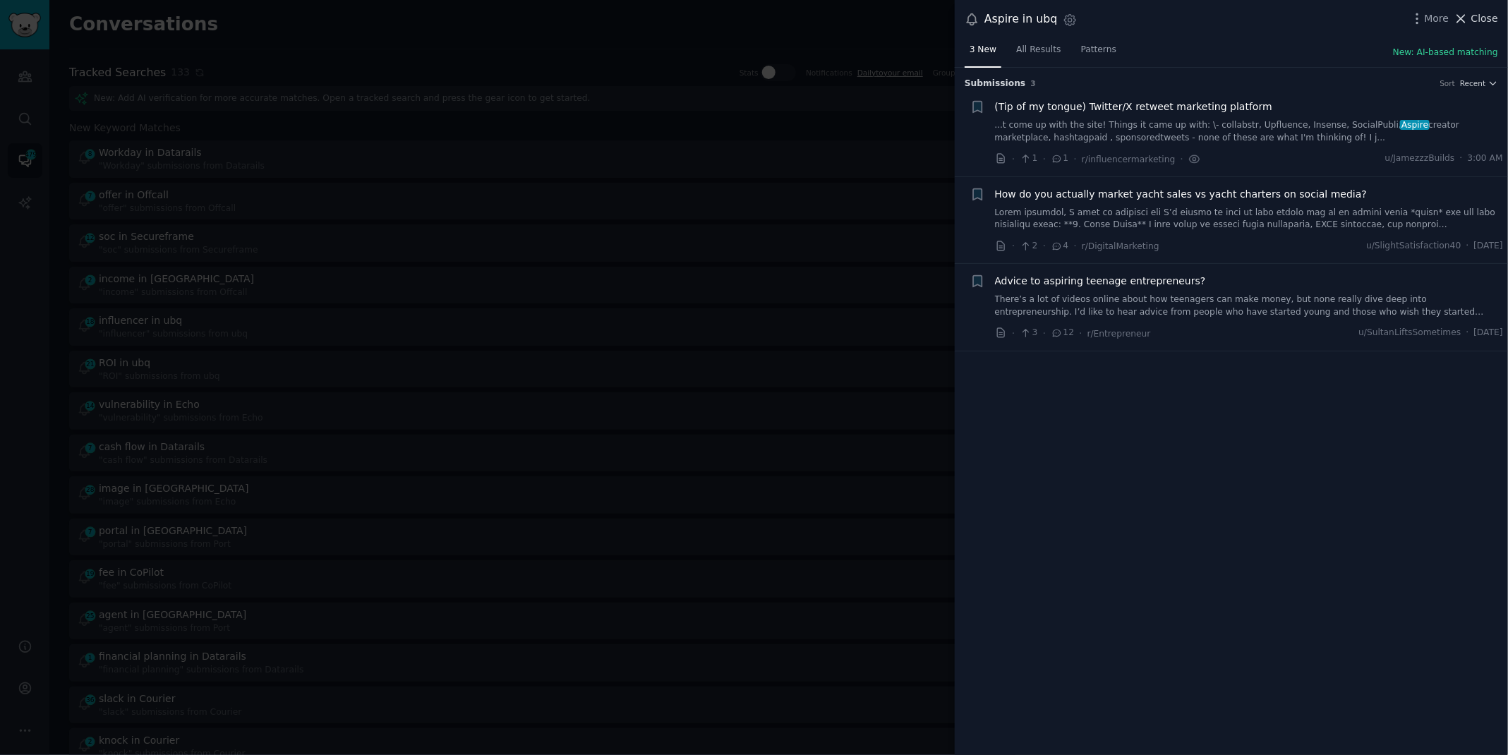
click at [1478, 12] on span "Close" at bounding box center [1484, 18] width 27 height 15
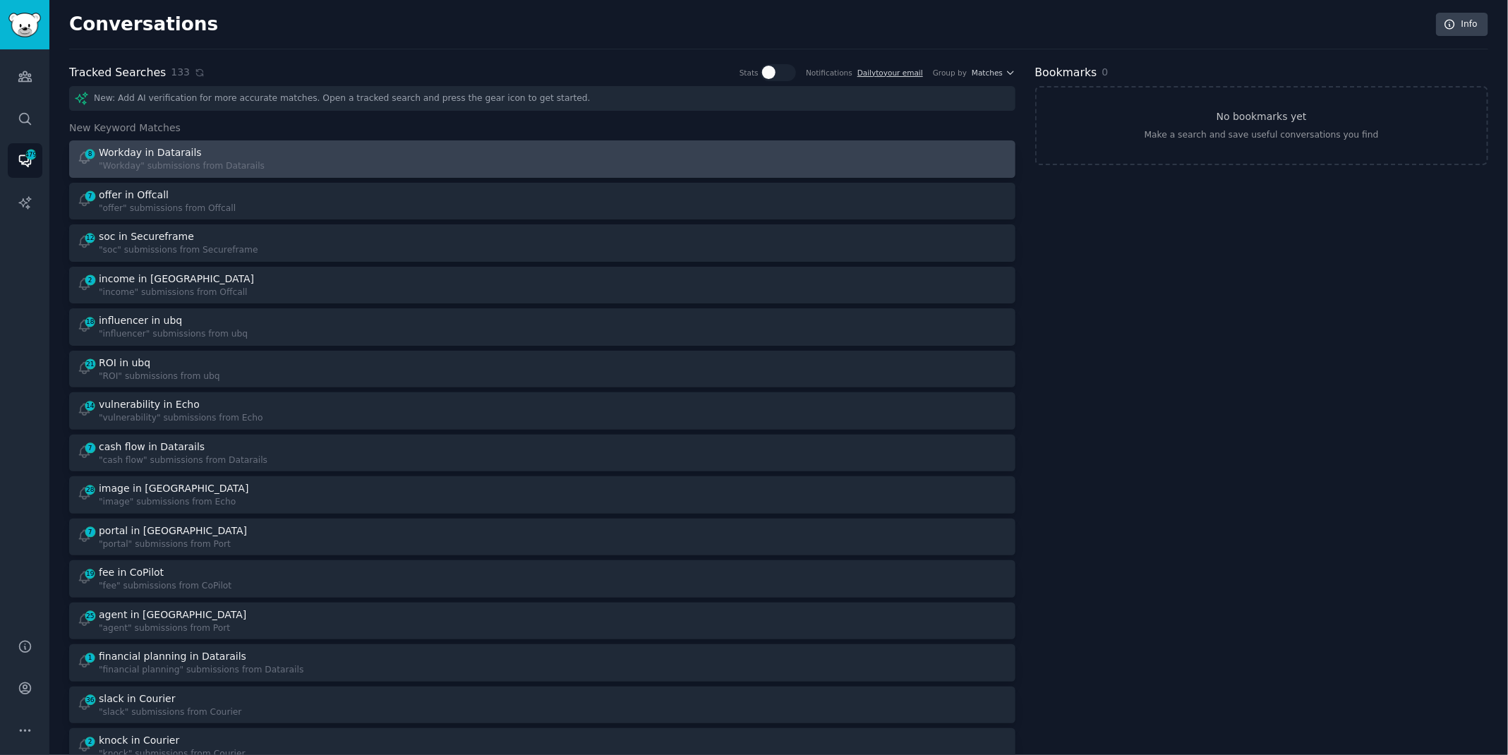
click at [363, 143] on link "8 Workday in Datarails "Workday" submissions from Datarails" at bounding box center [542, 158] width 946 height 37
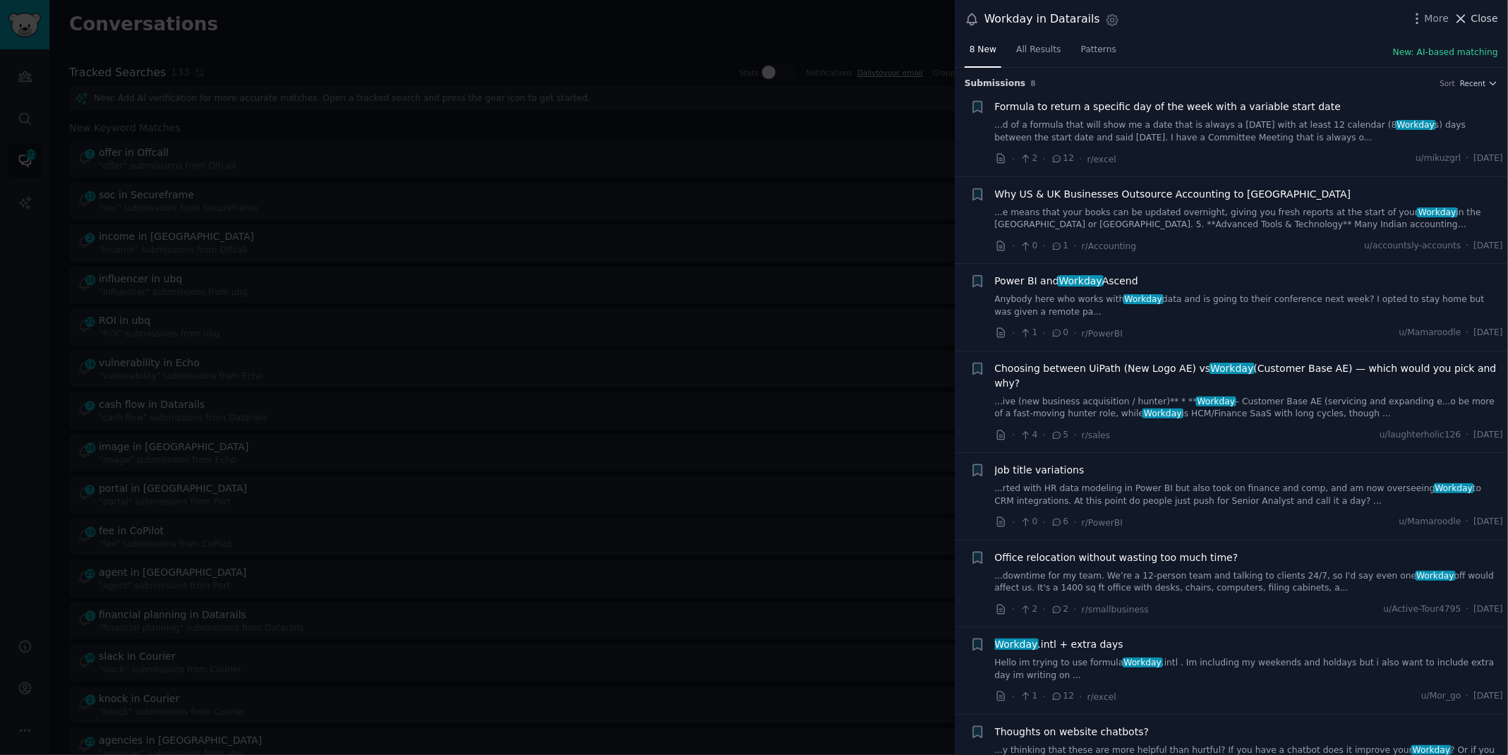
click at [1468, 13] on icon at bounding box center [1461, 18] width 15 height 15
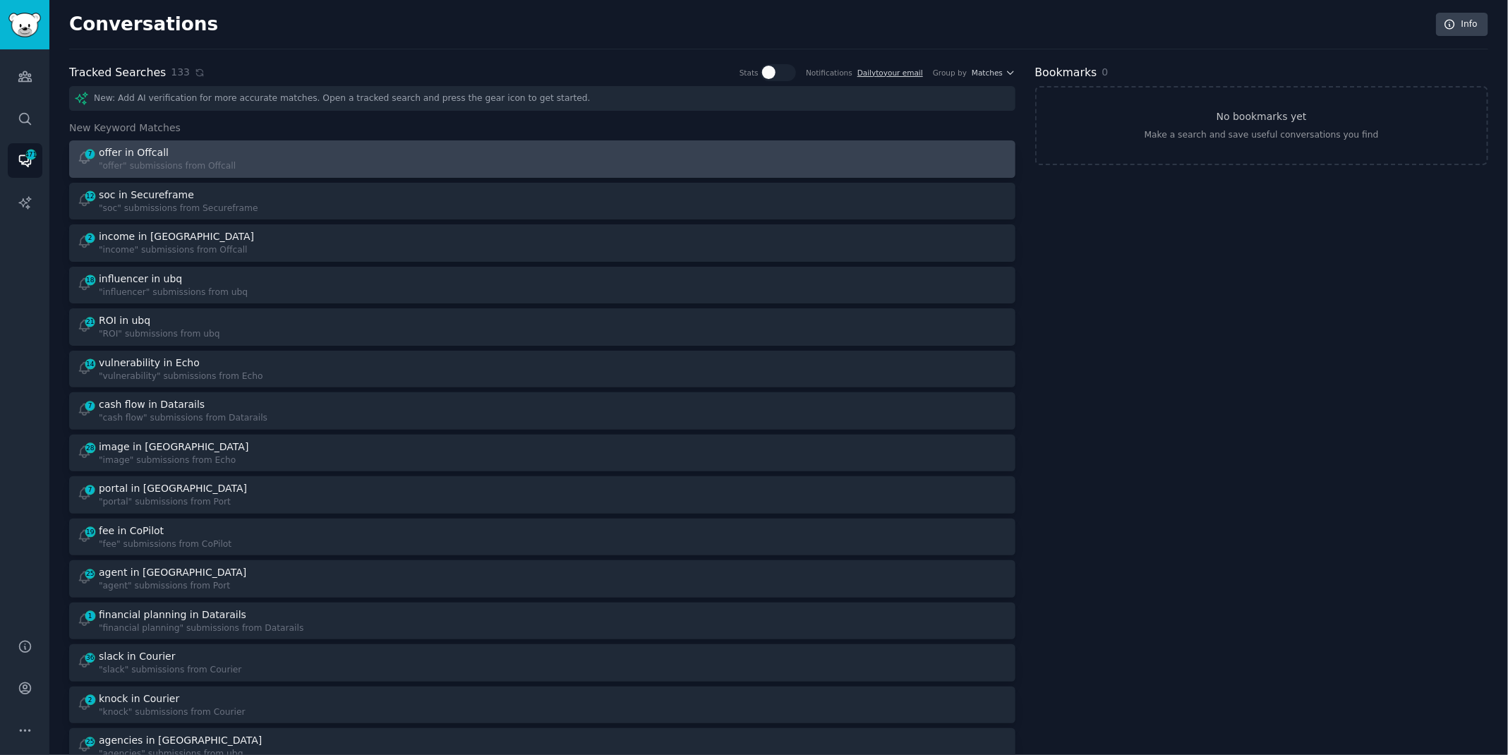
click at [303, 167] on div "7 offer in Offcall "offer" submissions from Offcall" at bounding box center [305, 159] width 456 height 28
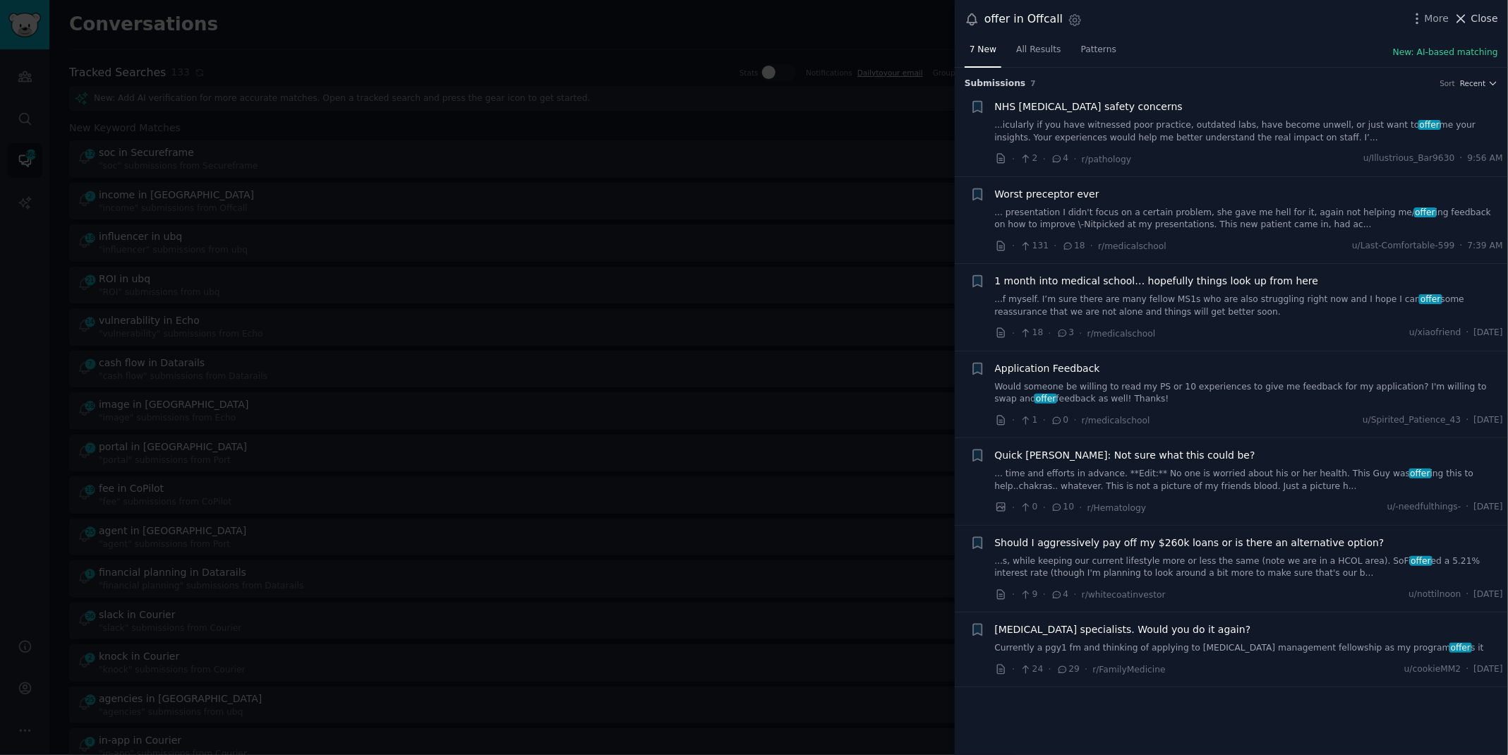
click at [1473, 22] on span "Close" at bounding box center [1484, 18] width 27 height 15
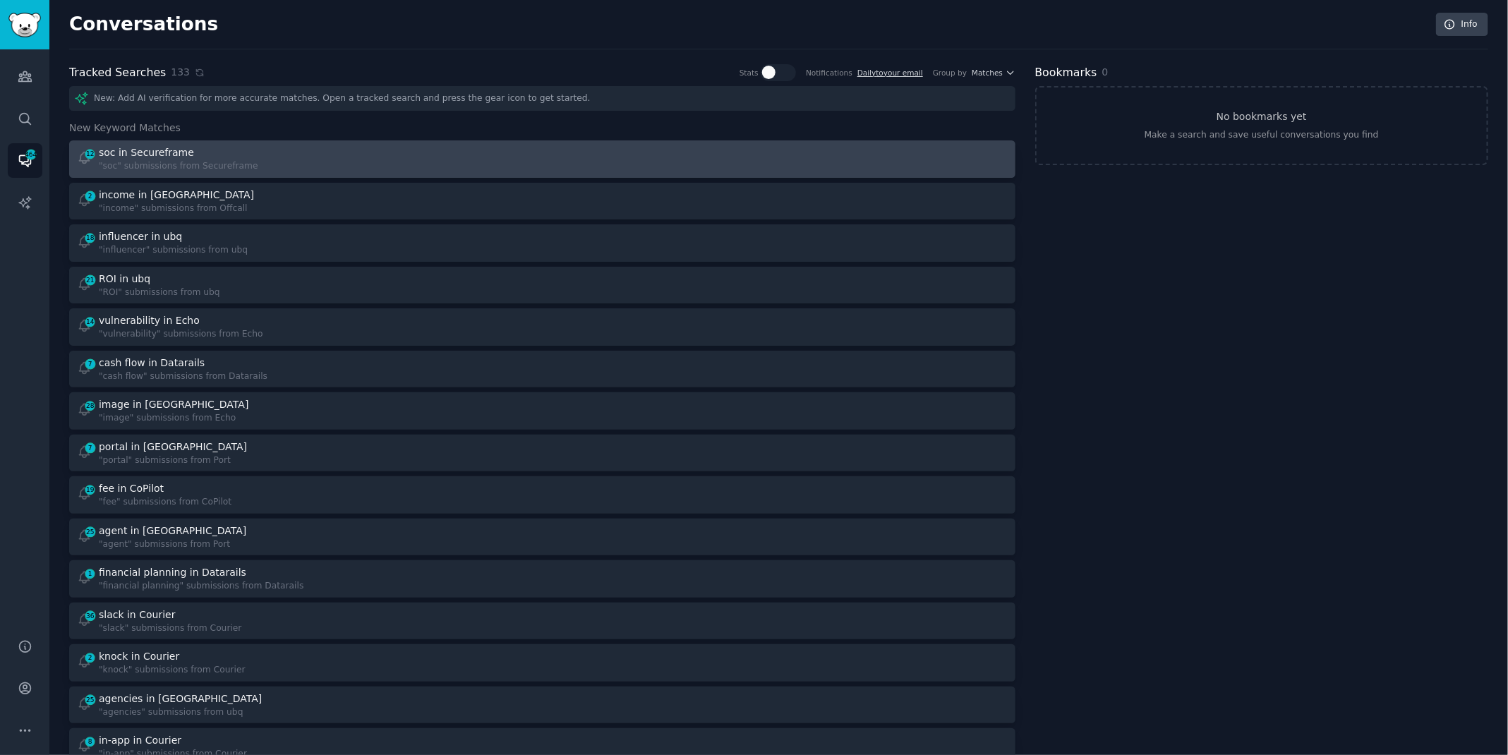
click at [314, 166] on div "12 soc in Secureframe "soc" submissions from Secureframe" at bounding box center [305, 159] width 456 height 28
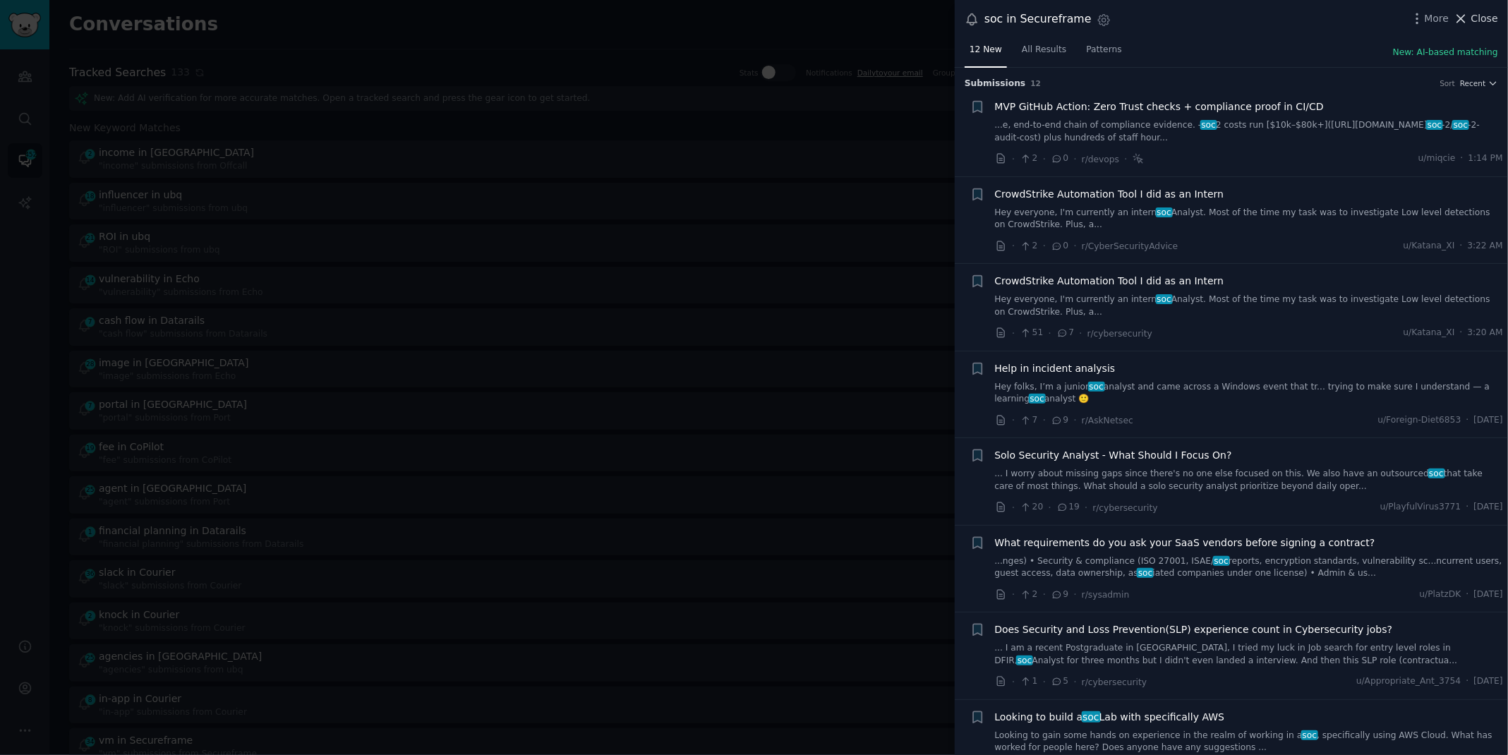
click at [1480, 16] on span "Close" at bounding box center [1484, 18] width 27 height 15
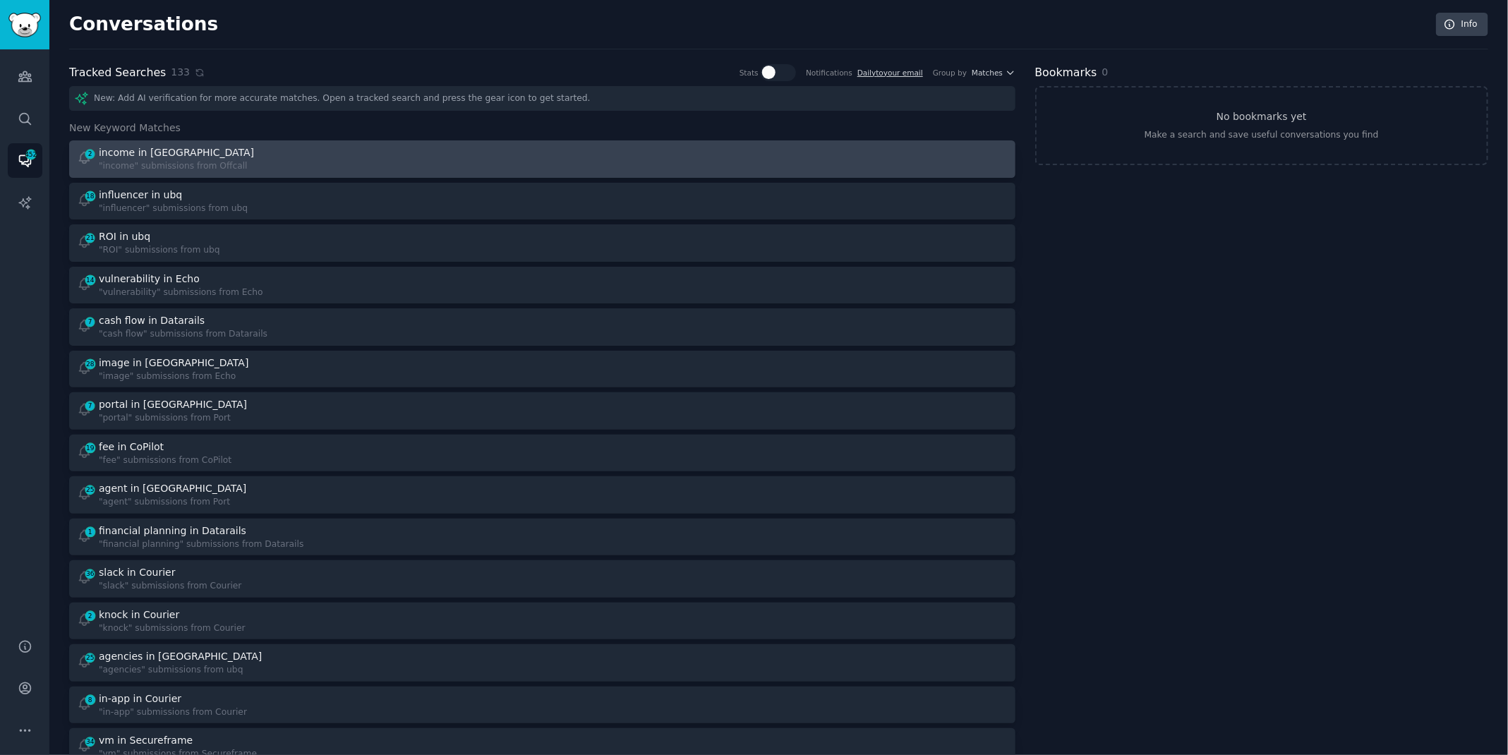
click at [236, 155] on div "income in [GEOGRAPHIC_DATA]" at bounding box center [178, 152] width 158 height 15
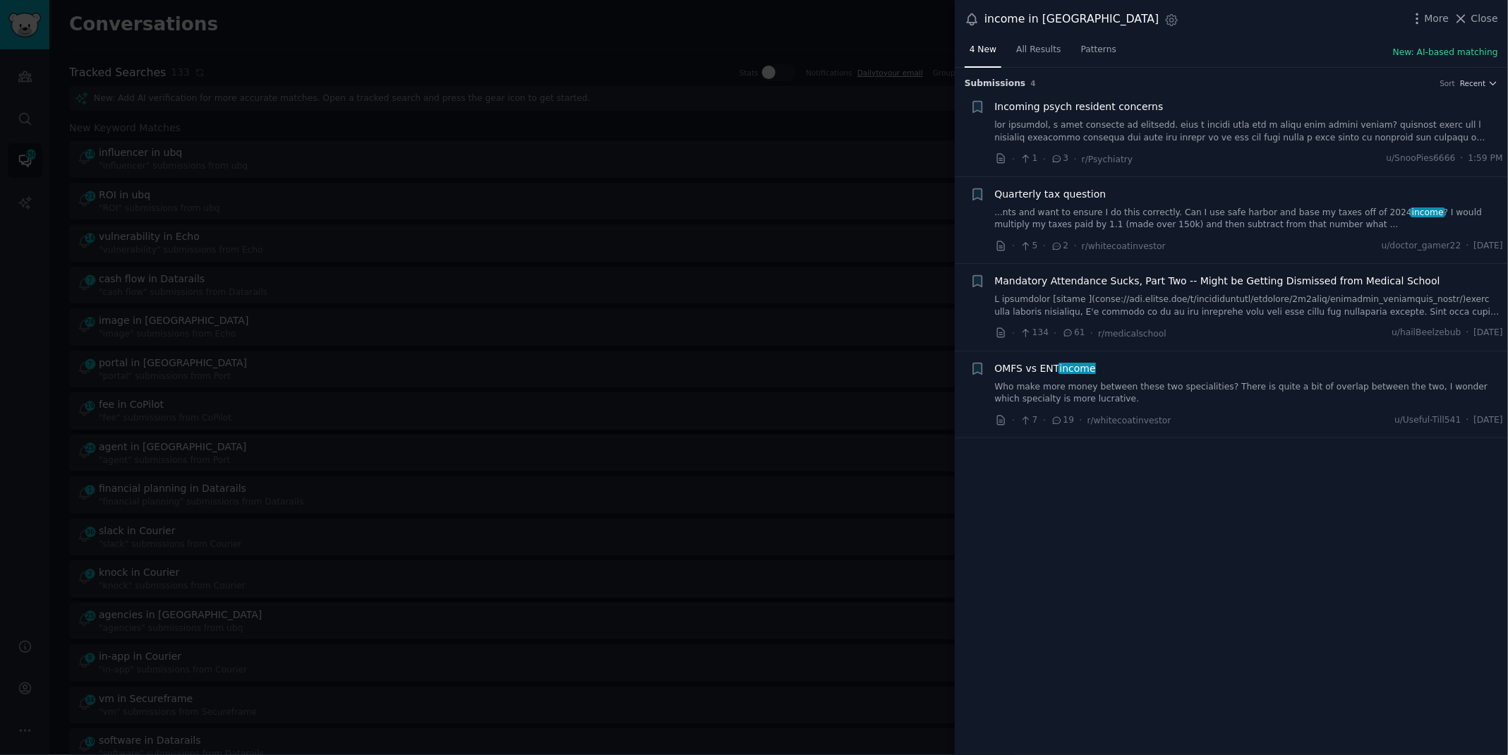
click at [1027, 366] on span "OMFS vs ENT income" at bounding box center [1045, 368] width 101 height 15
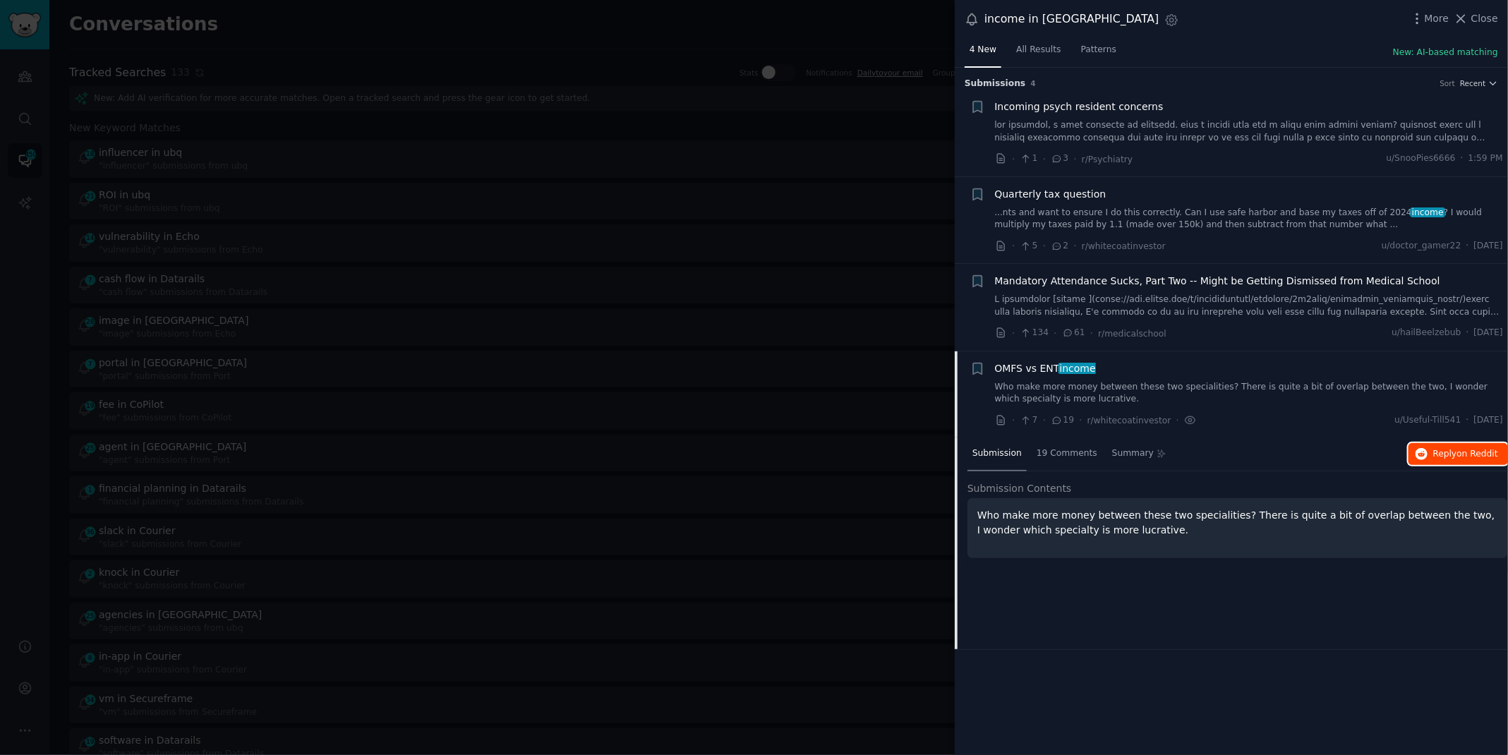
click at [1423, 452] on icon "button" at bounding box center [1421, 454] width 13 height 13
click at [635, 44] on div at bounding box center [754, 377] width 1508 height 755
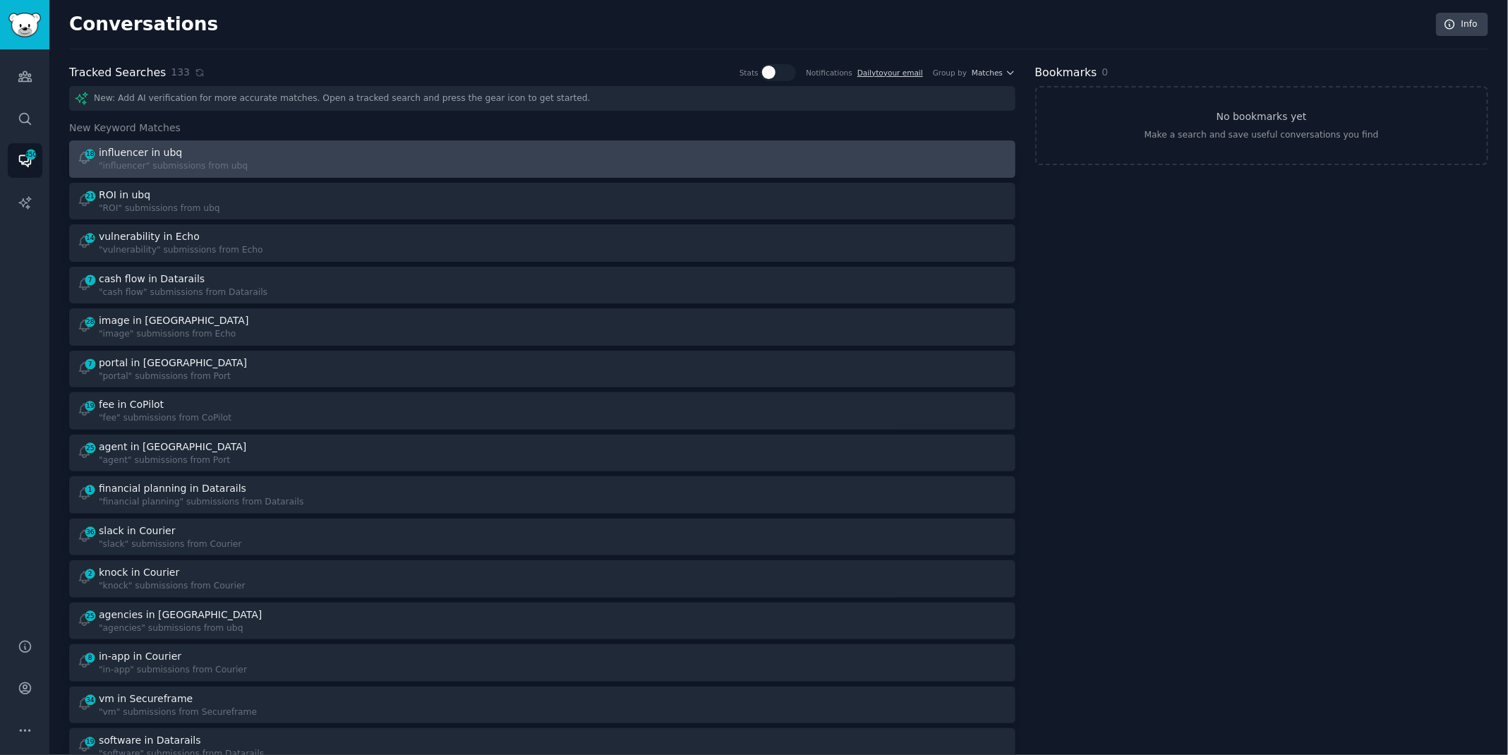
click at [306, 162] on div "18 influencer in ubq "influencer" submissions from ubq" at bounding box center [305, 159] width 456 height 28
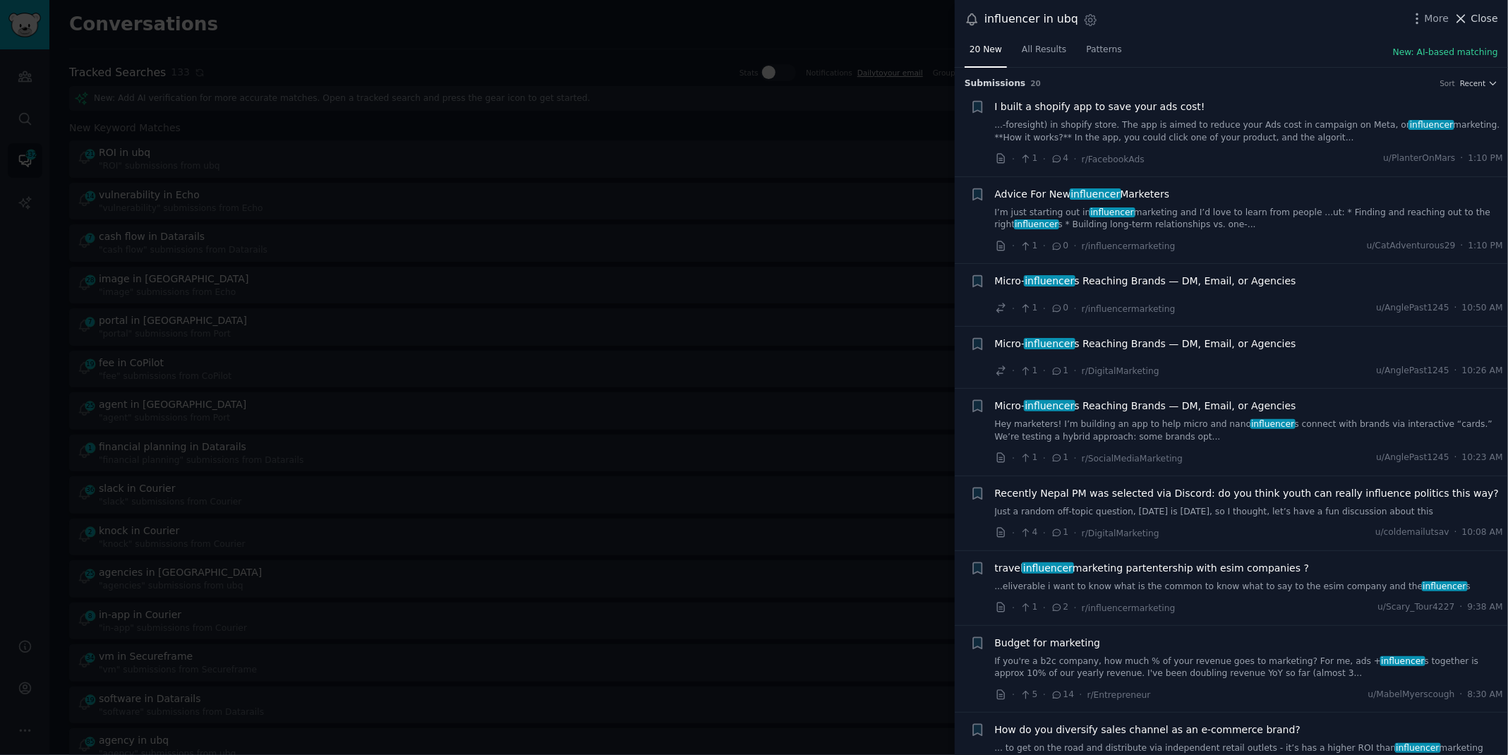
click at [1467, 18] on icon at bounding box center [1461, 18] width 15 height 15
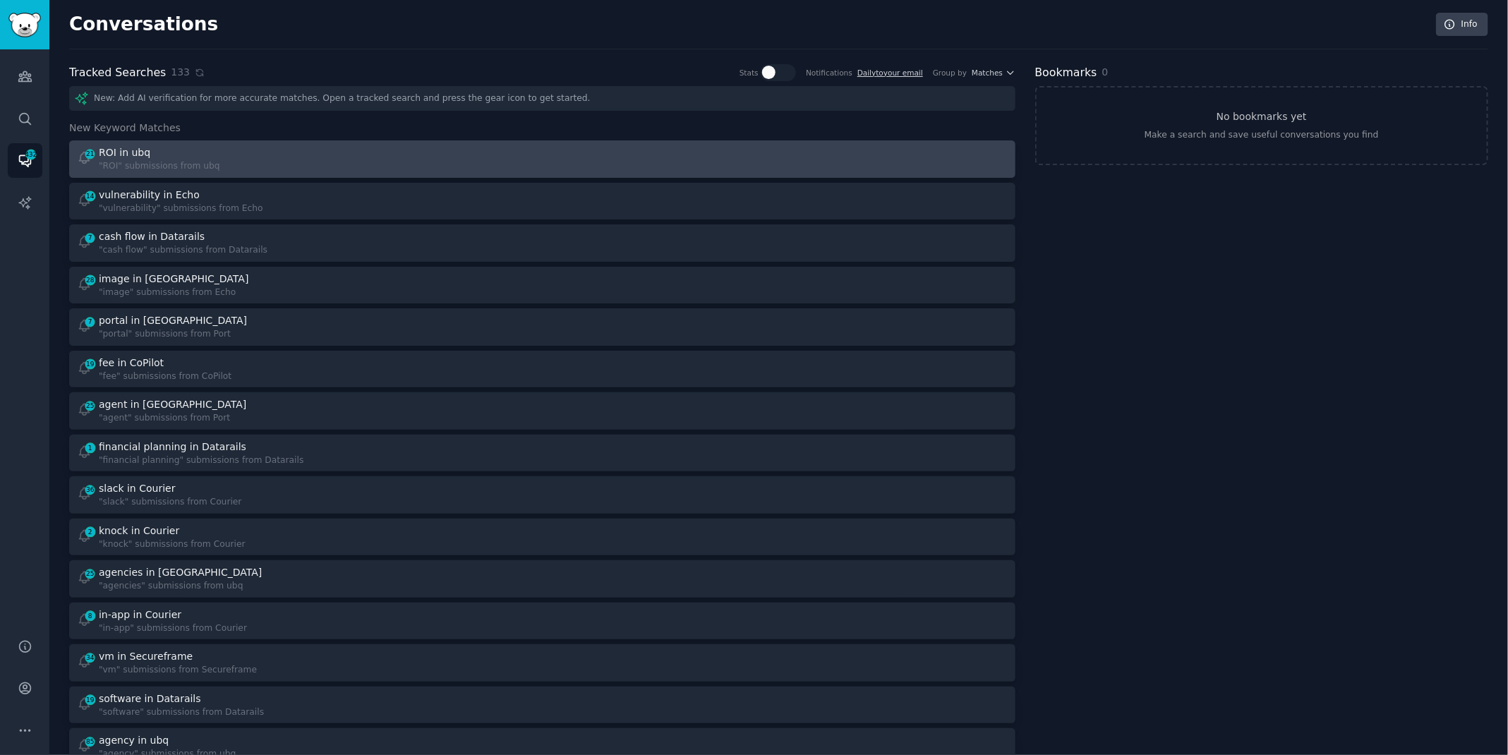
click at [299, 158] on div "21 ROI in ubq "ROI" submissions from ubq" at bounding box center [305, 159] width 456 height 28
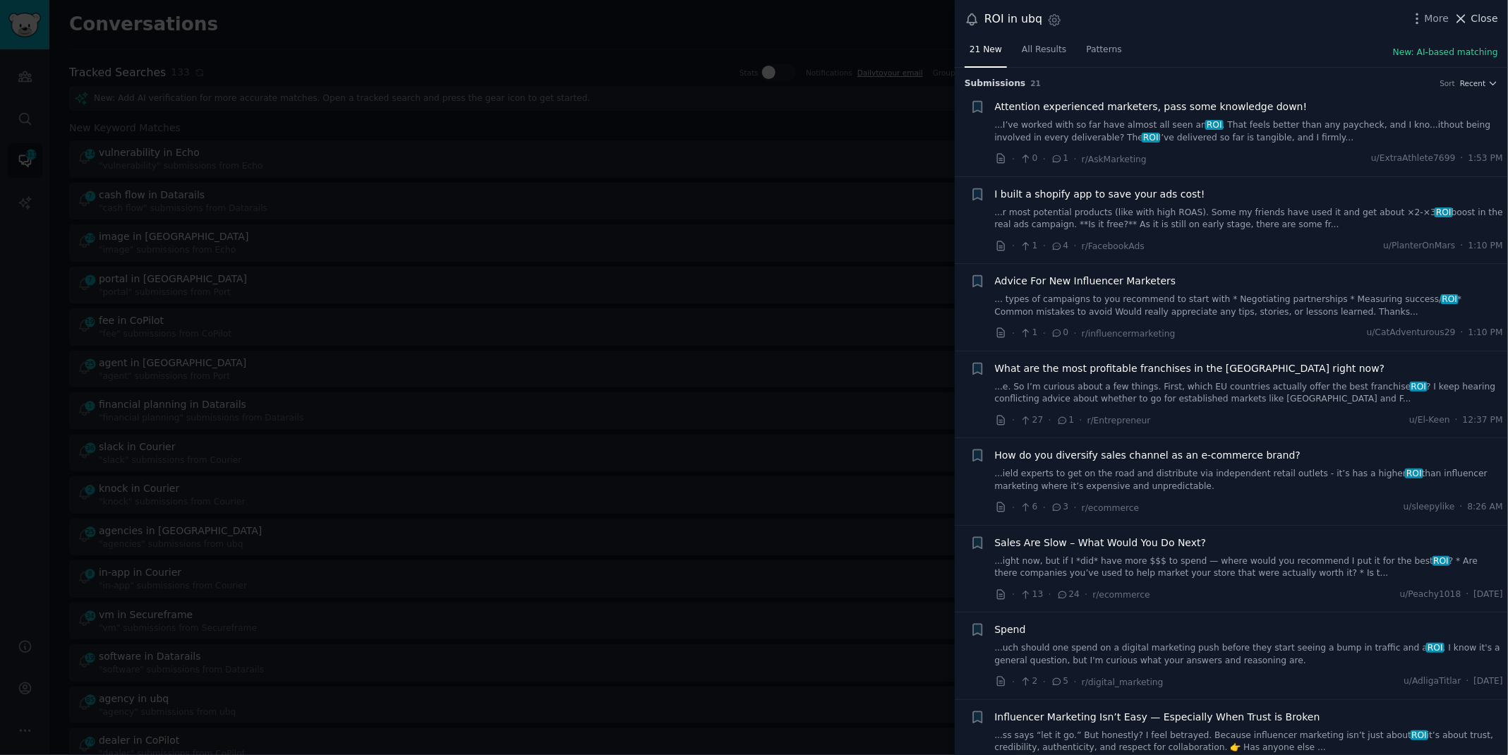
click at [1468, 16] on icon at bounding box center [1461, 18] width 15 height 15
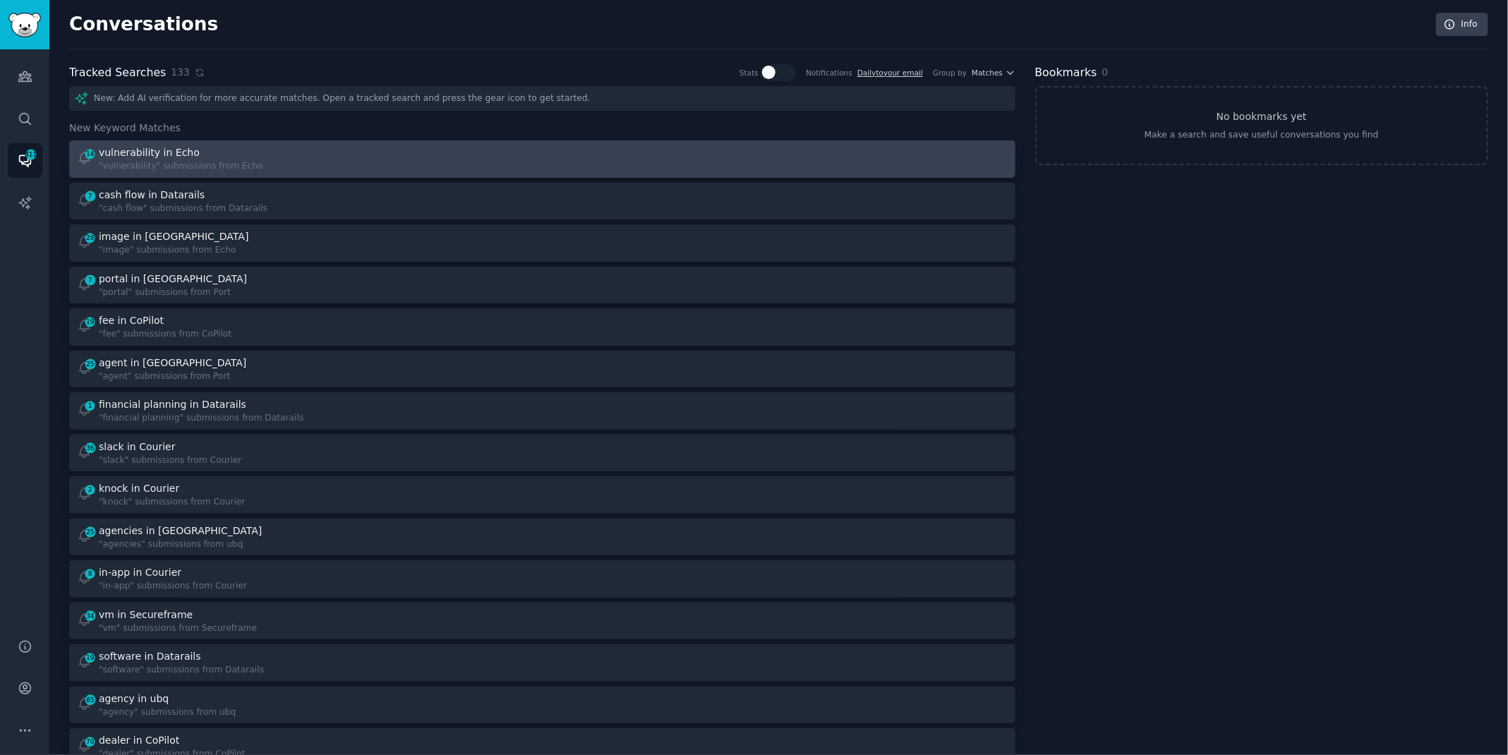
click at [443, 157] on div "14 vulnerability in Echo "vulnerability" submissions from Echo" at bounding box center [305, 159] width 456 height 28
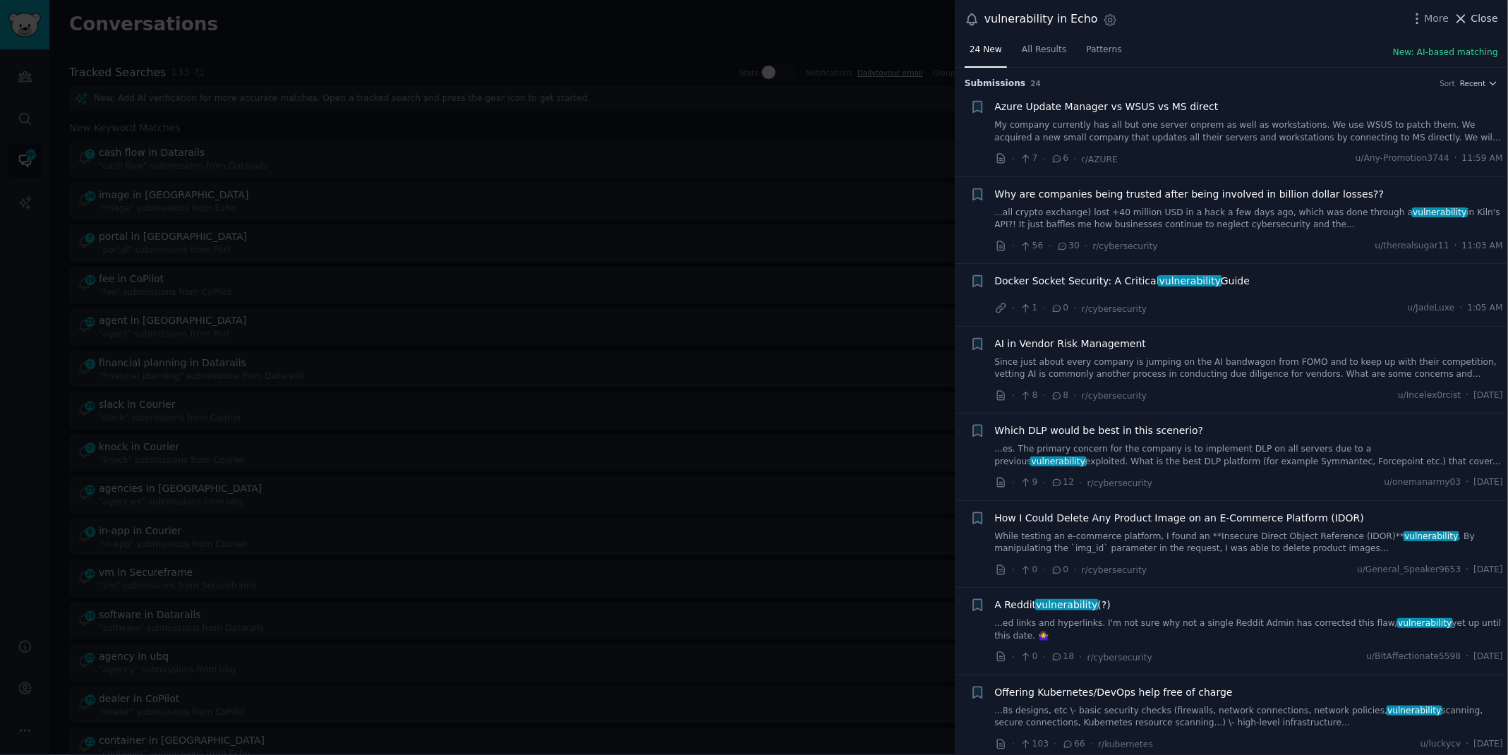
click at [1476, 23] on span "Close" at bounding box center [1484, 18] width 27 height 15
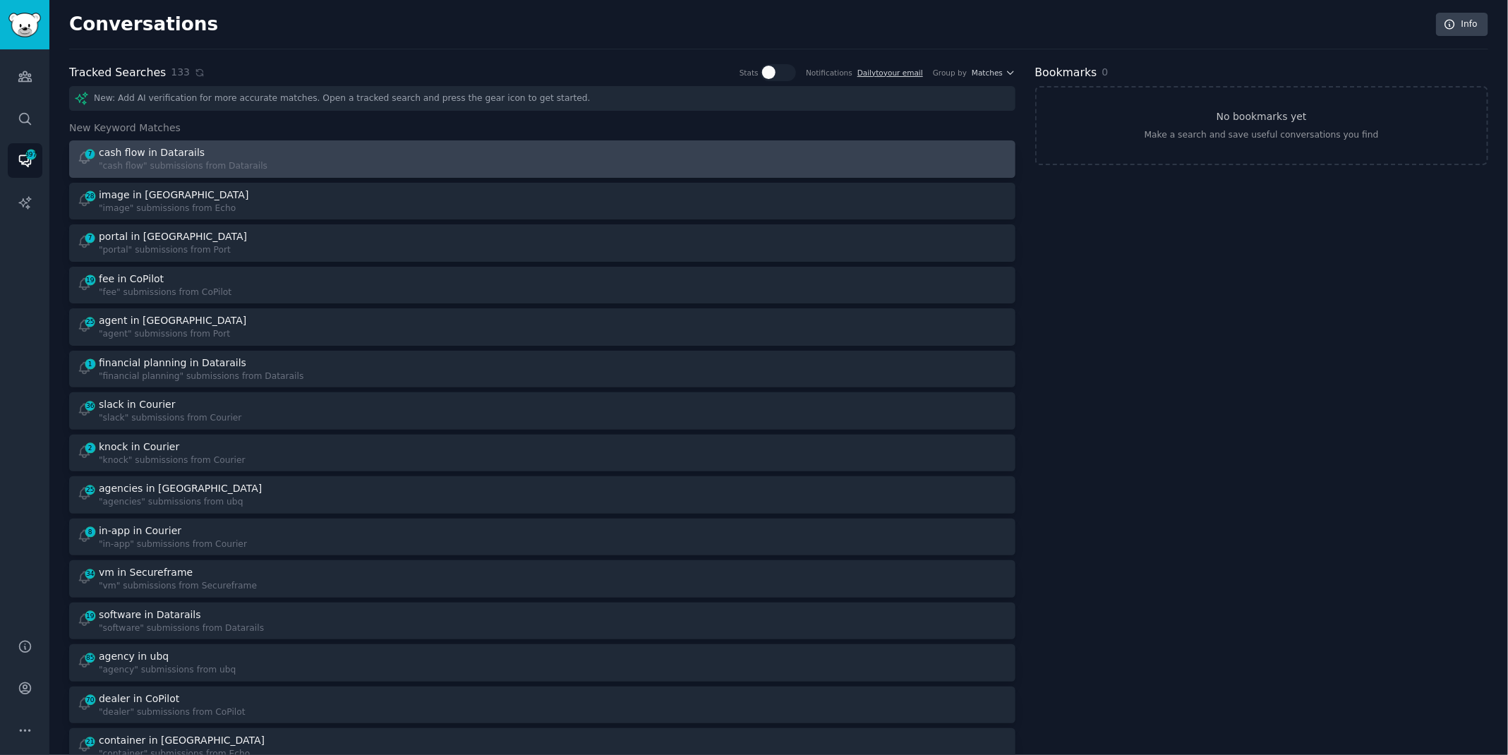
click at [330, 169] on div "7 cash flow in Datarails "cash flow" submissions from Datarails" at bounding box center [305, 159] width 456 height 28
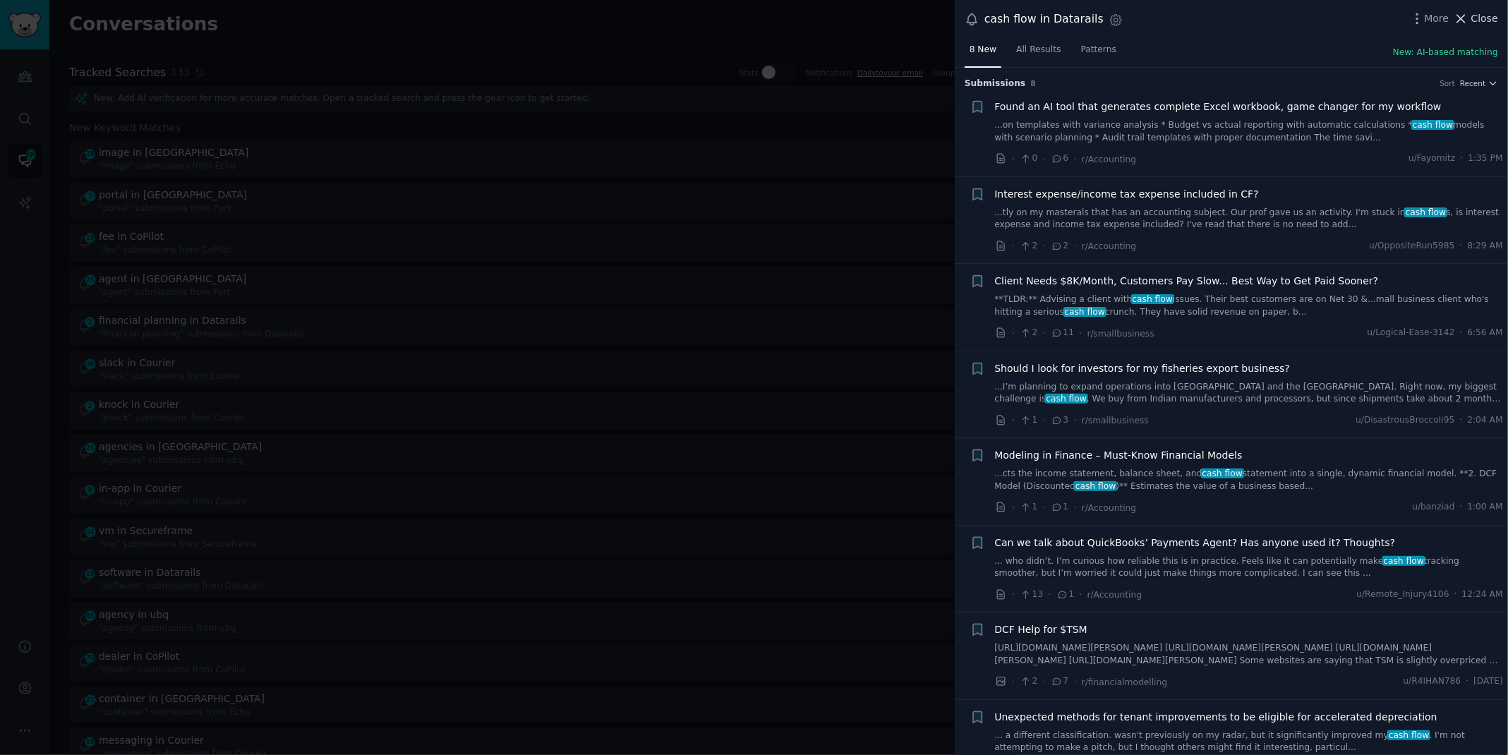
click at [1483, 15] on span "Close" at bounding box center [1484, 18] width 27 height 15
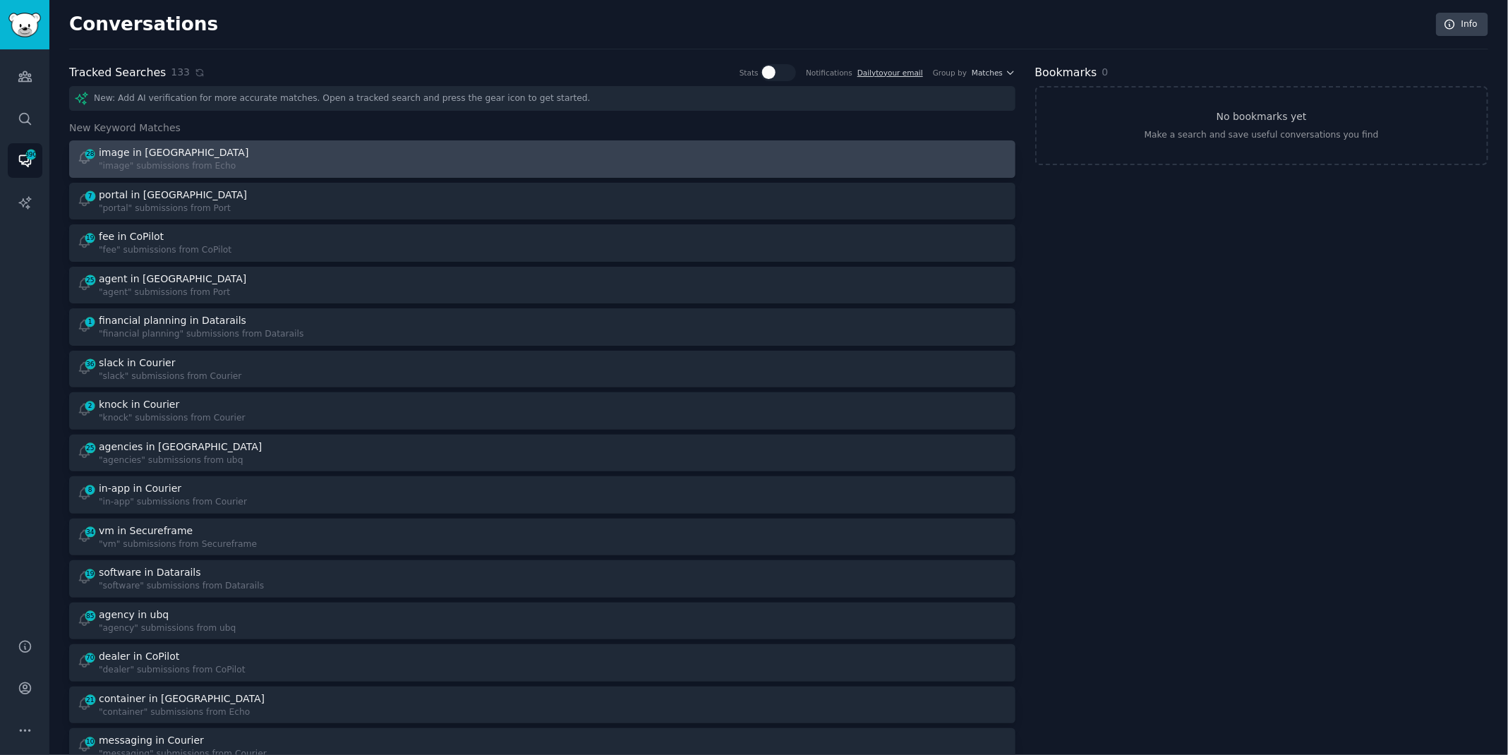
click at [275, 163] on div "28 image in Echo "image" submissions from Echo" at bounding box center [305, 159] width 456 height 28
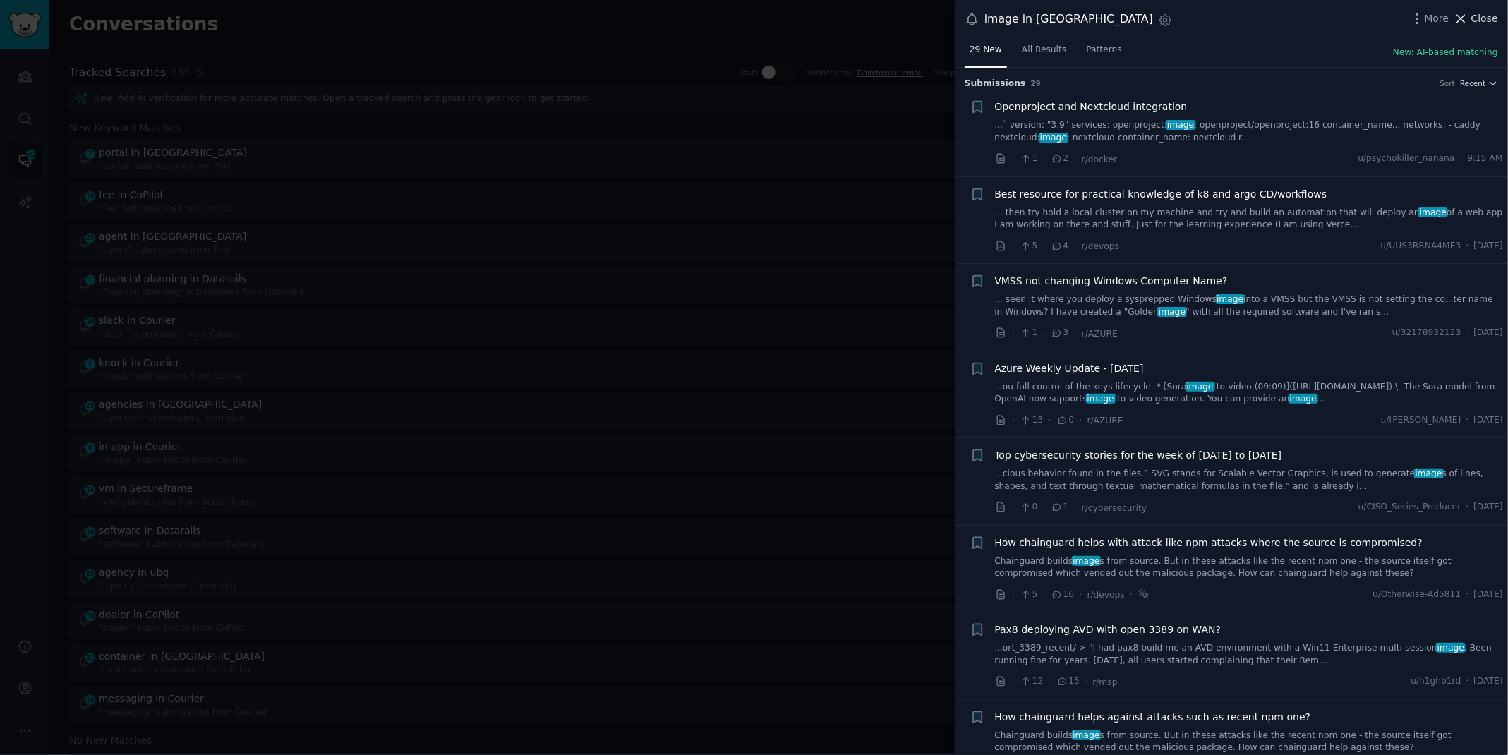
click at [1463, 15] on icon at bounding box center [1461, 18] width 15 height 15
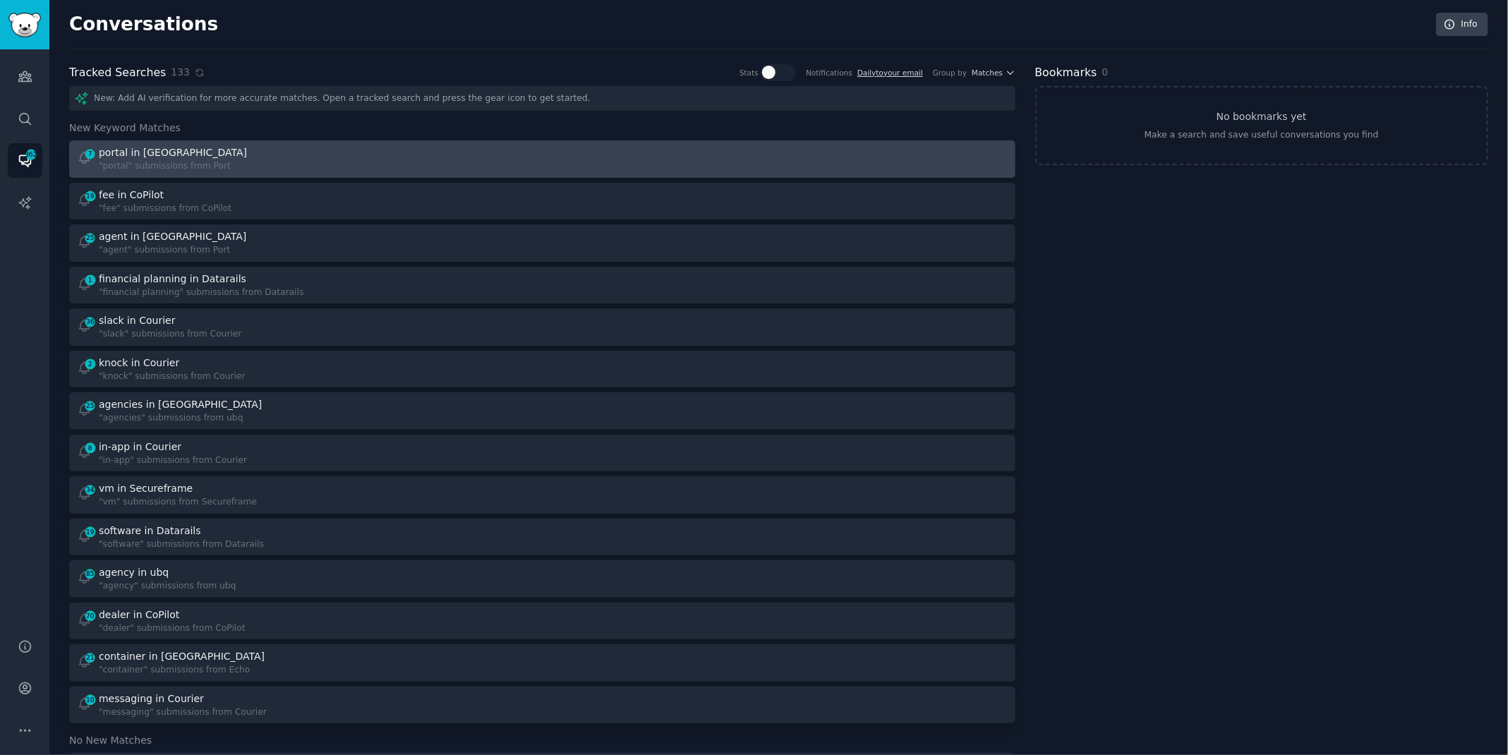
click at [373, 156] on div "7 portal in Port "portal" submissions from Port" at bounding box center [305, 159] width 456 height 28
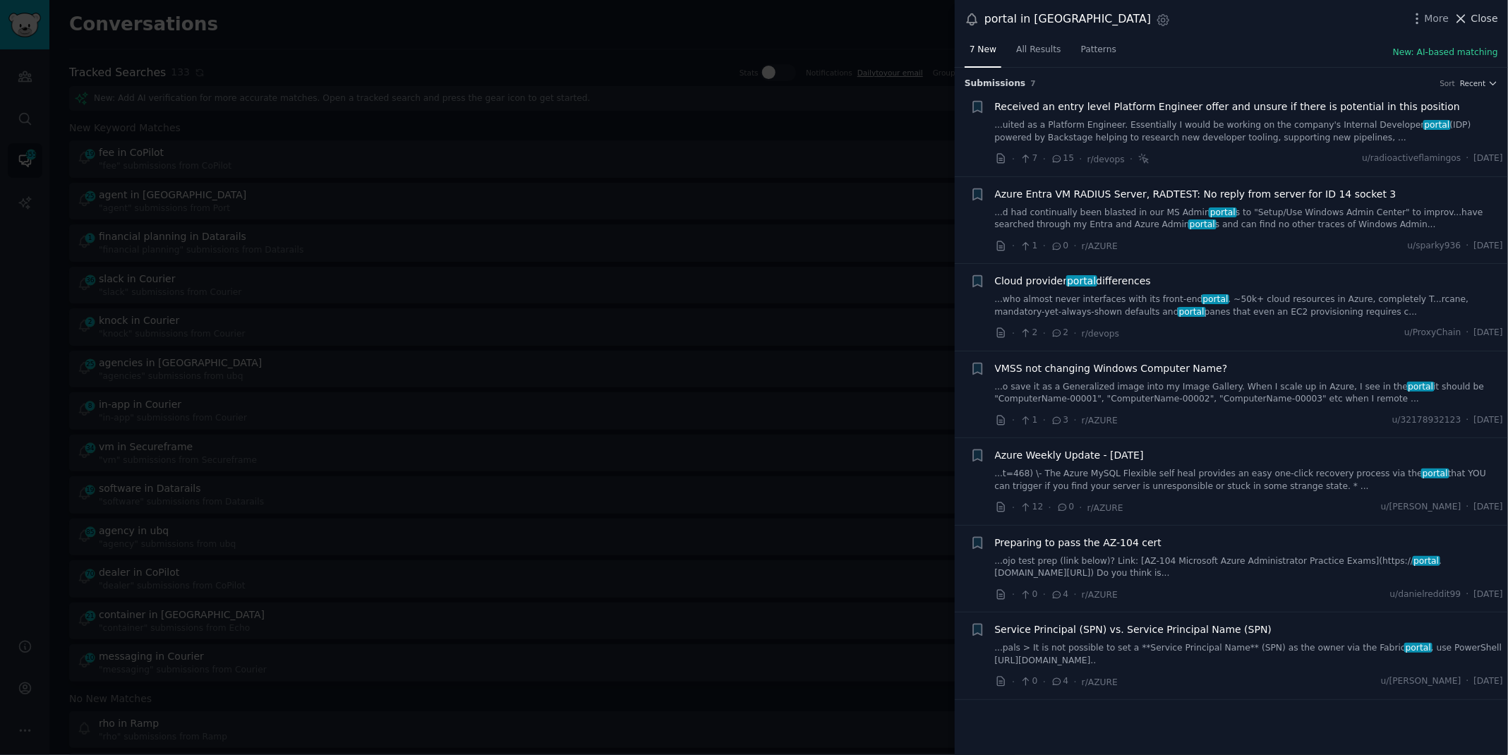
click at [1478, 13] on span "Close" at bounding box center [1484, 18] width 27 height 15
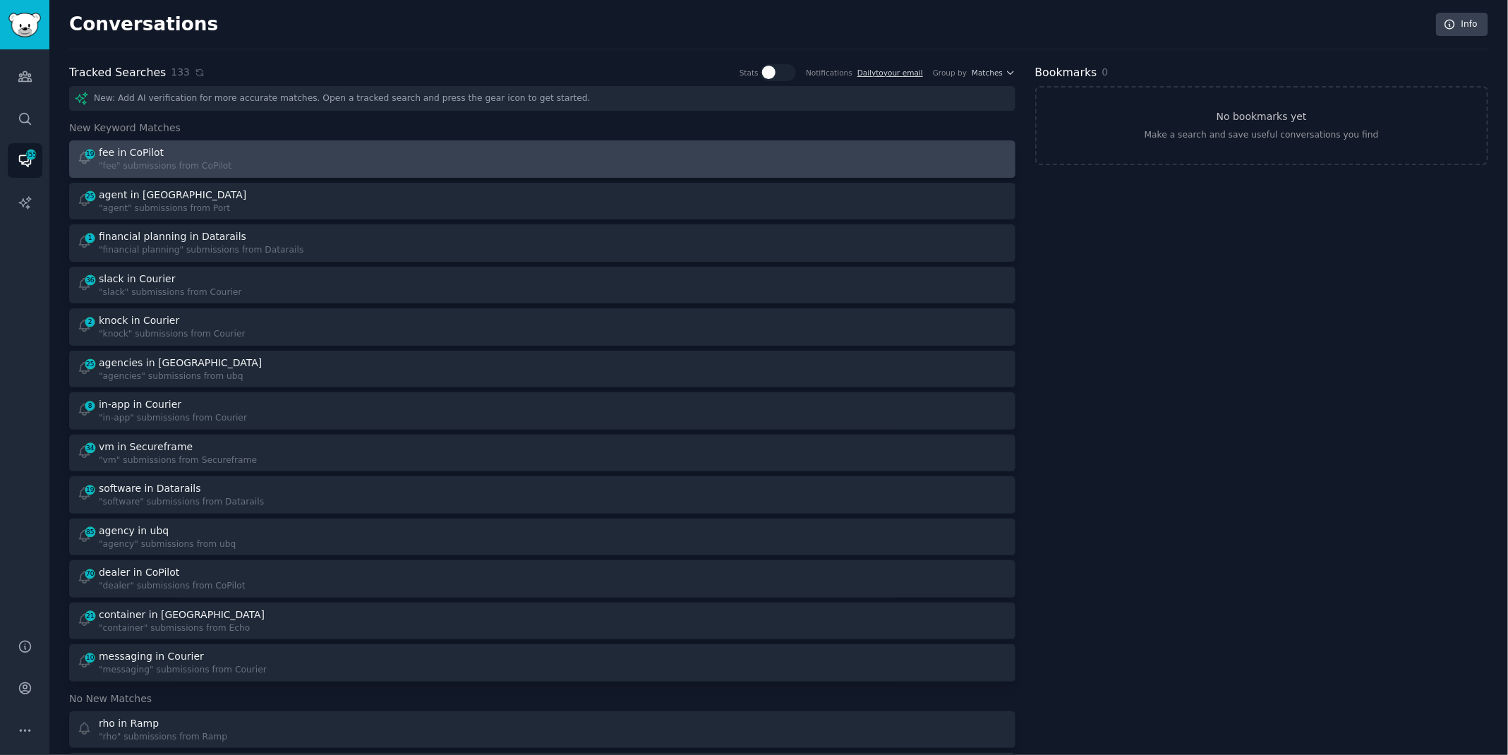
click at [521, 153] on div "19 fee in CoPilot "fee" submissions from CoPilot" at bounding box center [305, 159] width 456 height 28
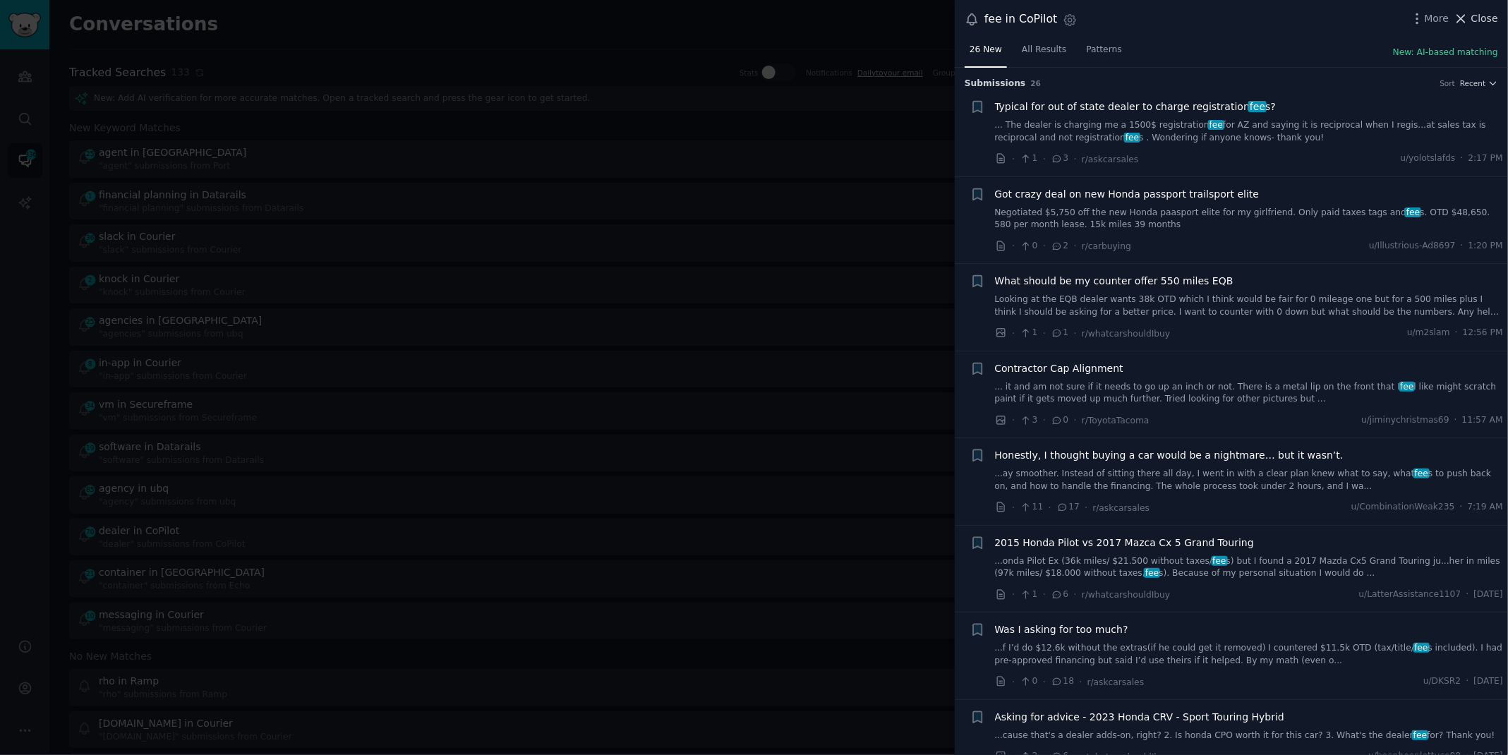
click at [1471, 21] on button "Close" at bounding box center [1476, 18] width 44 height 15
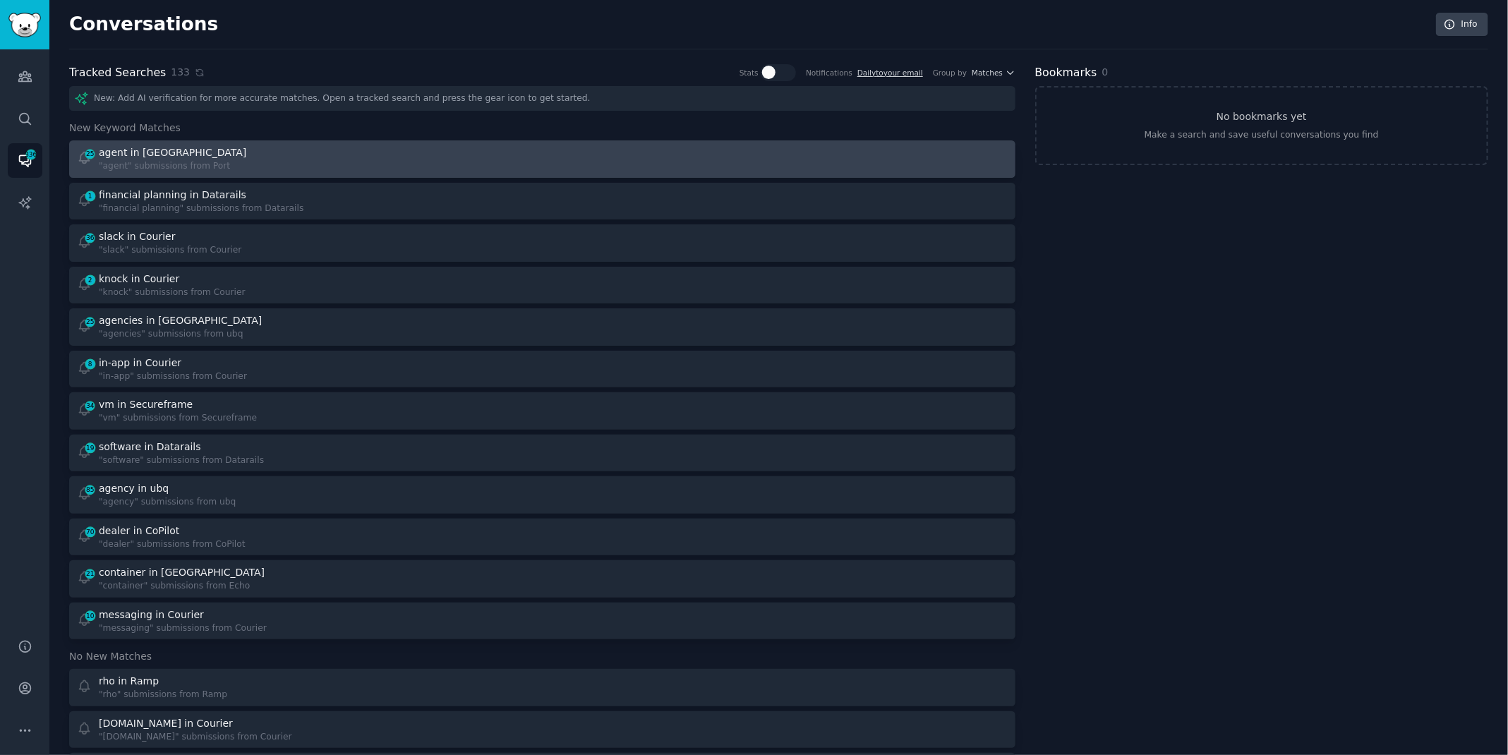
click at [403, 155] on div "25 agent in Port "agent" submissions from Port" at bounding box center [305, 159] width 456 height 28
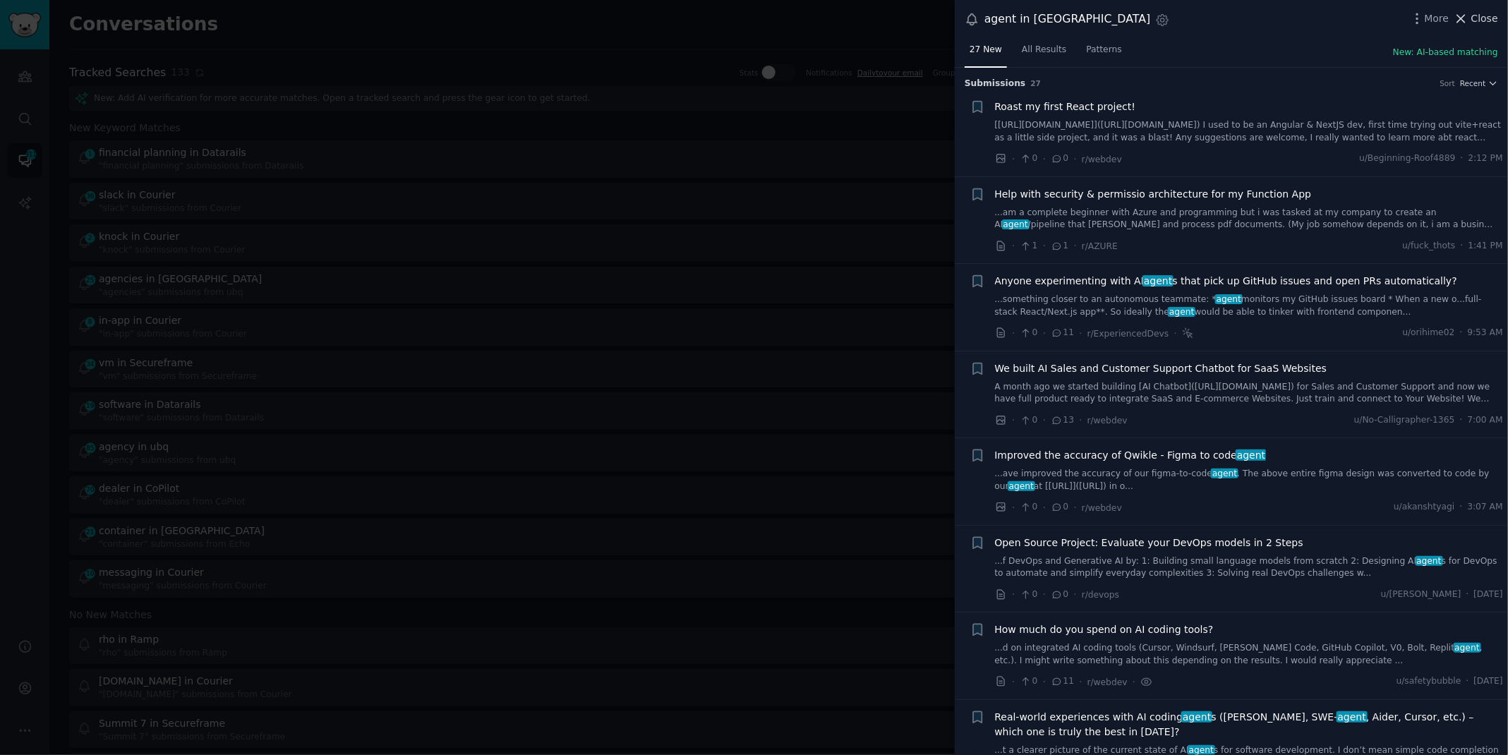
click at [1471, 16] on button "Close" at bounding box center [1476, 18] width 44 height 15
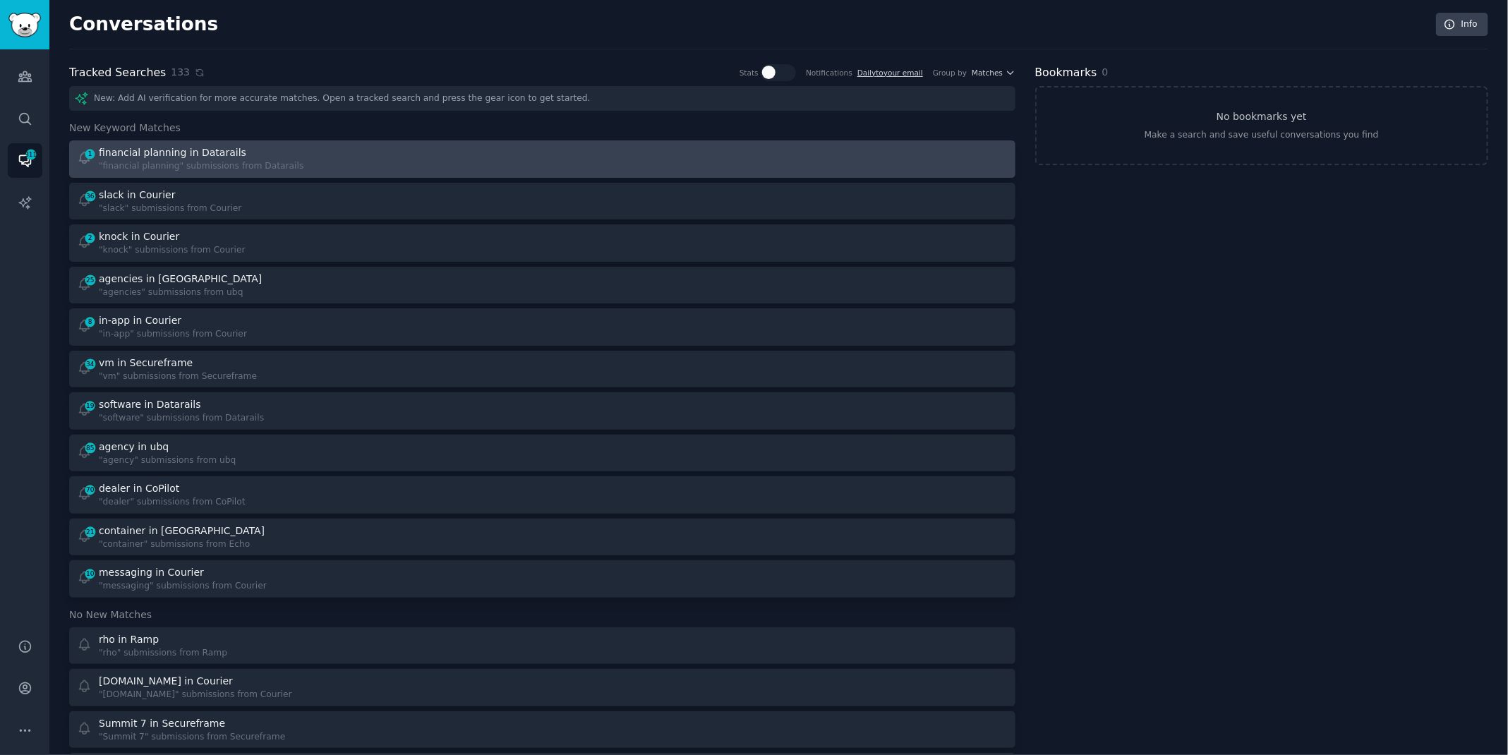
click at [555, 159] on div at bounding box center [780, 159] width 456 height 28
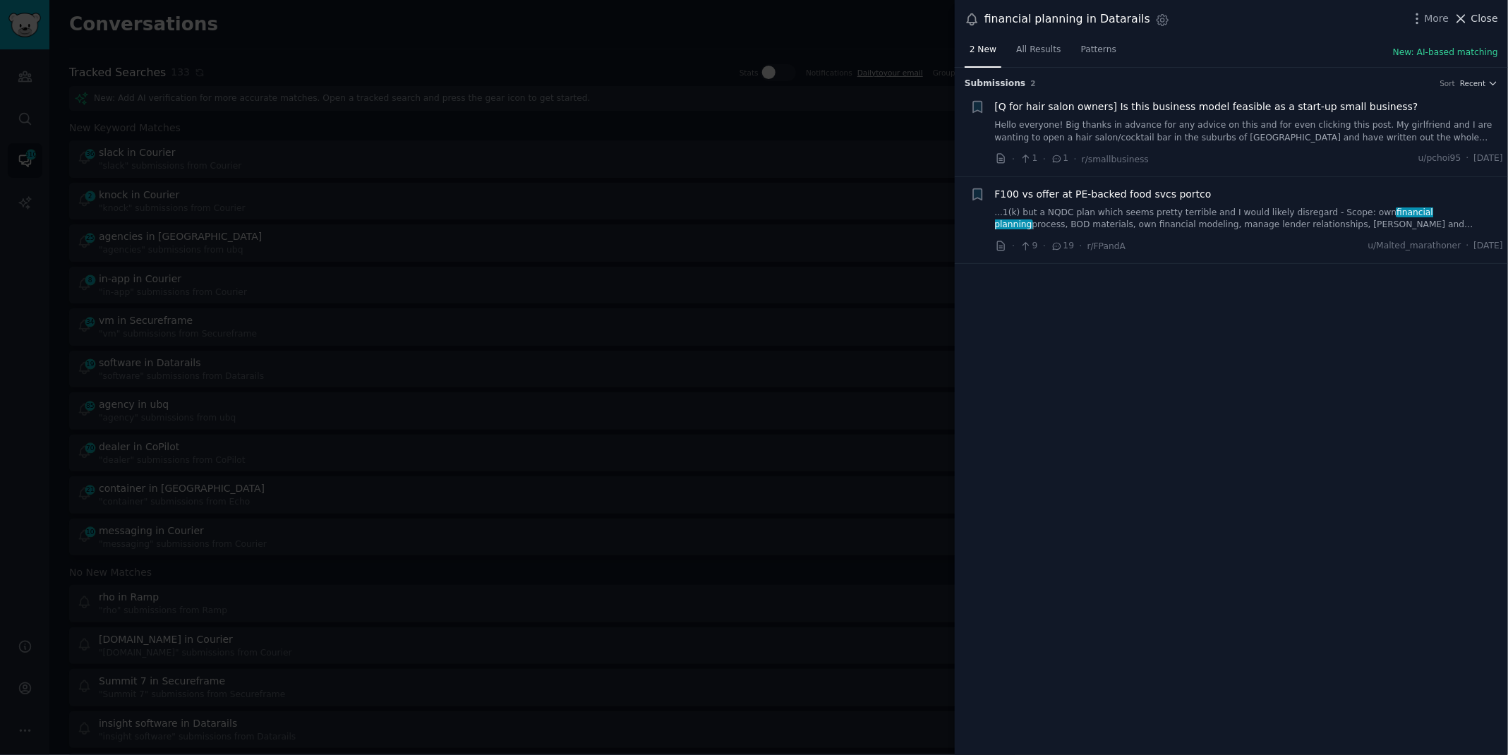
click at [1473, 14] on span "Close" at bounding box center [1484, 18] width 27 height 15
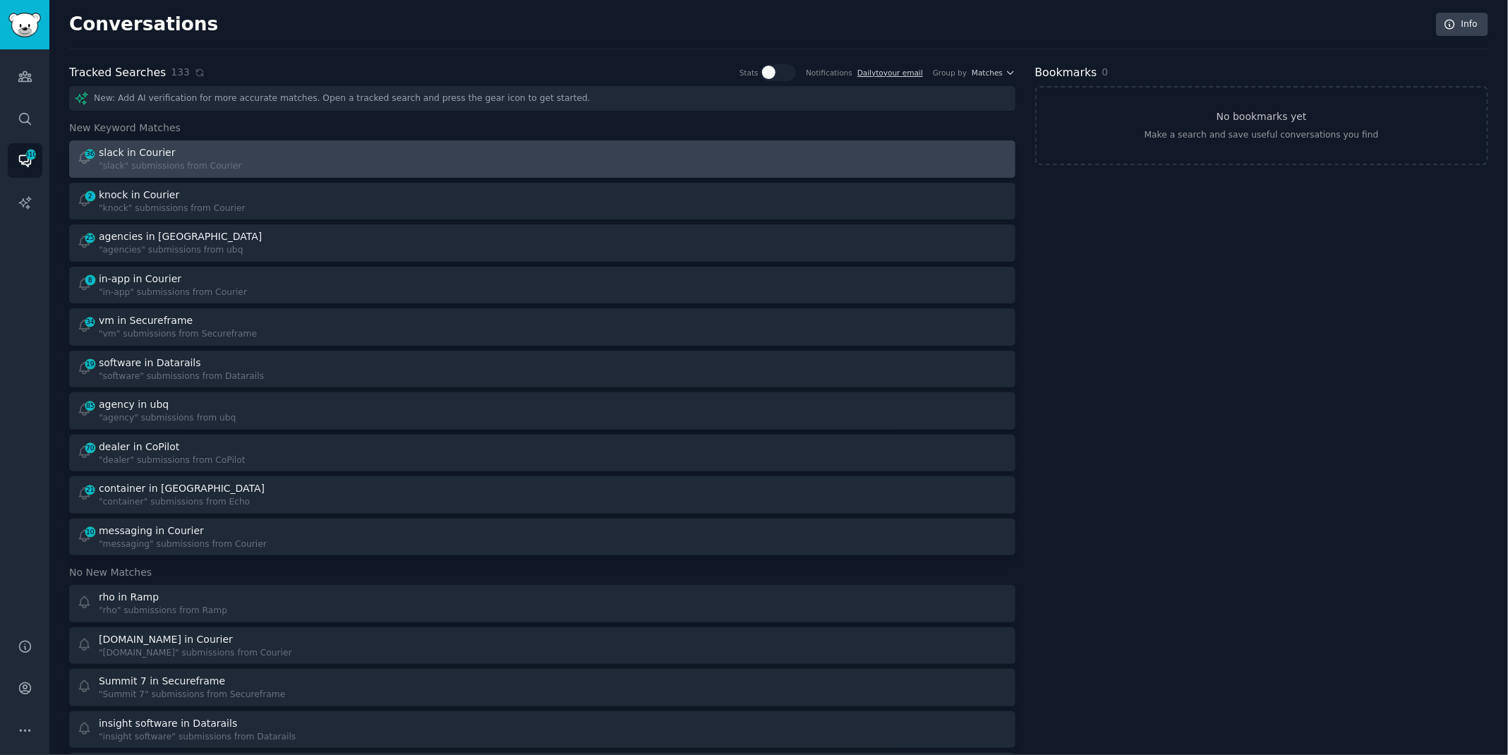
click at [332, 148] on div "36 slack in Courier "slack" submissions from Courier" at bounding box center [305, 159] width 456 height 28
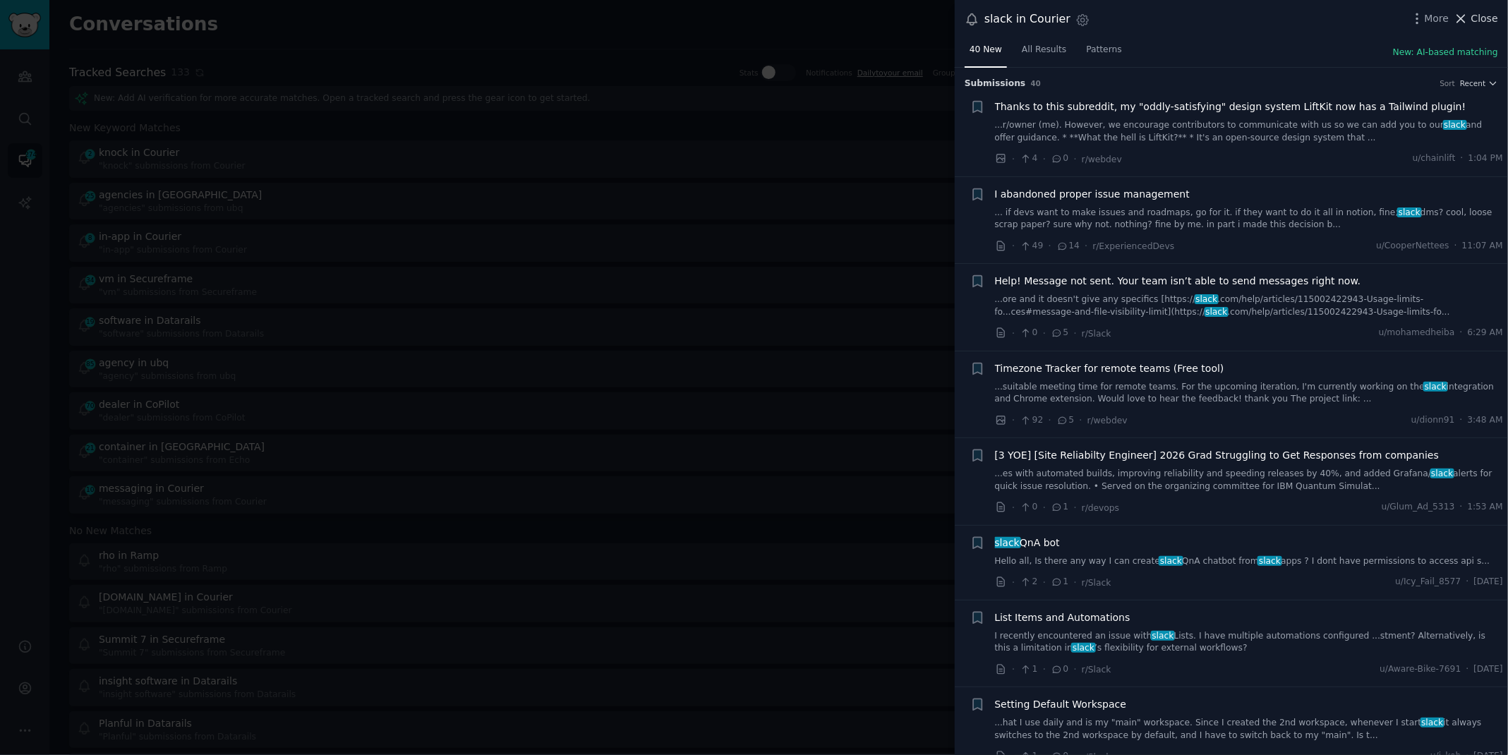
click at [1474, 13] on span "Close" at bounding box center [1484, 18] width 27 height 15
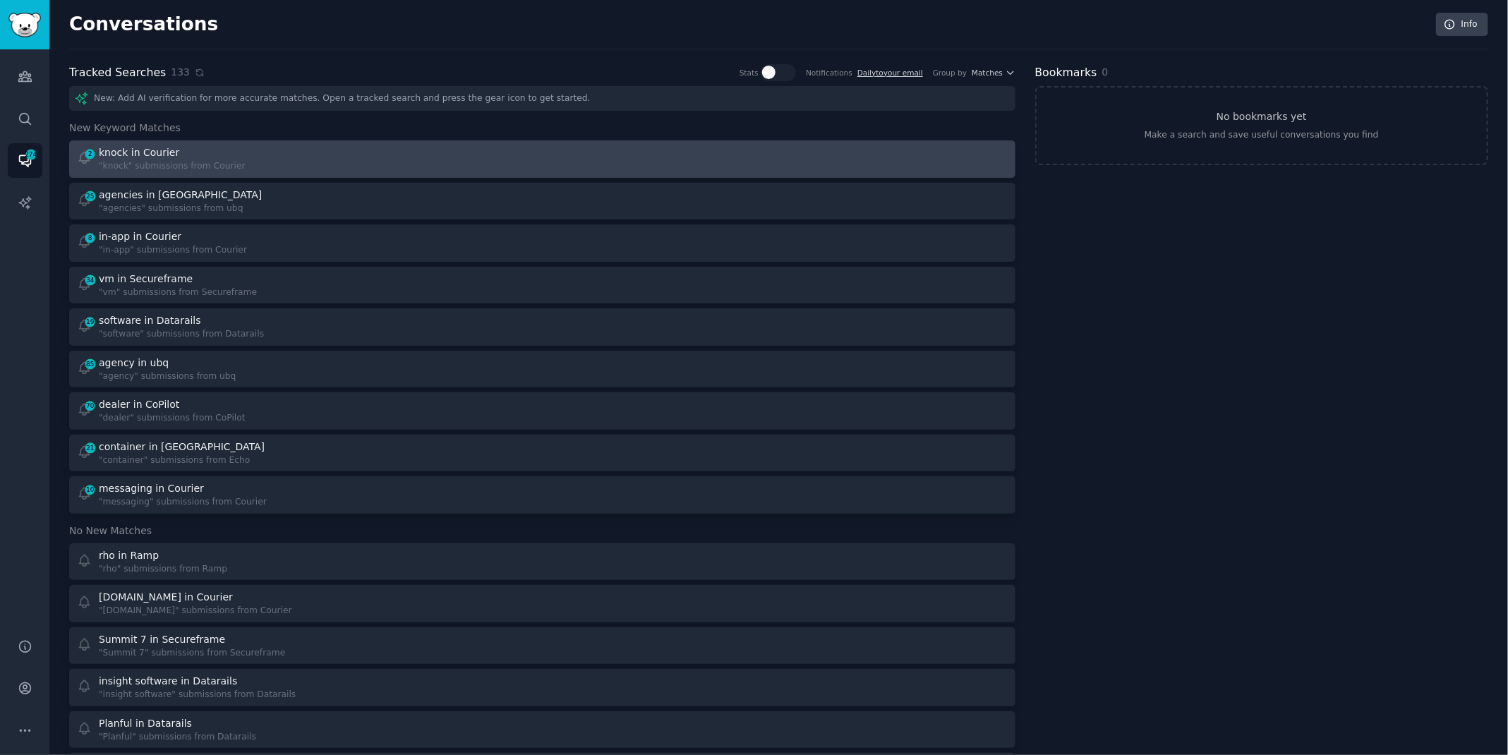
click at [372, 158] on div "2 knock in Courier "knock" submissions from Courier" at bounding box center [305, 159] width 456 height 28
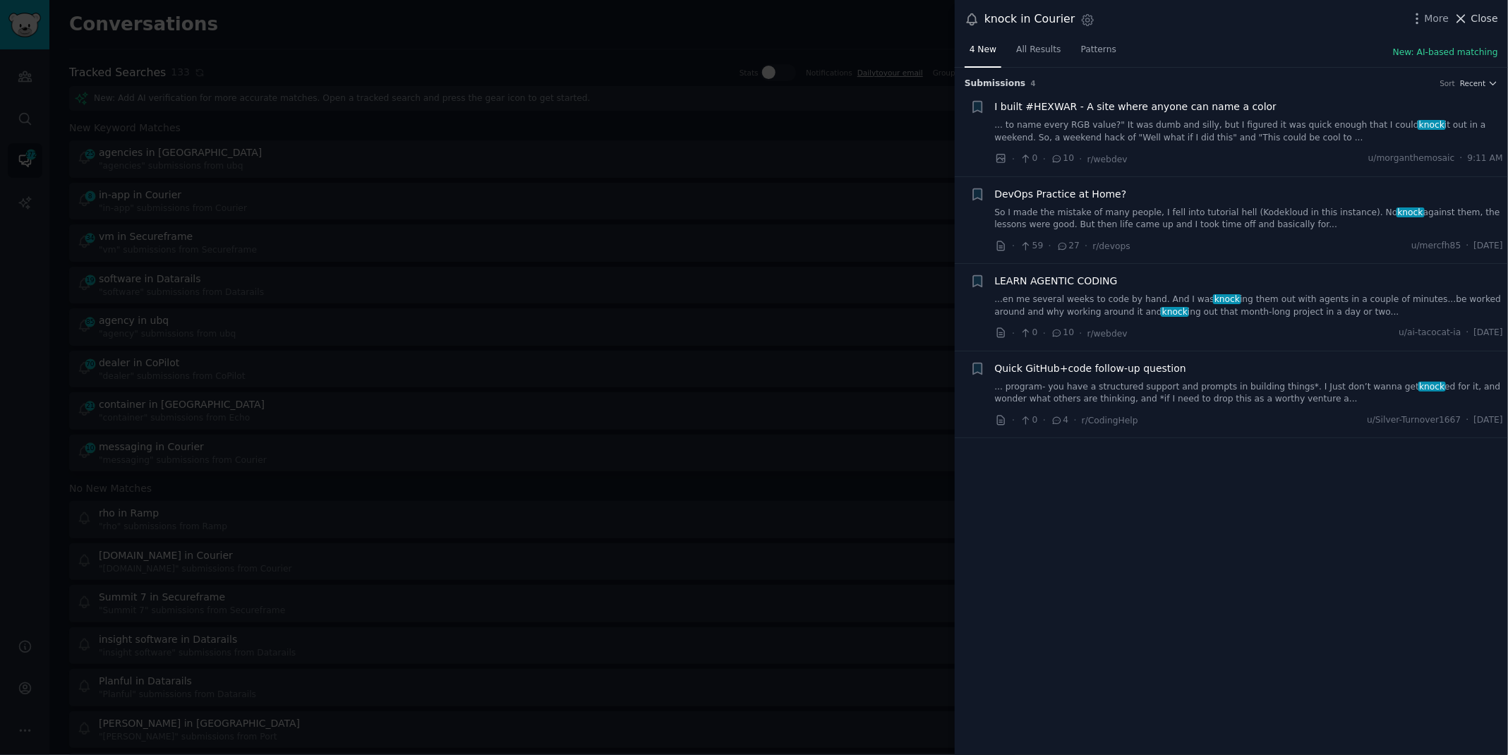
click at [1476, 20] on span "Close" at bounding box center [1484, 18] width 27 height 15
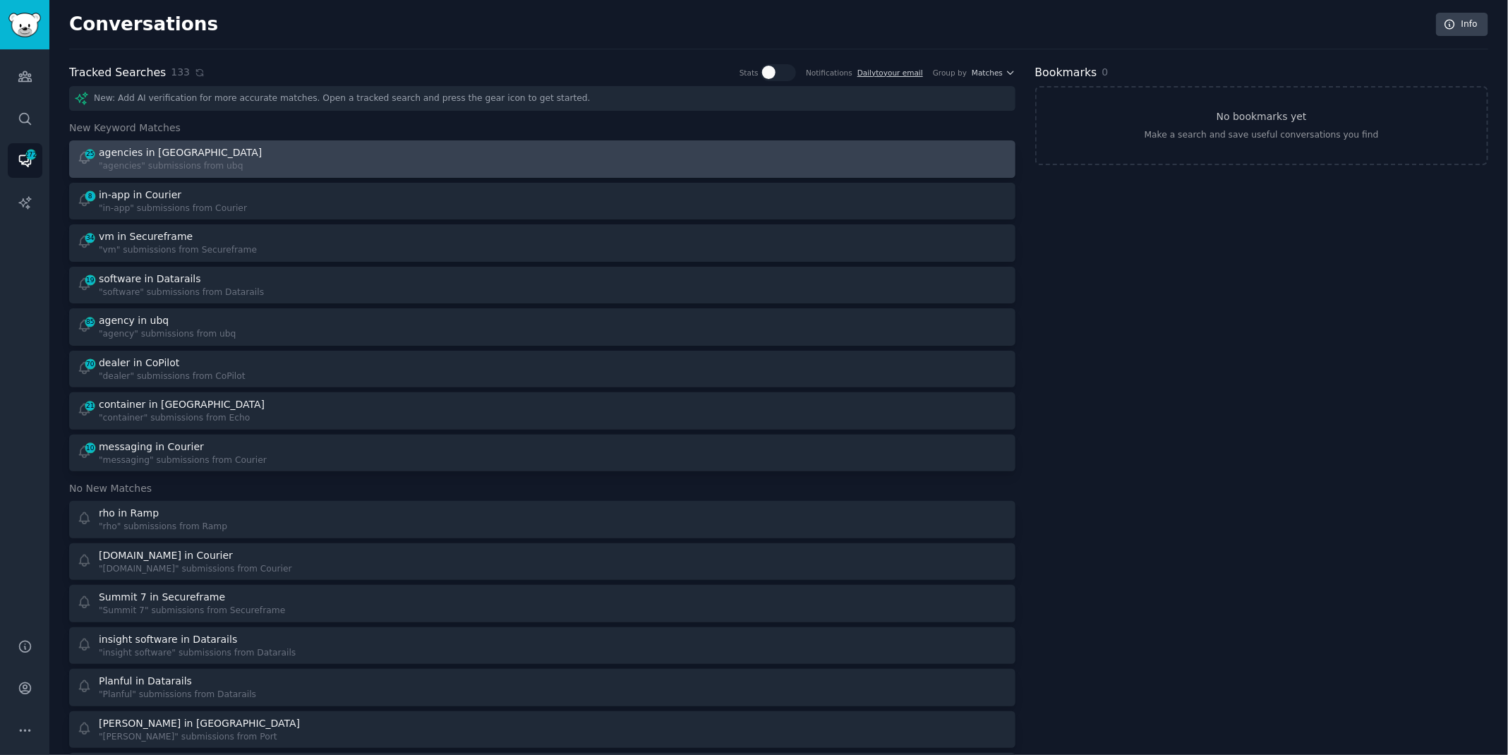
click at [282, 157] on div "25 agencies in ubq "agencies" submissions from ubq" at bounding box center [305, 159] width 456 height 28
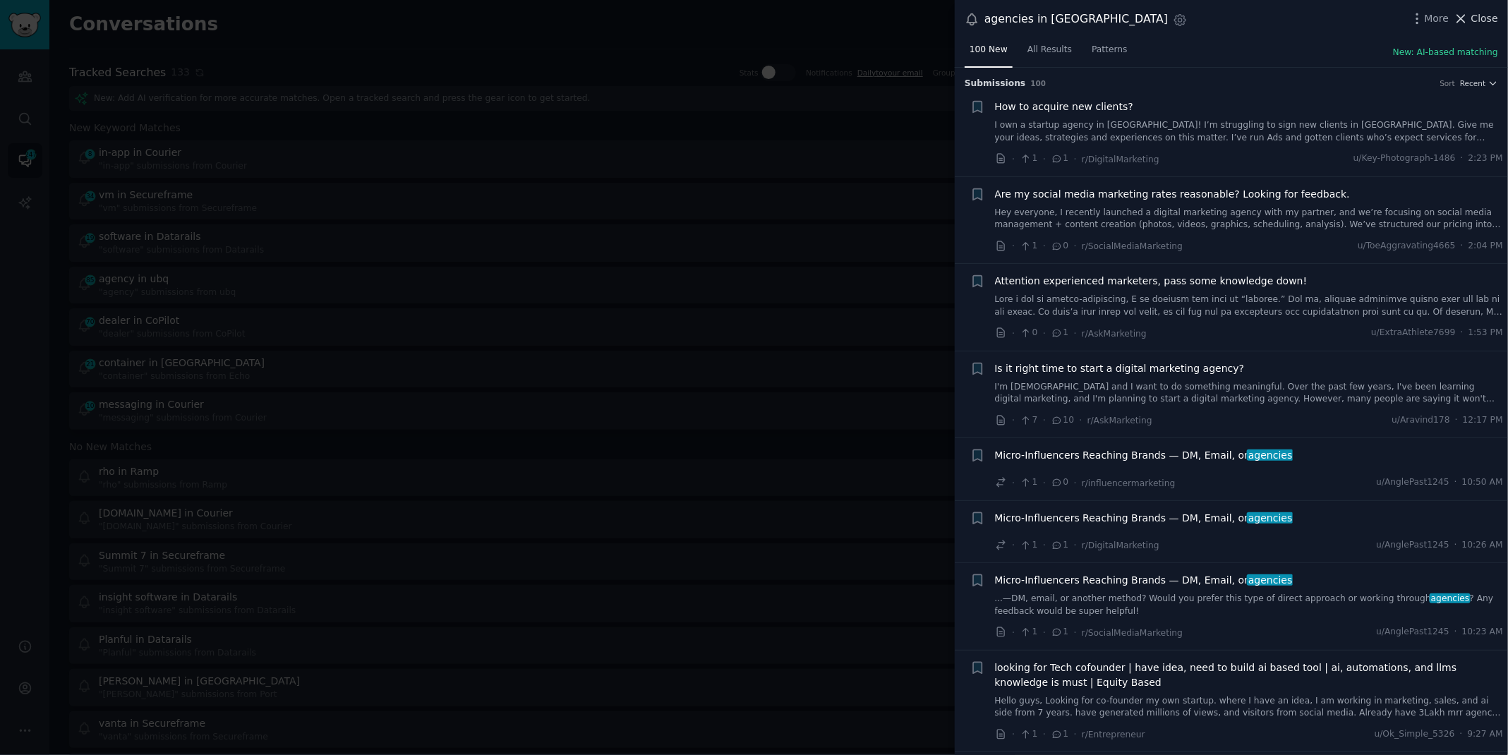
click at [1473, 18] on span "Close" at bounding box center [1484, 18] width 27 height 15
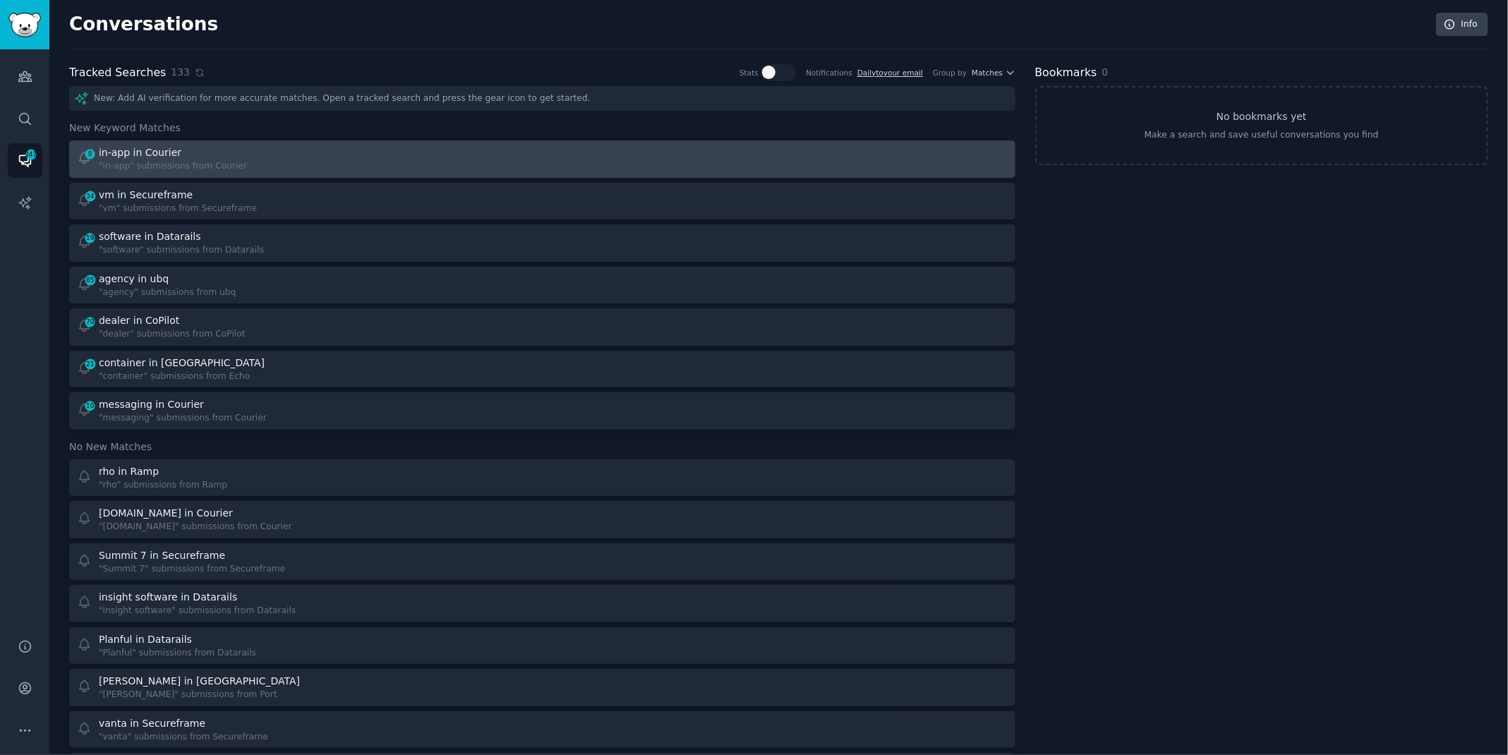
click at [256, 170] on div "8 in-app in Courier "in-app" submissions from Courier" at bounding box center [305, 159] width 456 height 28
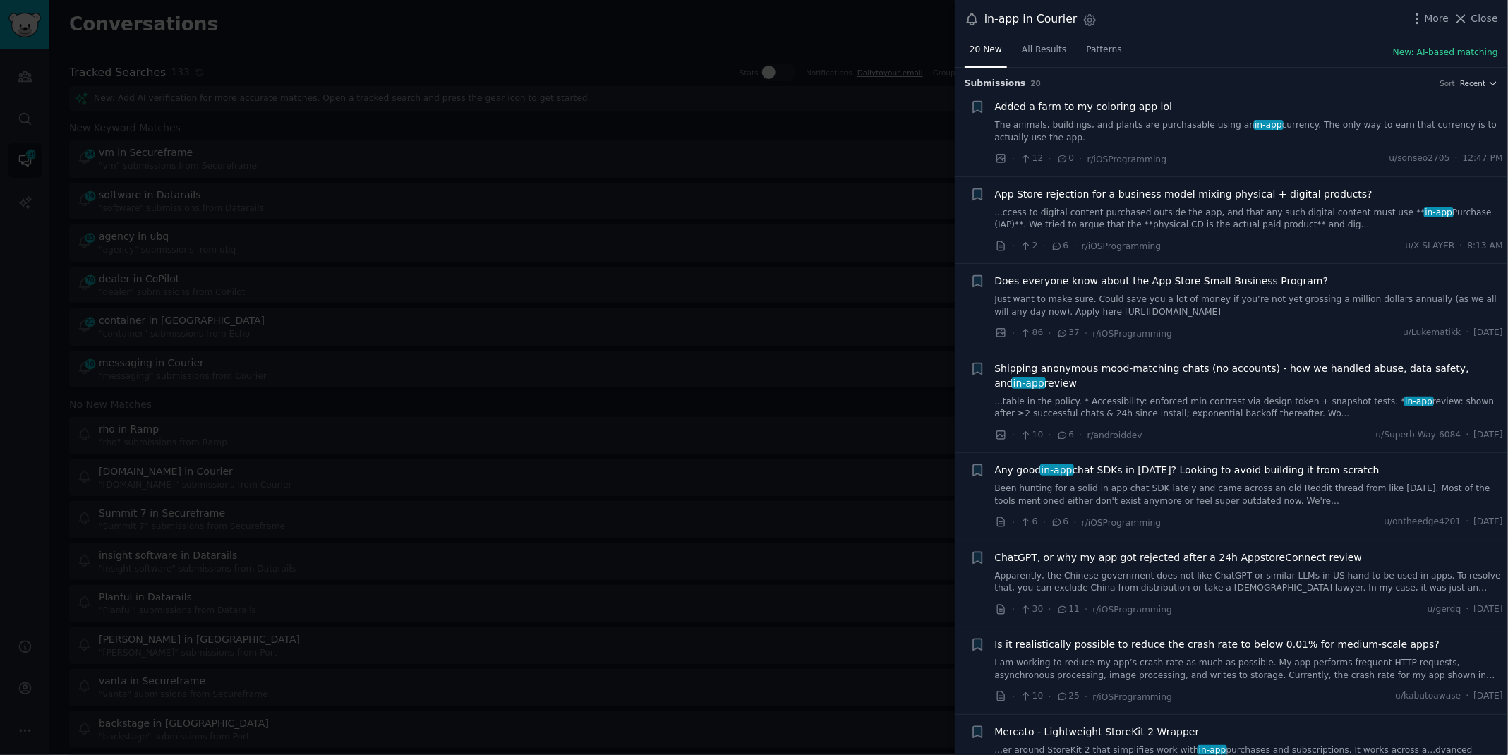
click at [572, 20] on div at bounding box center [754, 377] width 1508 height 755
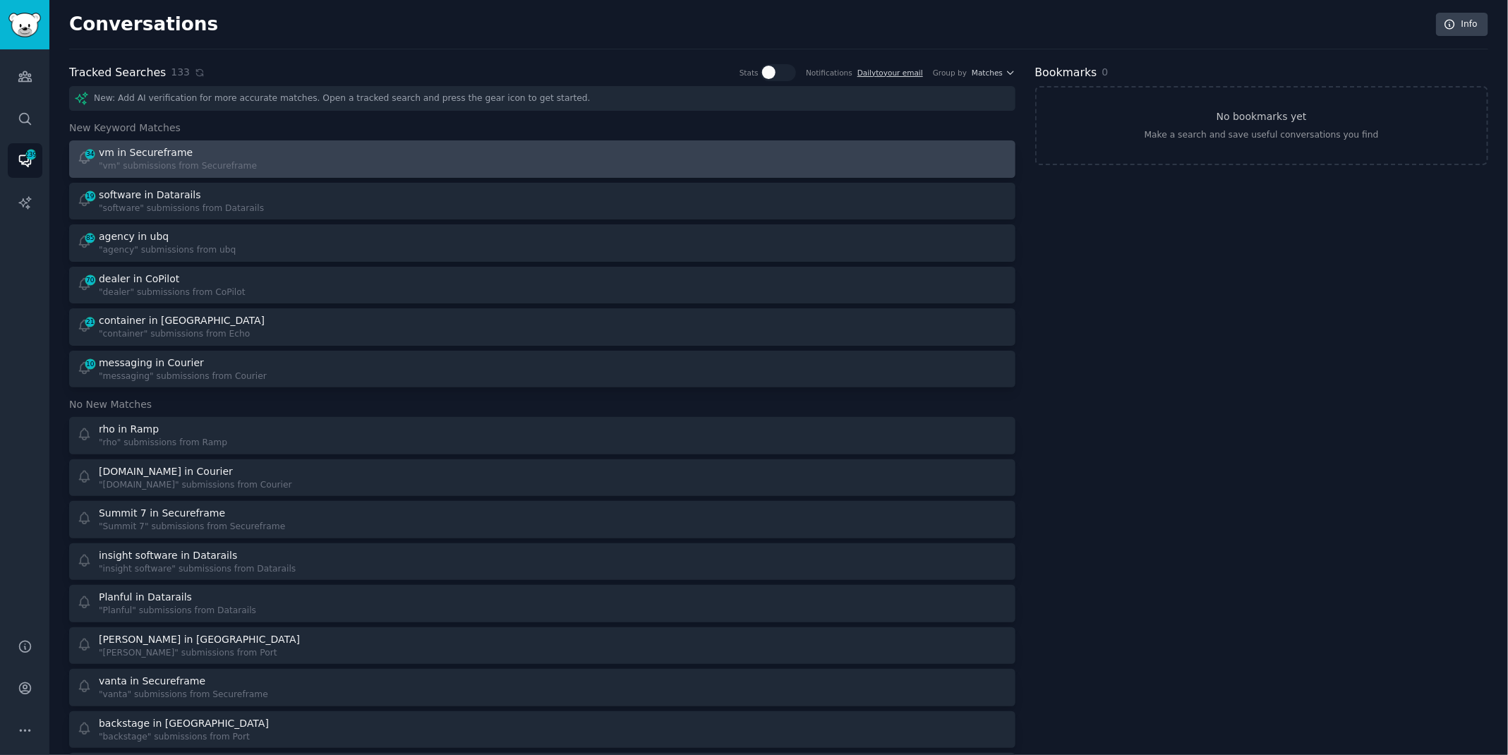
click at [309, 161] on div "34 vm in Secureframe "vm" submissions from Secureframe" at bounding box center [305, 159] width 456 height 28
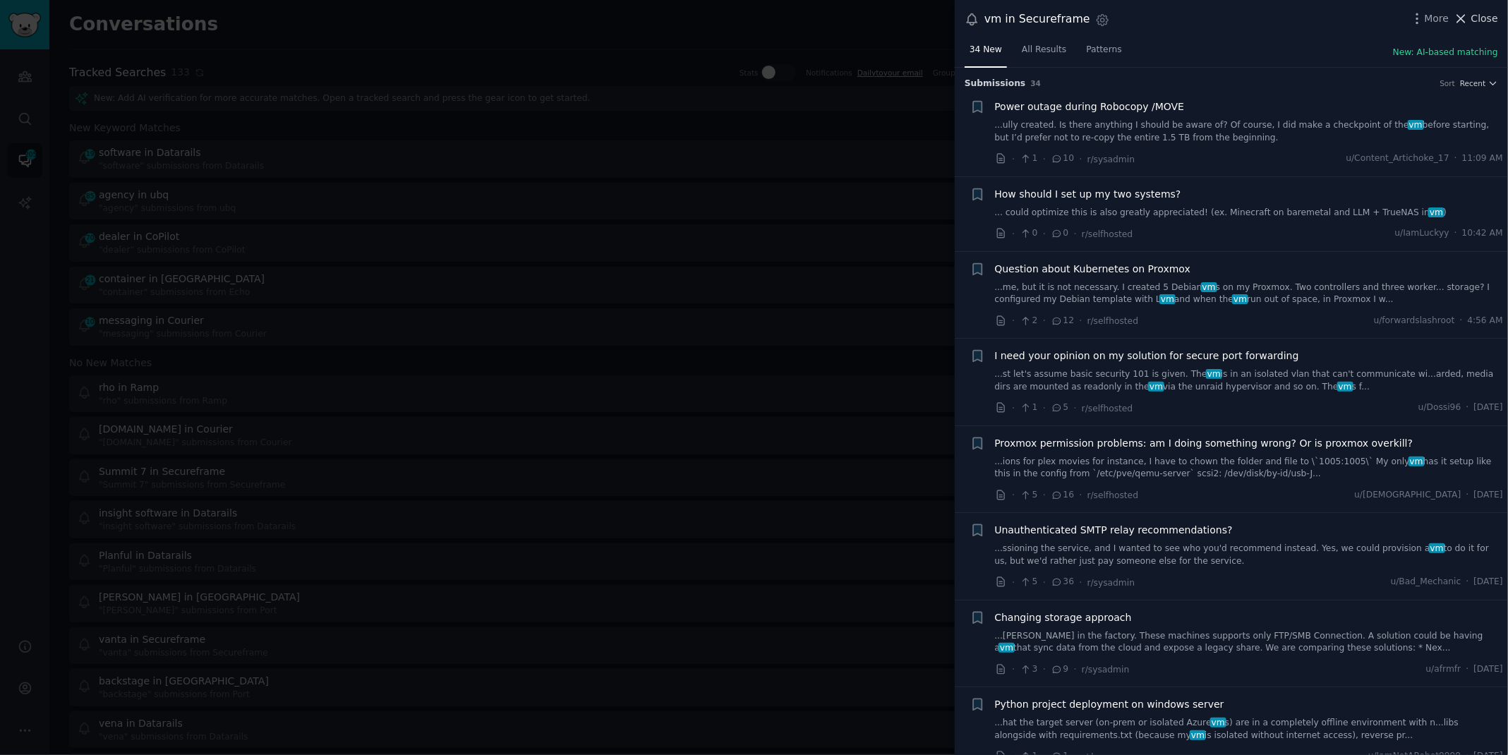
click at [1467, 18] on icon at bounding box center [1461, 18] width 15 height 15
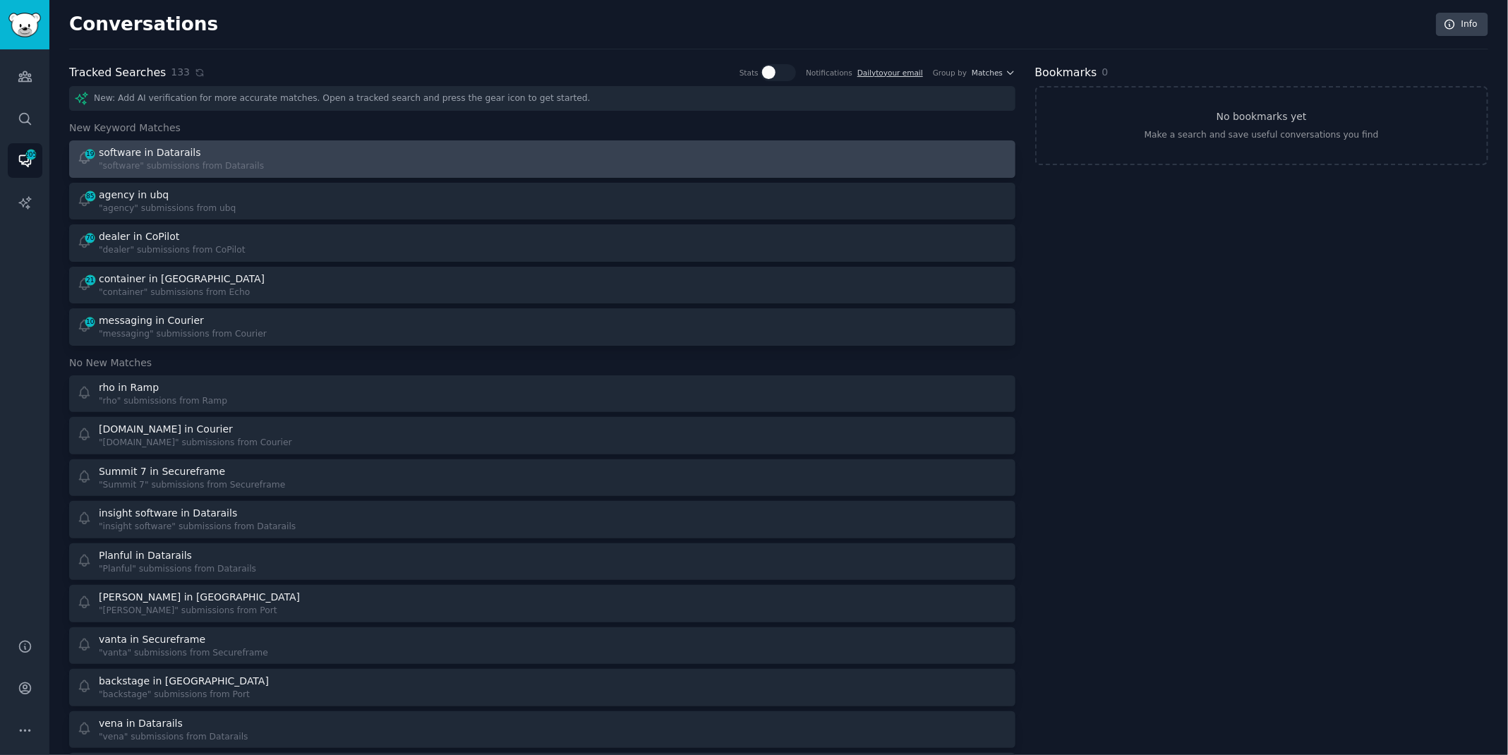
click at [323, 167] on div "19 software in Datarails "software" submissions from Datarails" at bounding box center [305, 159] width 456 height 28
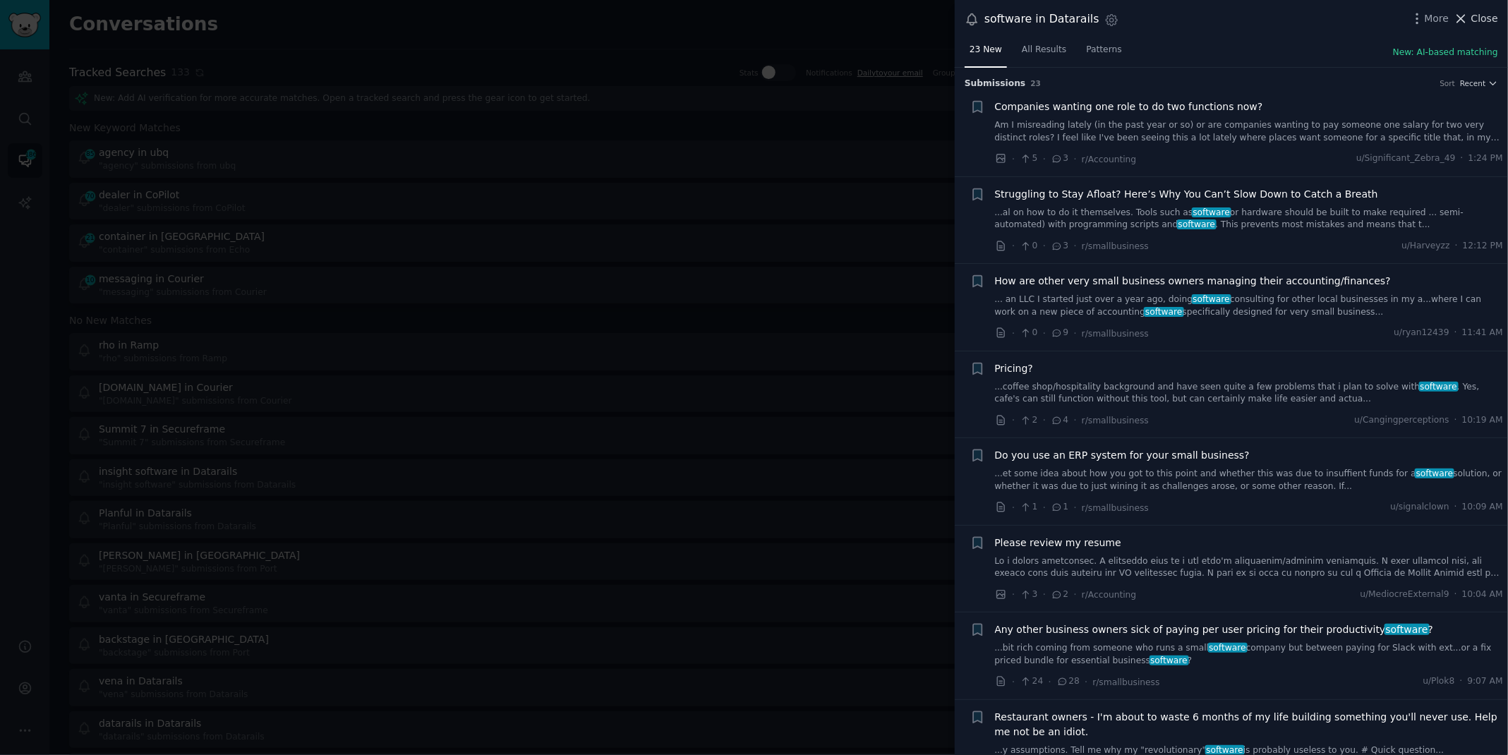
click at [1492, 18] on span "Close" at bounding box center [1484, 18] width 27 height 15
